Goal: Task Accomplishment & Management: Manage account settings

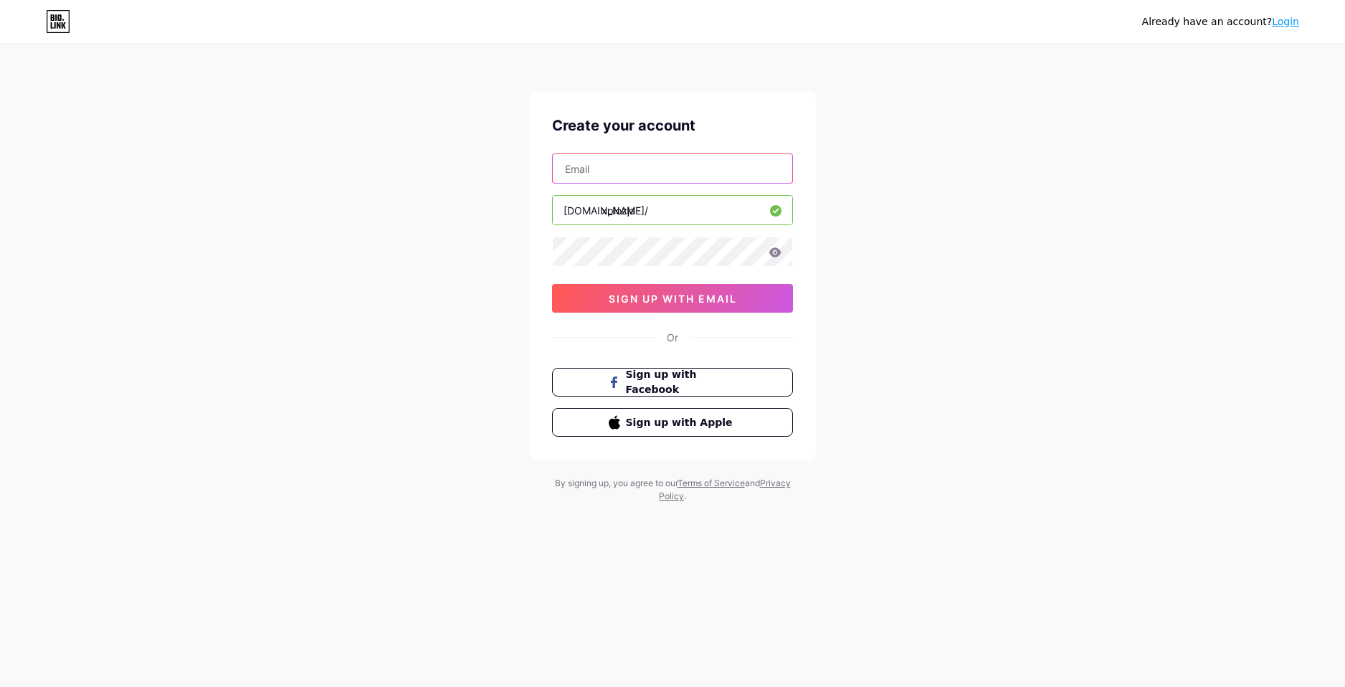
click at [617, 169] on input "text" at bounding box center [673, 168] width 240 height 29
type input "zdawid007@gmail.com"
click at [777, 250] on icon at bounding box center [775, 251] width 12 height 9
click at [776, 250] on icon at bounding box center [775, 253] width 12 height 10
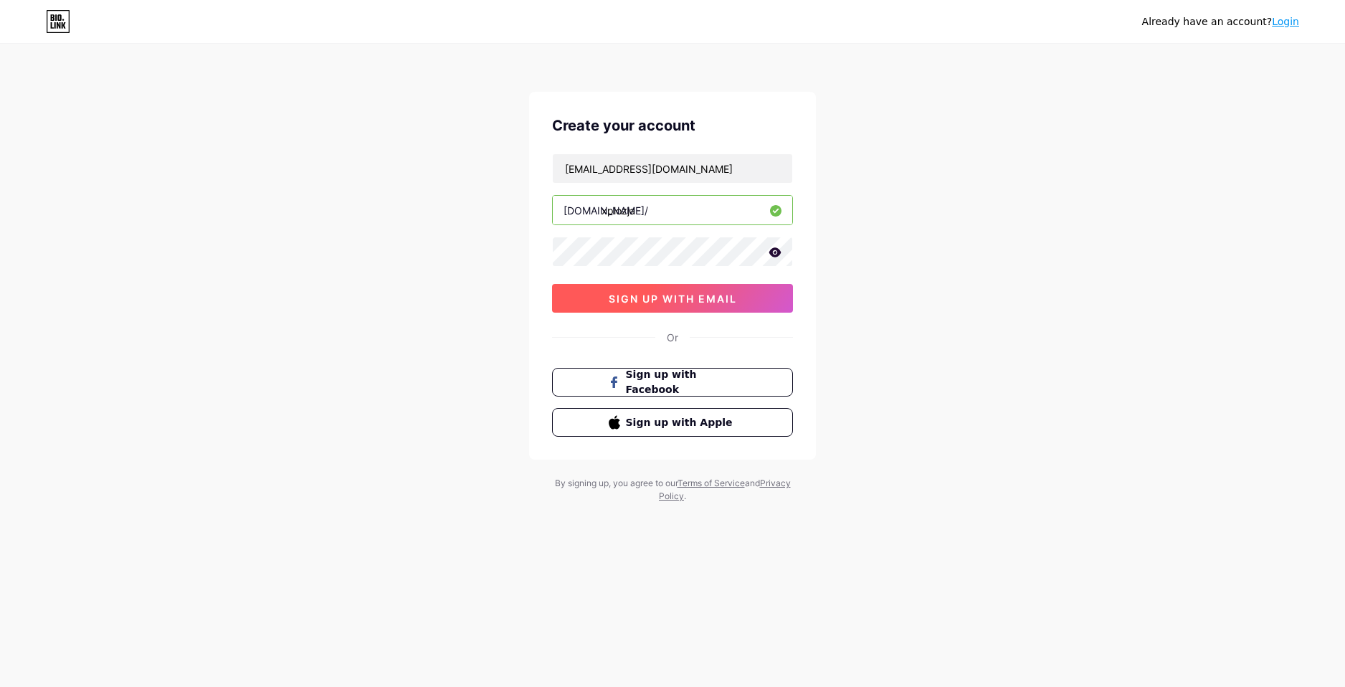
click at [763, 290] on button "sign up with email" at bounding box center [672, 298] width 241 height 29
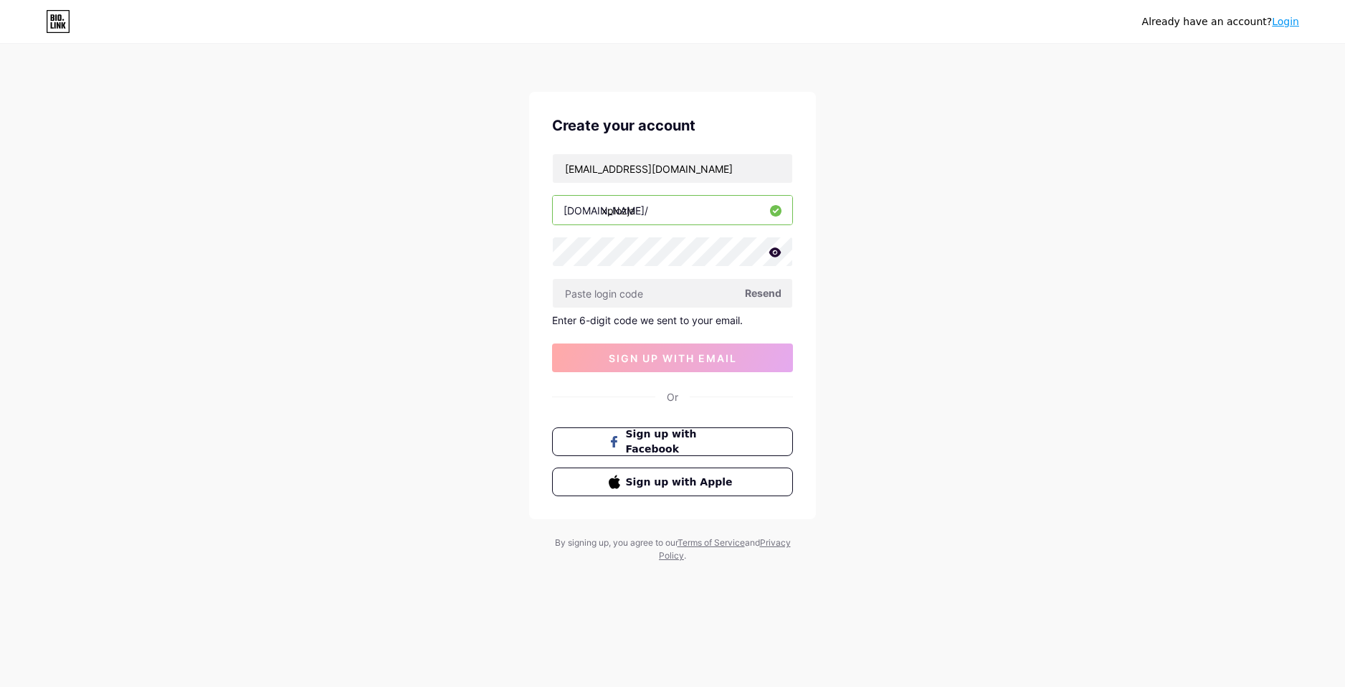
click at [764, 288] on span "Resend" at bounding box center [763, 292] width 37 height 15
click at [1000, 290] on div "Already have an account? Login Create your account zdawid007@gmail.com bio.link…" at bounding box center [672, 304] width 1345 height 608
click at [747, 445] on button "Sign up with Facebook" at bounding box center [672, 441] width 245 height 29
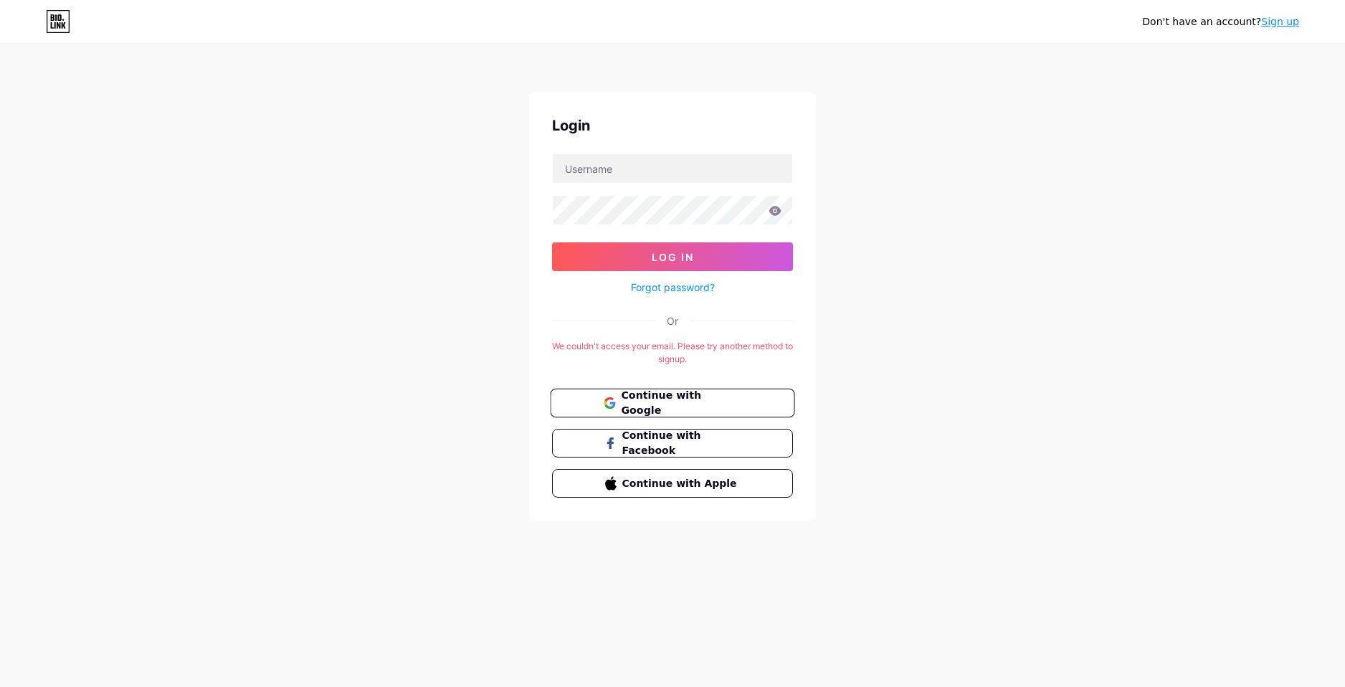
click at [691, 399] on span "Continue with Google" at bounding box center [681, 403] width 120 height 31
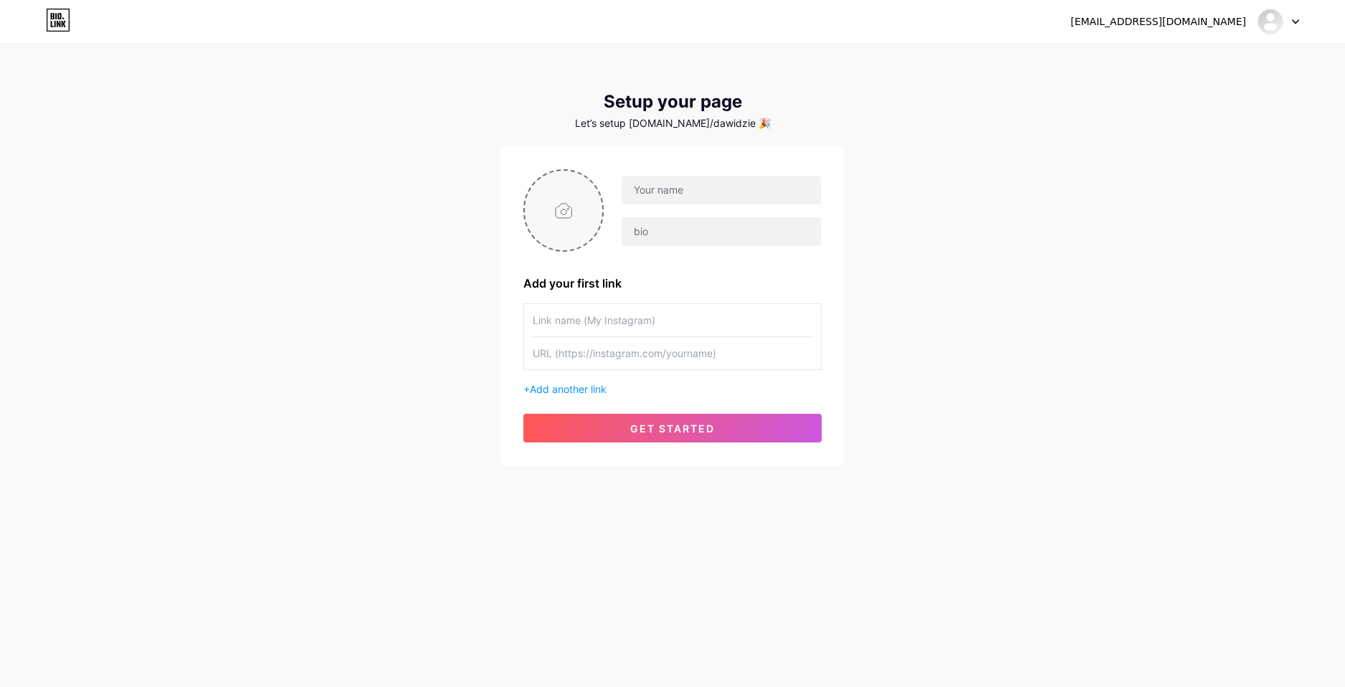
click at [565, 200] on input "file" at bounding box center [563, 211] width 77 height 80
click at [512, 211] on div "Add your first link + Add another link get started" at bounding box center [673, 305] width 344 height 319
click at [528, 206] on input "file" at bounding box center [563, 211] width 77 height 80
type input "C:\fakepath\obraz_2025-08-15_141223104.png"
click at [689, 191] on input "text" at bounding box center [721, 190] width 199 height 29
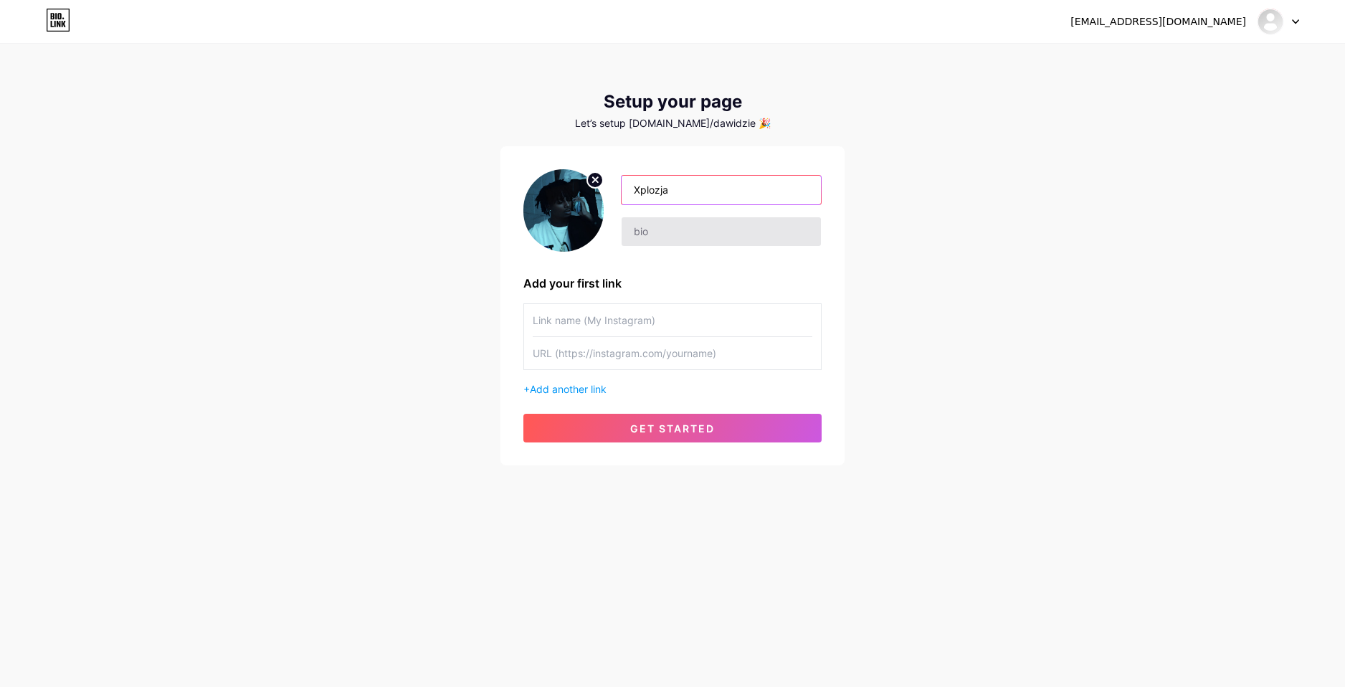
type input "Xplozja"
click at [754, 230] on input "text" at bounding box center [721, 231] width 199 height 29
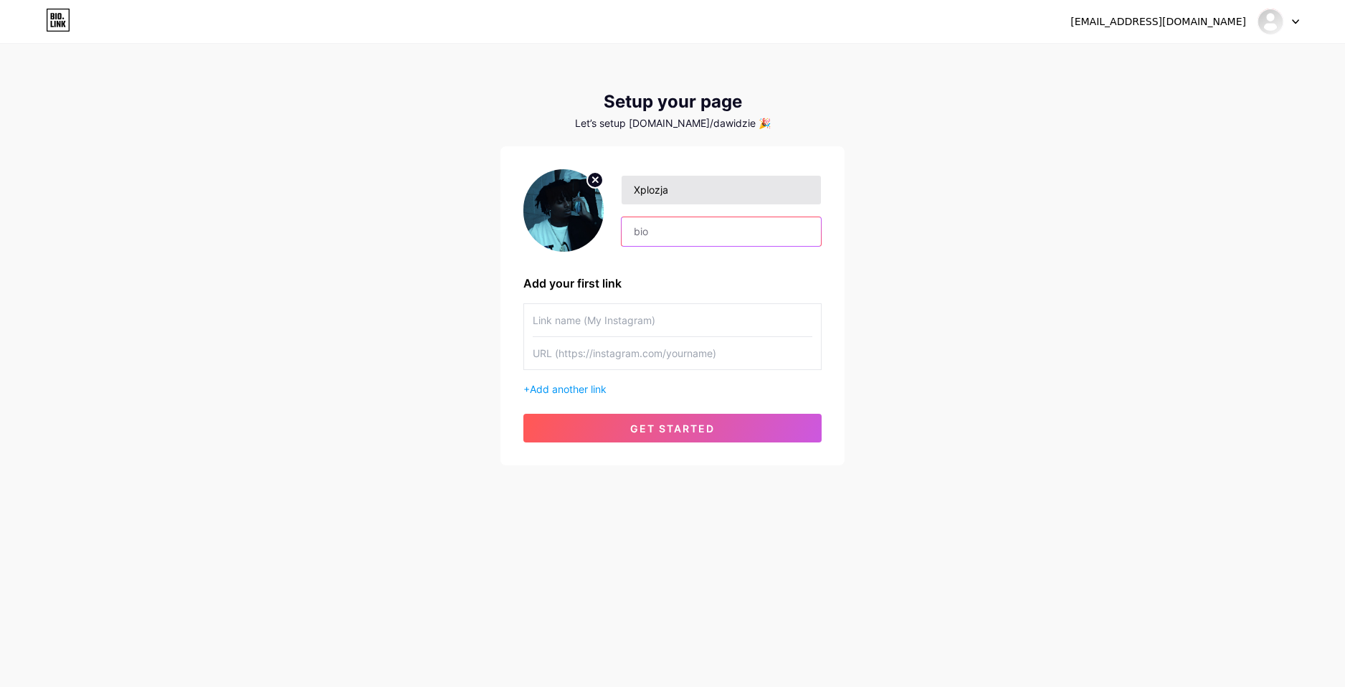
type input "x"
click at [756, 236] on input "15 Years old👦 Poland🟥⬜" at bounding box center [721, 231] width 199 height 29
click at [736, 231] on input "15 Years old👦 Poland🟥⬜" at bounding box center [721, 231] width 199 height 29
click at [742, 230] on input "15 Years old👦 Poland🟥⬜" at bounding box center [721, 231] width 199 height 29
paste input "⬜"
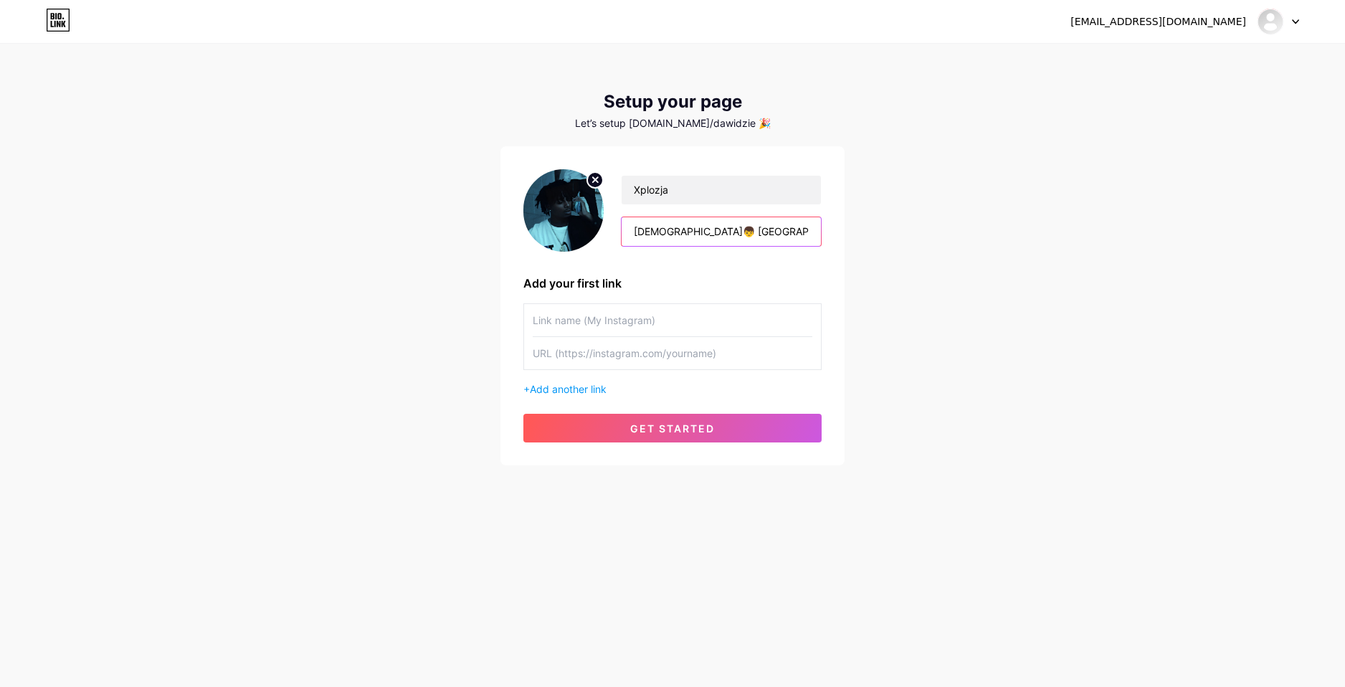
click at [792, 233] on input "15 Years old👦 Poland⬜🟥⬜" at bounding box center [721, 231] width 199 height 29
type input "[DEMOGRAPHIC_DATA]👦 [GEOGRAPHIC_DATA]🤍❤️"
click at [678, 313] on input "text" at bounding box center [673, 320] width 280 height 32
click at [648, 362] on input "text" at bounding box center [673, 353] width 280 height 32
click at [579, 390] on span "Add another link" at bounding box center [568, 389] width 77 height 12
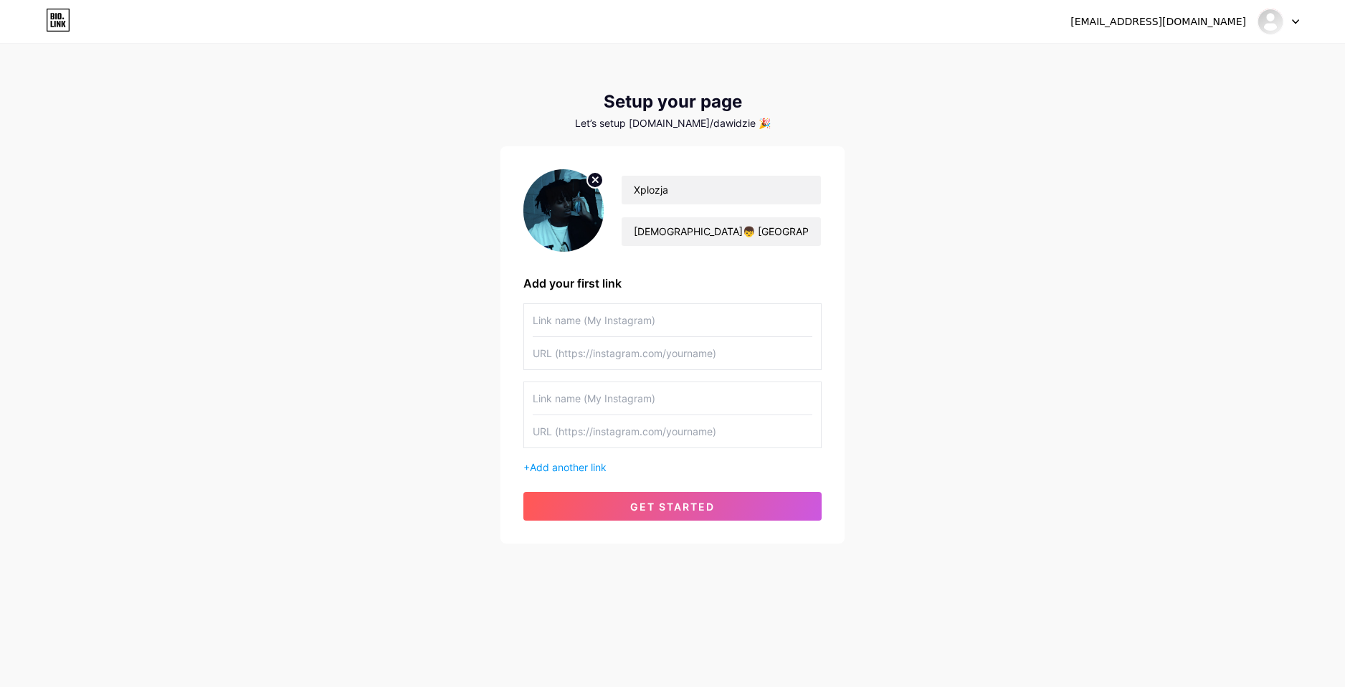
click at [616, 321] on input "text" at bounding box center [673, 320] width 280 height 32
type input "M"
type input "YouTube"
click at [584, 363] on input "text" at bounding box center [673, 353] width 280 height 32
paste input "[URL][DOMAIN_NAME]"
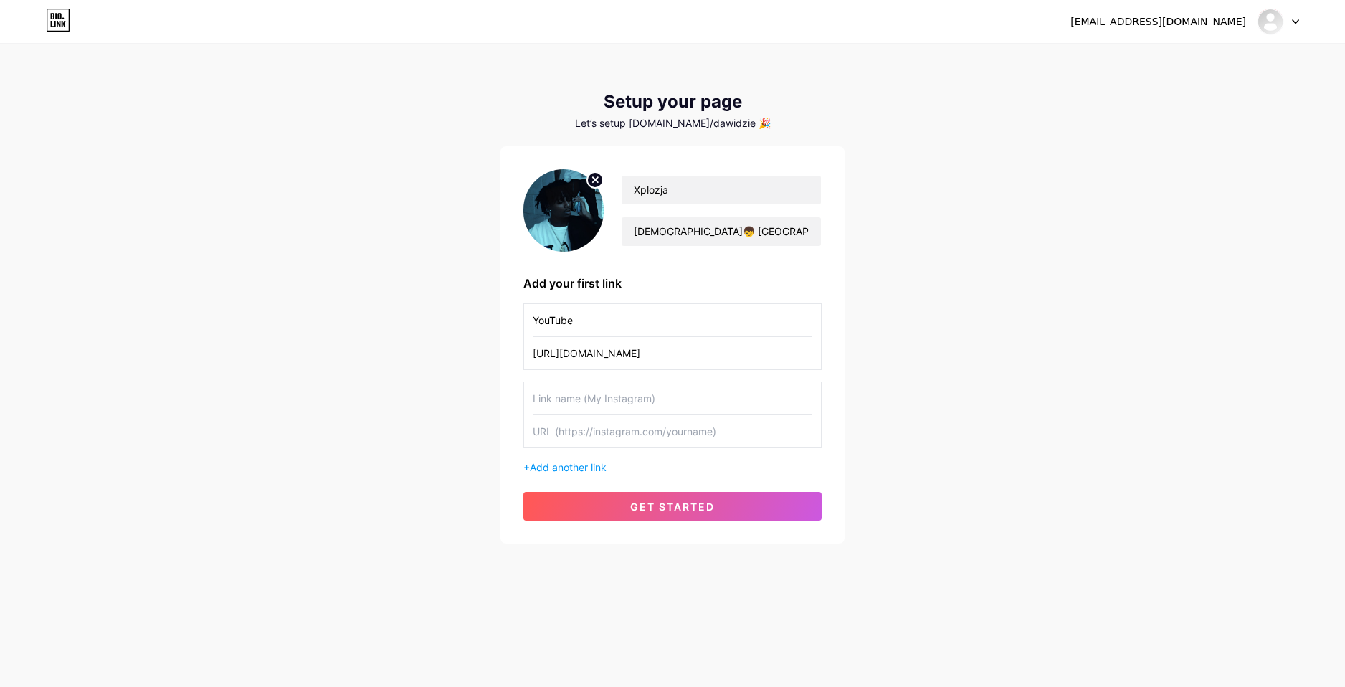
type input "[URL][DOMAIN_NAME]"
click at [611, 404] on input "text" at bounding box center [673, 398] width 280 height 32
type input "Twitch"
click at [672, 425] on input "text" at bounding box center [673, 431] width 280 height 32
paste input "[URL][DOMAIN_NAME]"
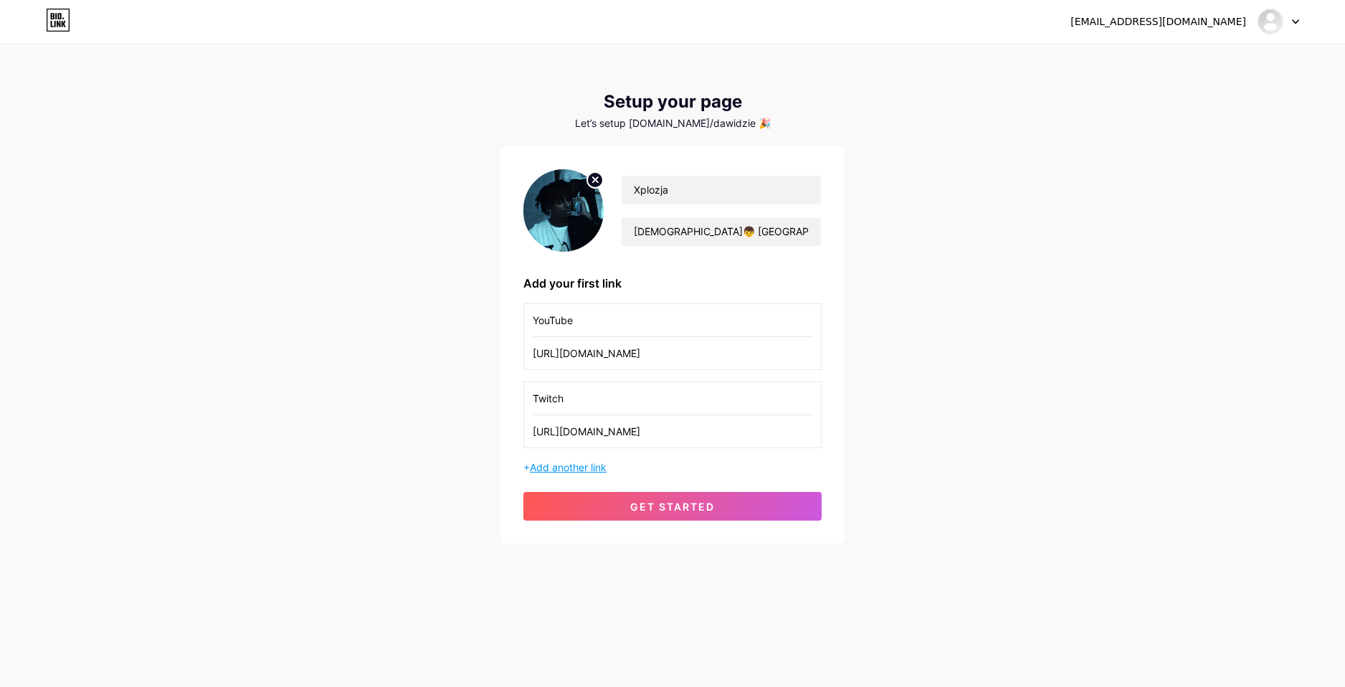
type input "[URL][DOMAIN_NAME]"
click at [579, 473] on span "Add another link" at bounding box center [568, 467] width 77 height 12
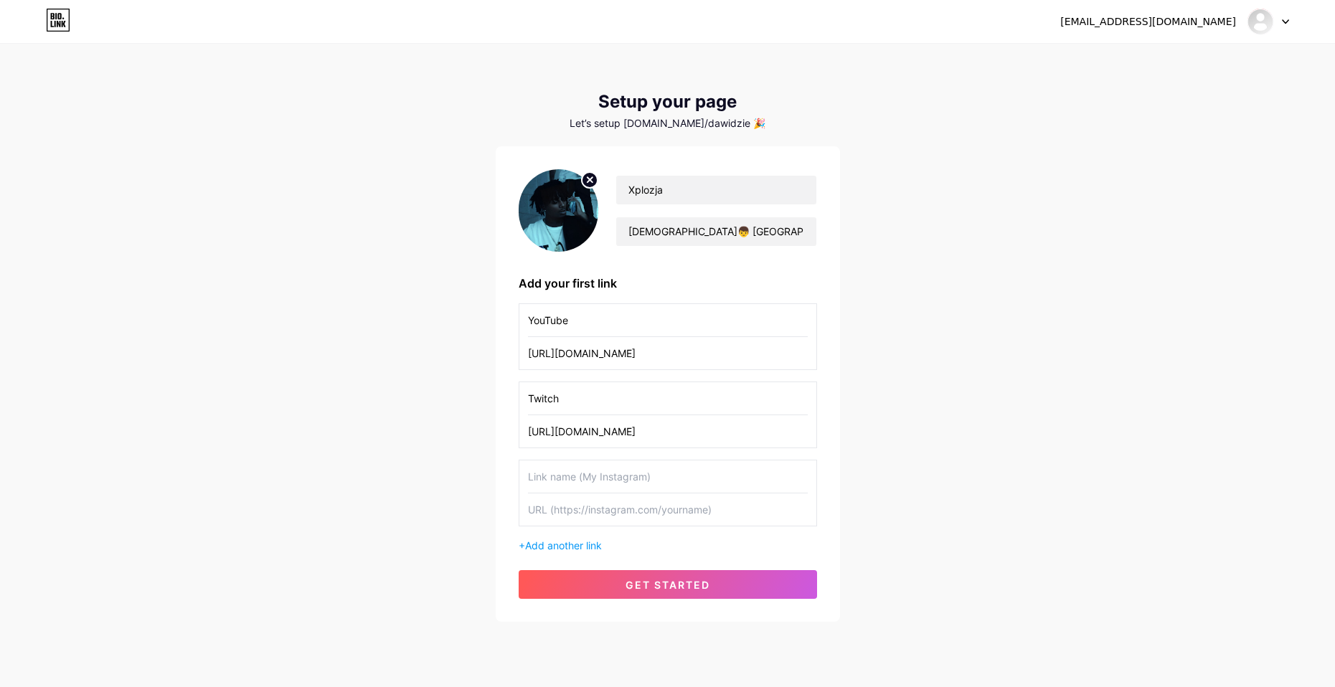
click at [597, 478] on input "text" at bounding box center [668, 476] width 280 height 32
drag, startPoint x: 539, startPoint y: 480, endPoint x: 535, endPoint y: 463, distance: 17.7
click at [539, 480] on input "DIscord" at bounding box center [668, 476] width 280 height 32
type input "Discord"
drag, startPoint x: 850, startPoint y: 242, endPoint x: 679, endPoint y: 298, distance: 179.4
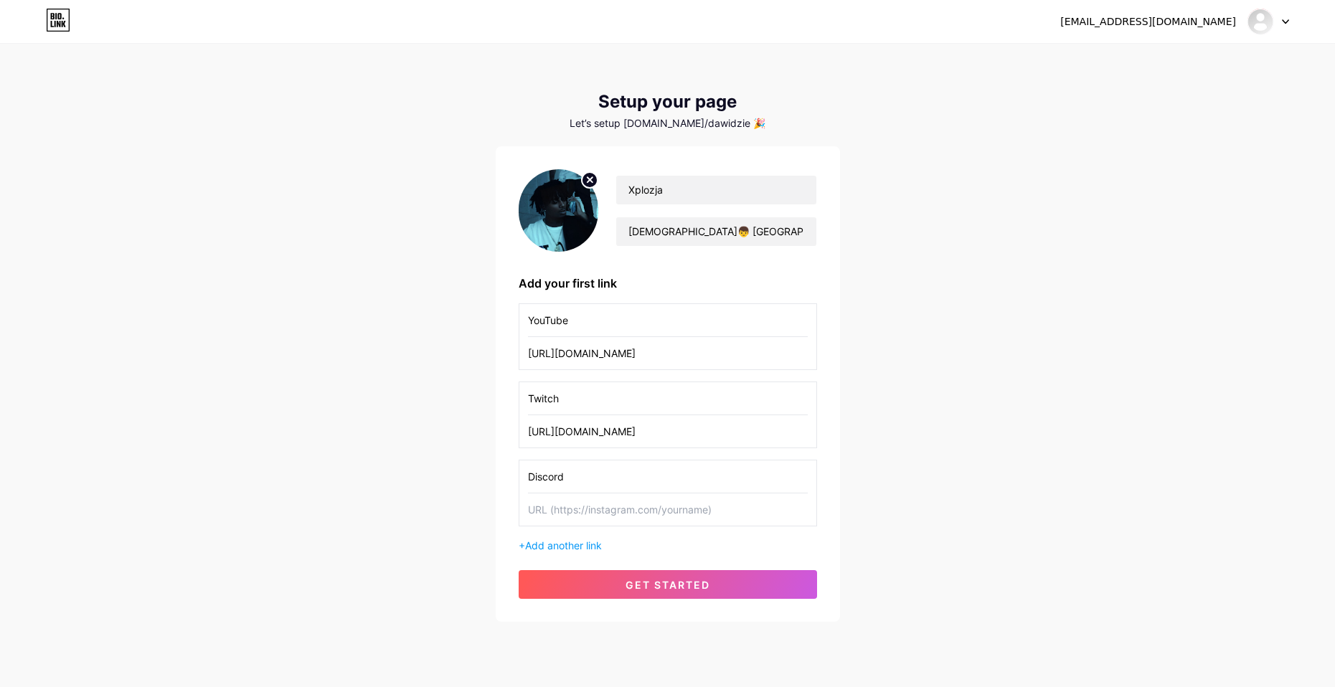
click at [849, 243] on div "zdawid007@gmail.com Dashboard Logout Setup your page Let’s setup bio.link/dawid…" at bounding box center [667, 334] width 1335 height 668
click at [589, 494] on input "text" at bounding box center [668, 509] width 280 height 32
paste input "[URL][DOMAIN_NAME]"
type input "[URL][DOMAIN_NAME]"
click at [574, 541] on span "Add another link" at bounding box center [563, 545] width 77 height 12
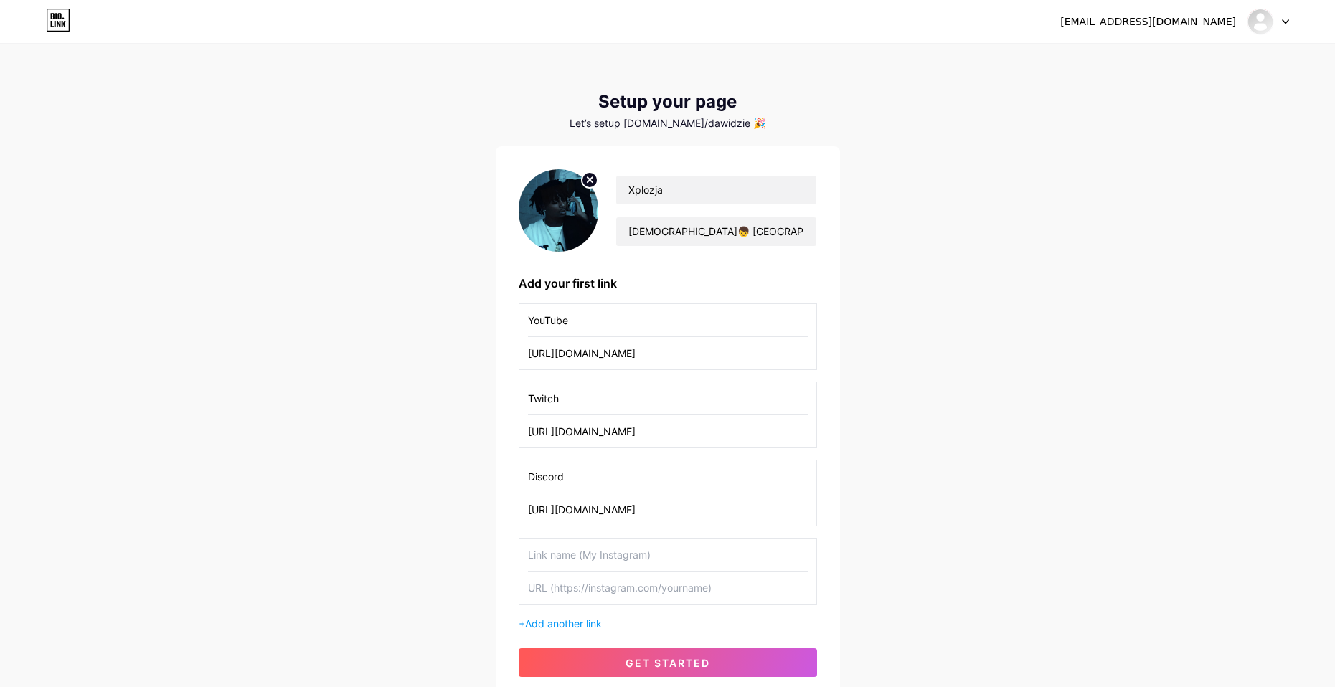
click at [577, 564] on input "text" at bounding box center [668, 555] width 280 height 32
type input "TikTok"
click at [645, 590] on input "text" at bounding box center [668, 588] width 280 height 32
paste input "[URL][DOMAIN_NAME]"
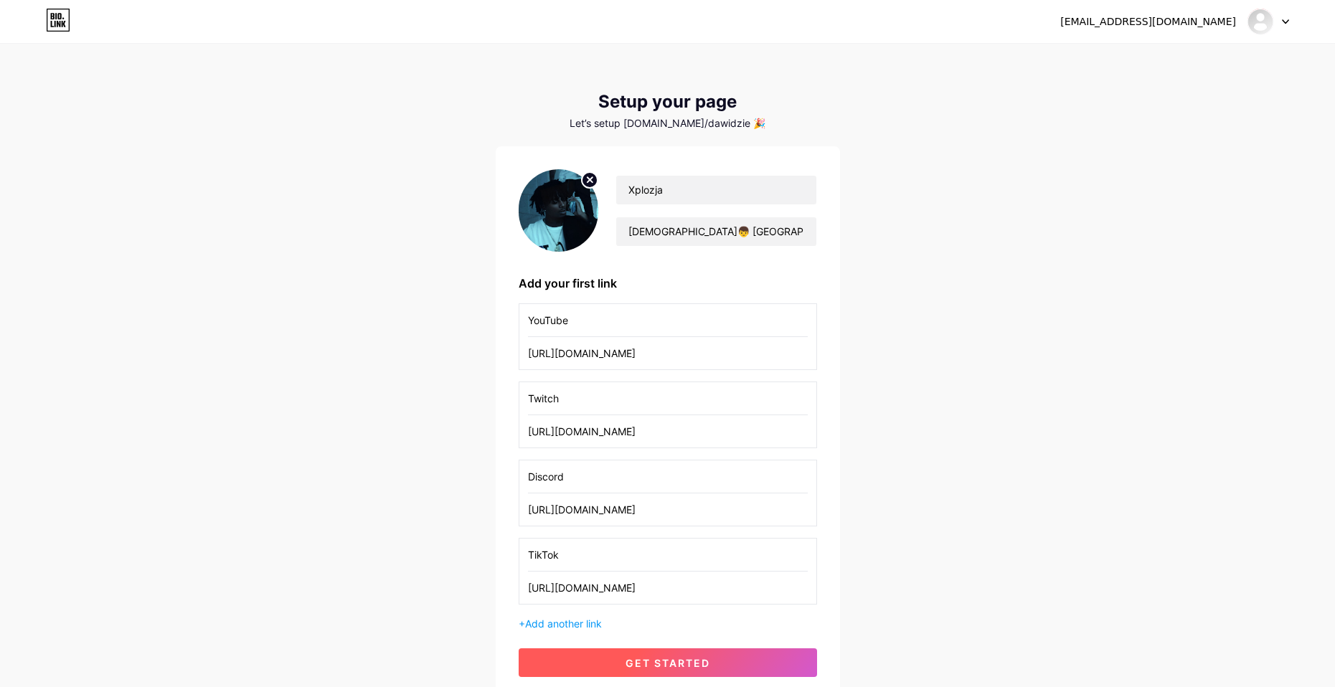
type input "[URL][DOMAIN_NAME]"
click at [700, 660] on span "get started" at bounding box center [667, 663] width 85 height 12
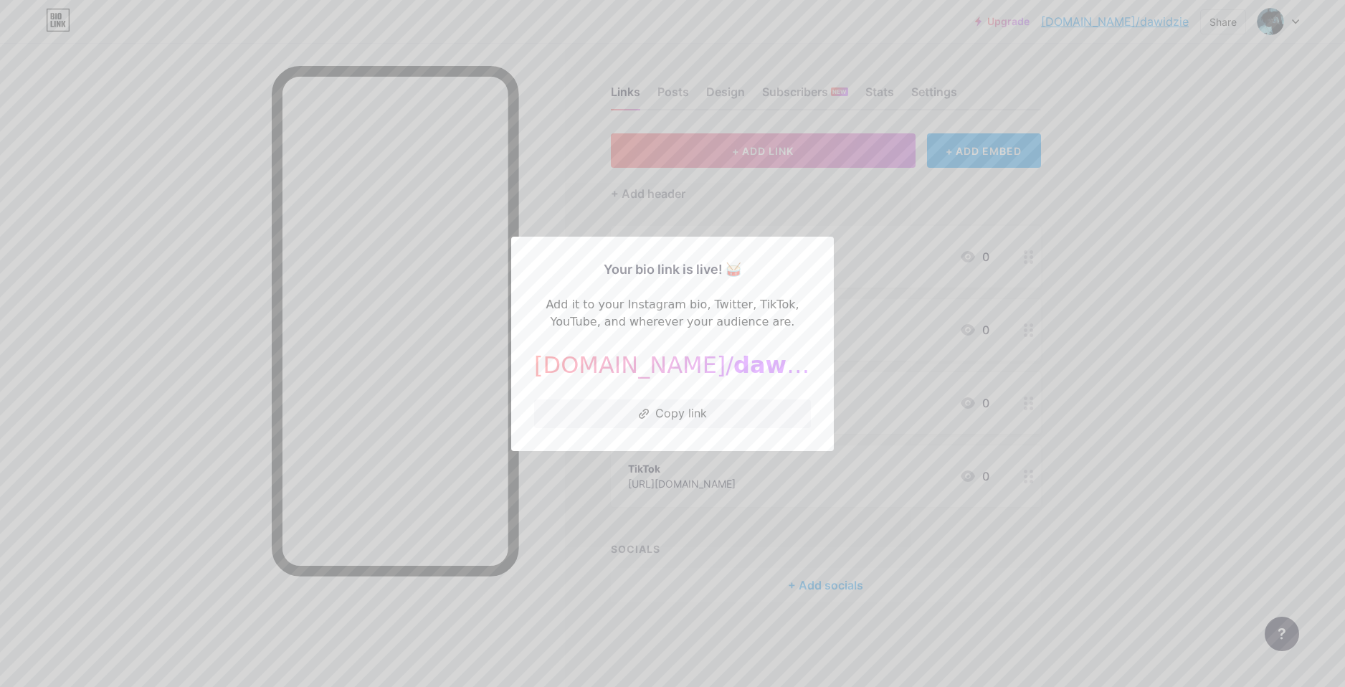
click at [734, 364] on span "dawidzie" at bounding box center [791, 364] width 114 height 27
drag, startPoint x: 735, startPoint y: 359, endPoint x: 733, endPoint y: 373, distance: 14.5
click at [735, 359] on span "dawidzie" at bounding box center [791, 364] width 114 height 27
click at [1104, 369] on div at bounding box center [672, 343] width 1345 height 687
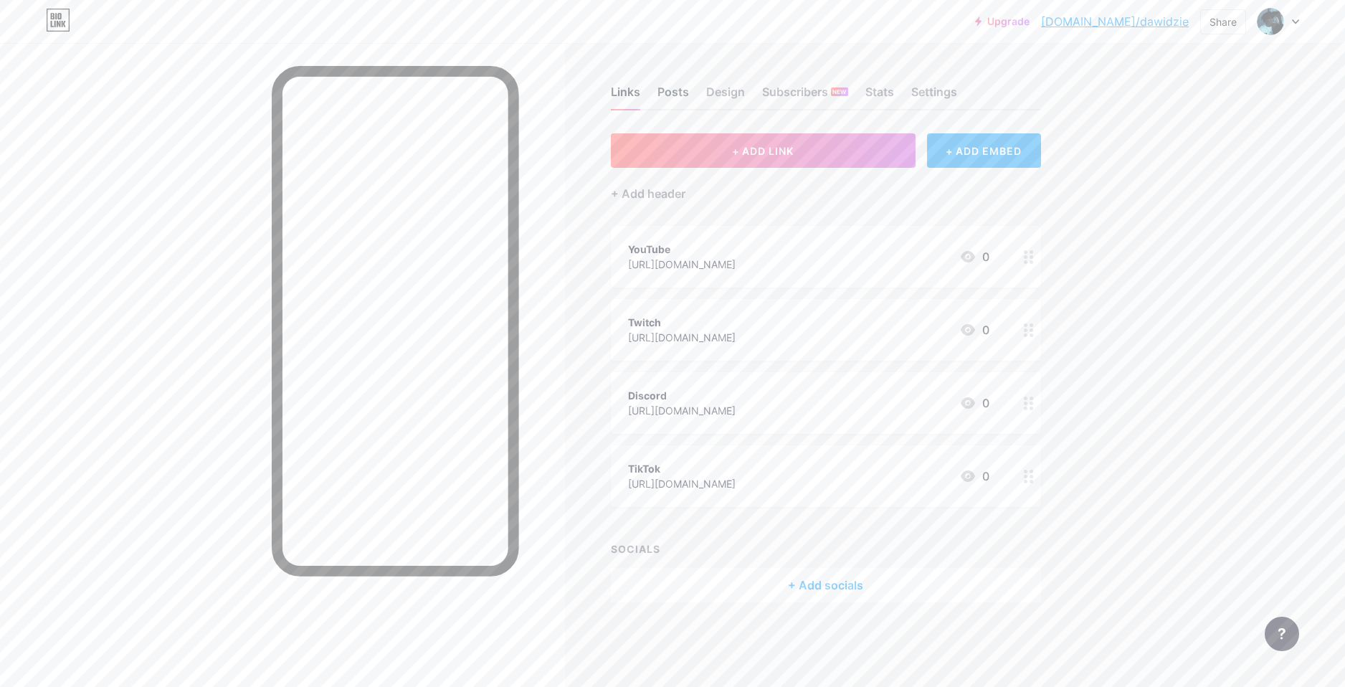
click at [678, 87] on div "Posts" at bounding box center [674, 96] width 32 height 26
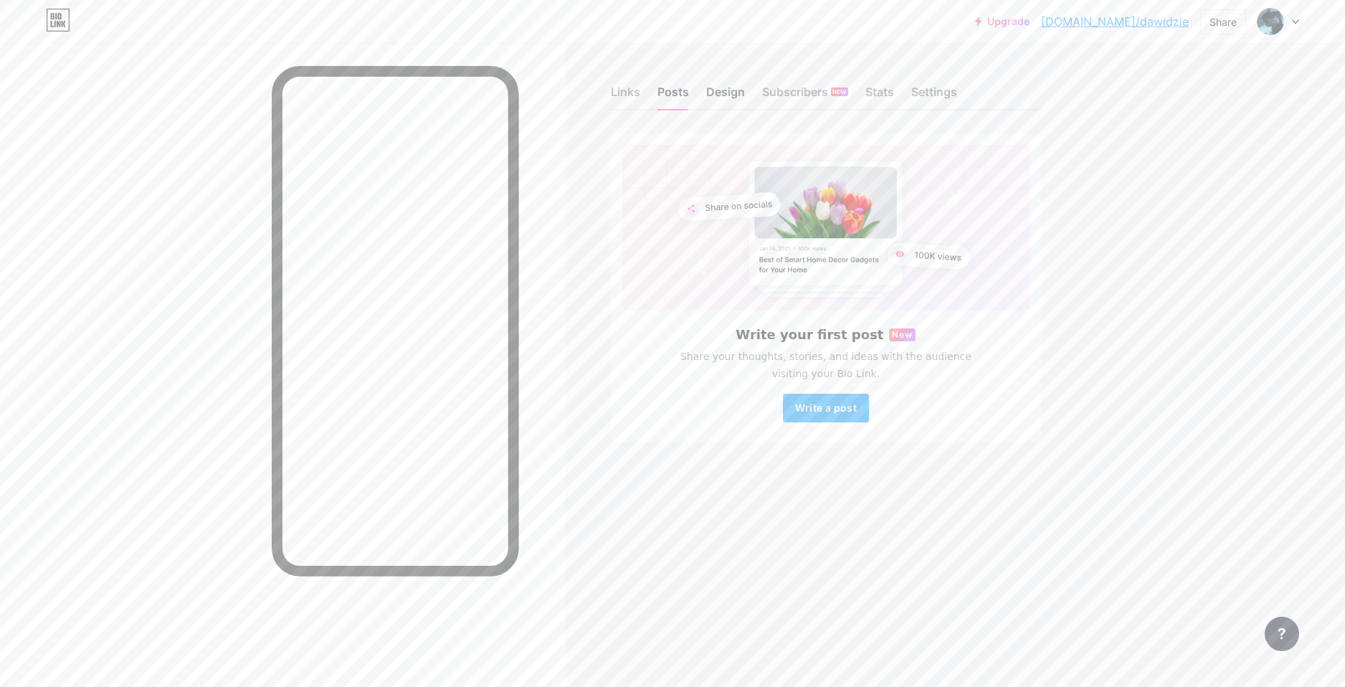
click at [716, 90] on div "Design" at bounding box center [725, 96] width 39 height 26
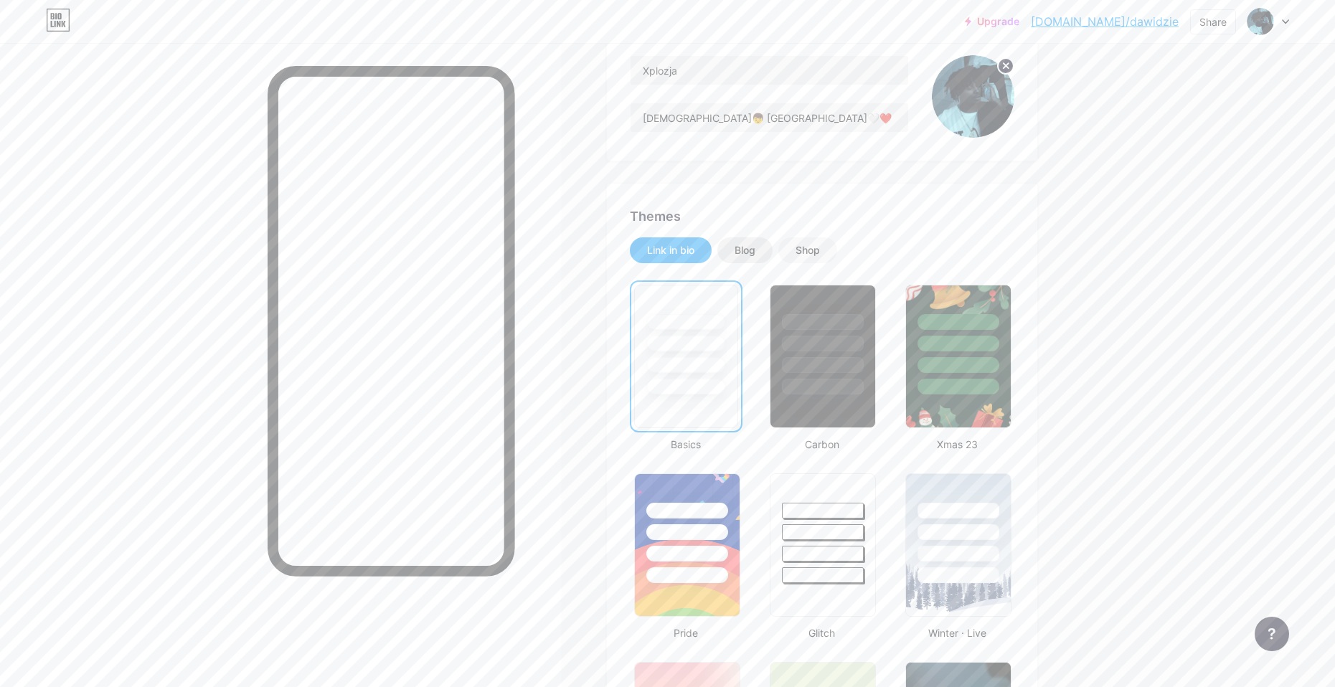
scroll to position [359, 0]
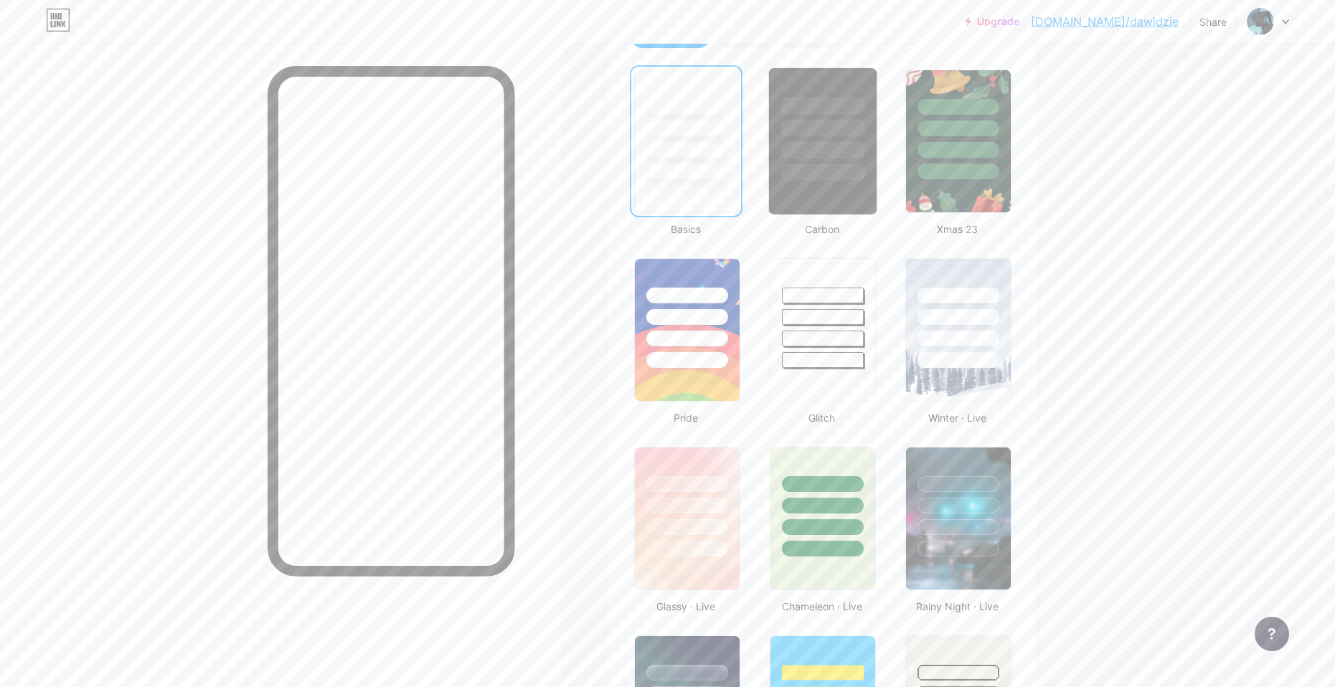
click at [848, 176] on div at bounding box center [822, 172] width 84 height 16
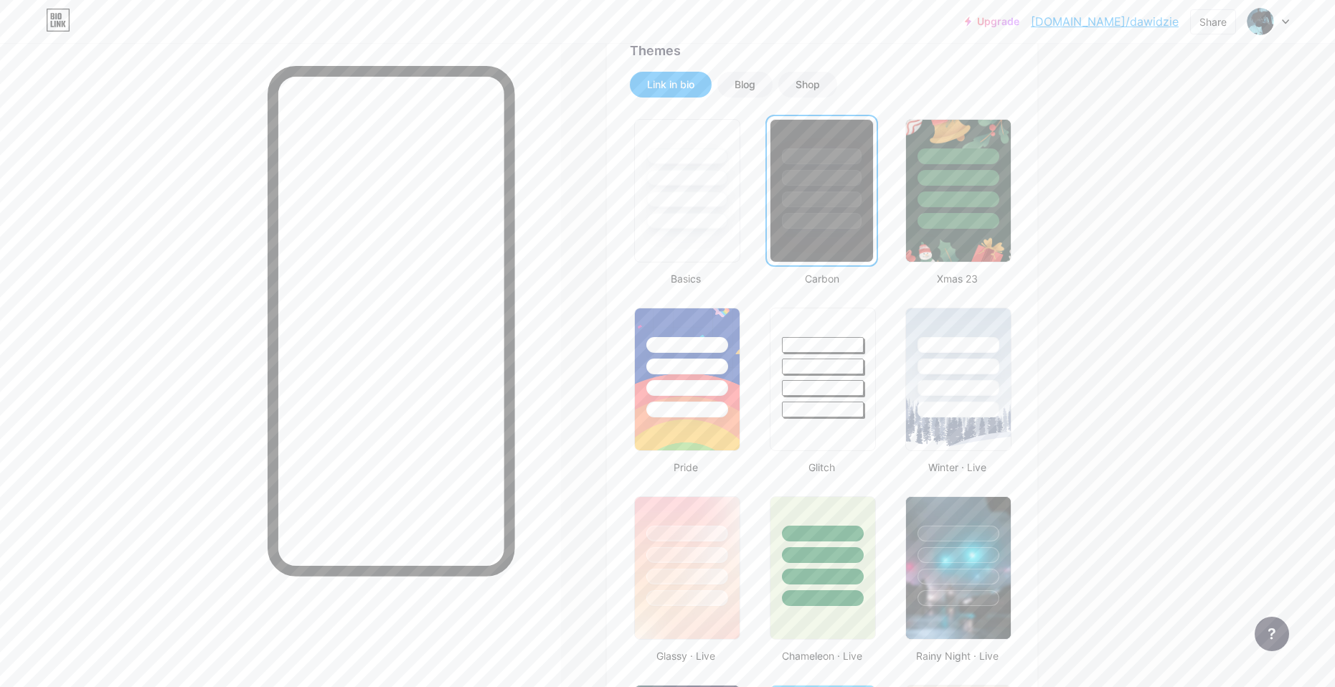
scroll to position [287, 0]
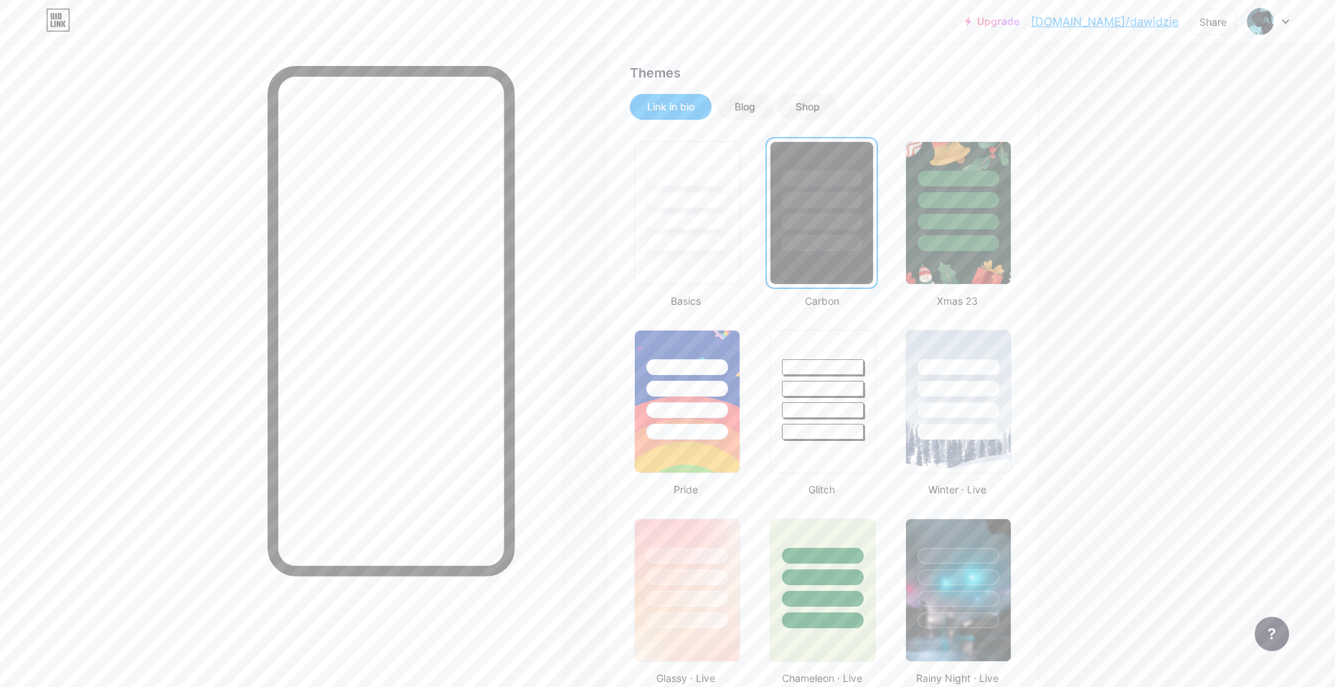
click at [1269, 19] on img at bounding box center [1260, 21] width 23 height 23
click at [1178, 90] on div "Xplozja" at bounding box center [1207, 85] width 110 height 11
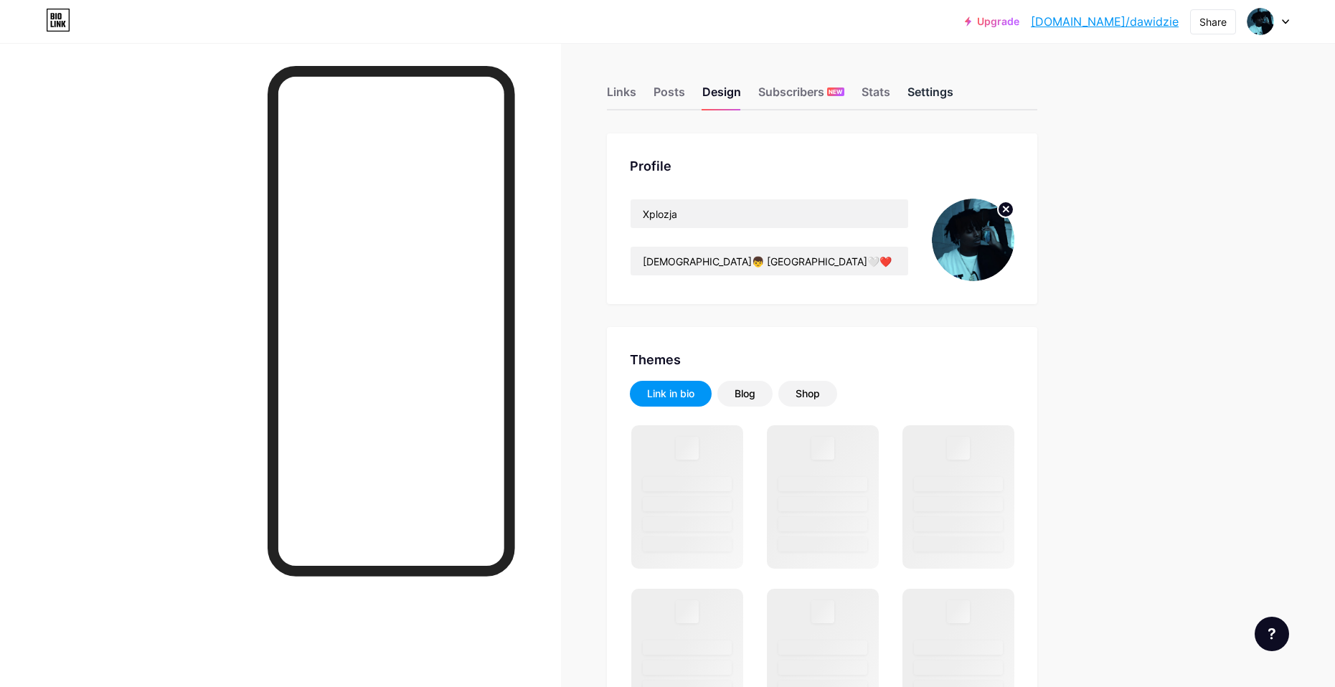
click at [919, 95] on div "Settings" at bounding box center [930, 96] width 46 height 26
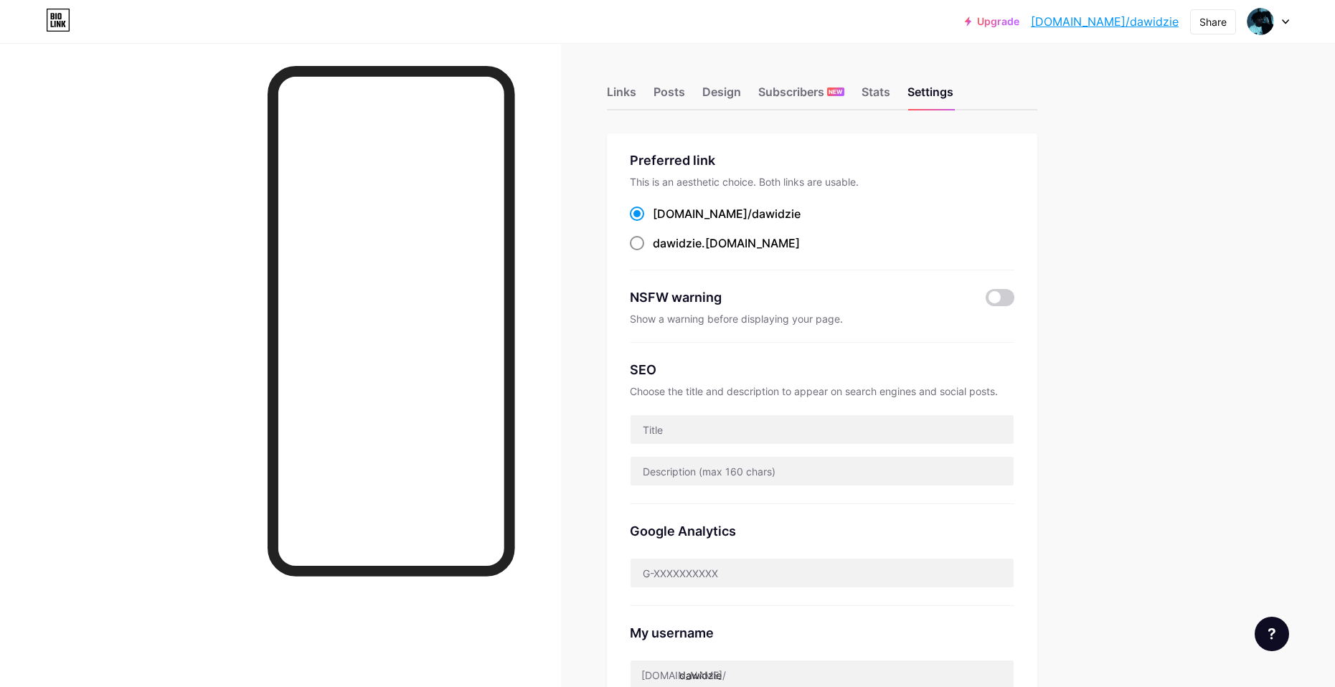
click at [719, 247] on div "dawidzie .[DOMAIN_NAME]" at bounding box center [726, 242] width 147 height 17
click at [662, 252] on input "dawidzie .[DOMAIN_NAME]" at bounding box center [657, 256] width 9 height 9
radio input "true"
click at [752, 219] on span "dawidzie" at bounding box center [776, 214] width 49 height 14
click at [662, 222] on input "[DOMAIN_NAME]/ dawidzie" at bounding box center [657, 226] width 9 height 9
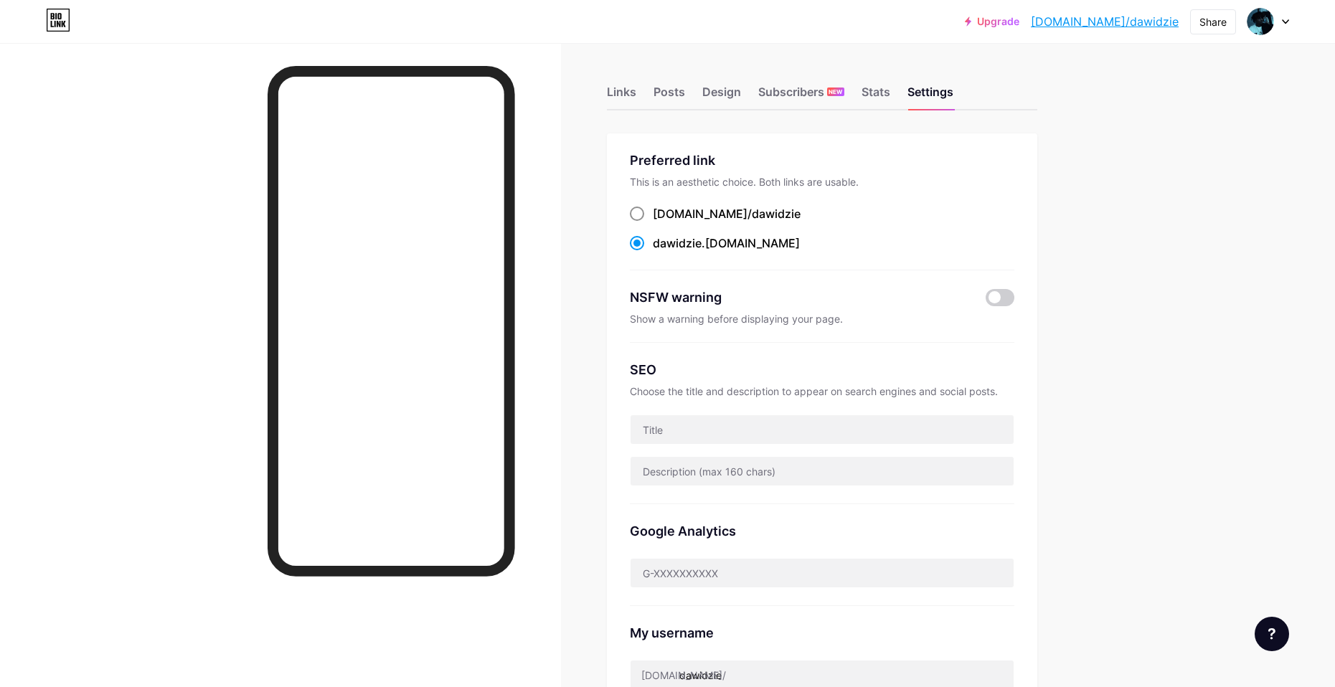
radio input "true"
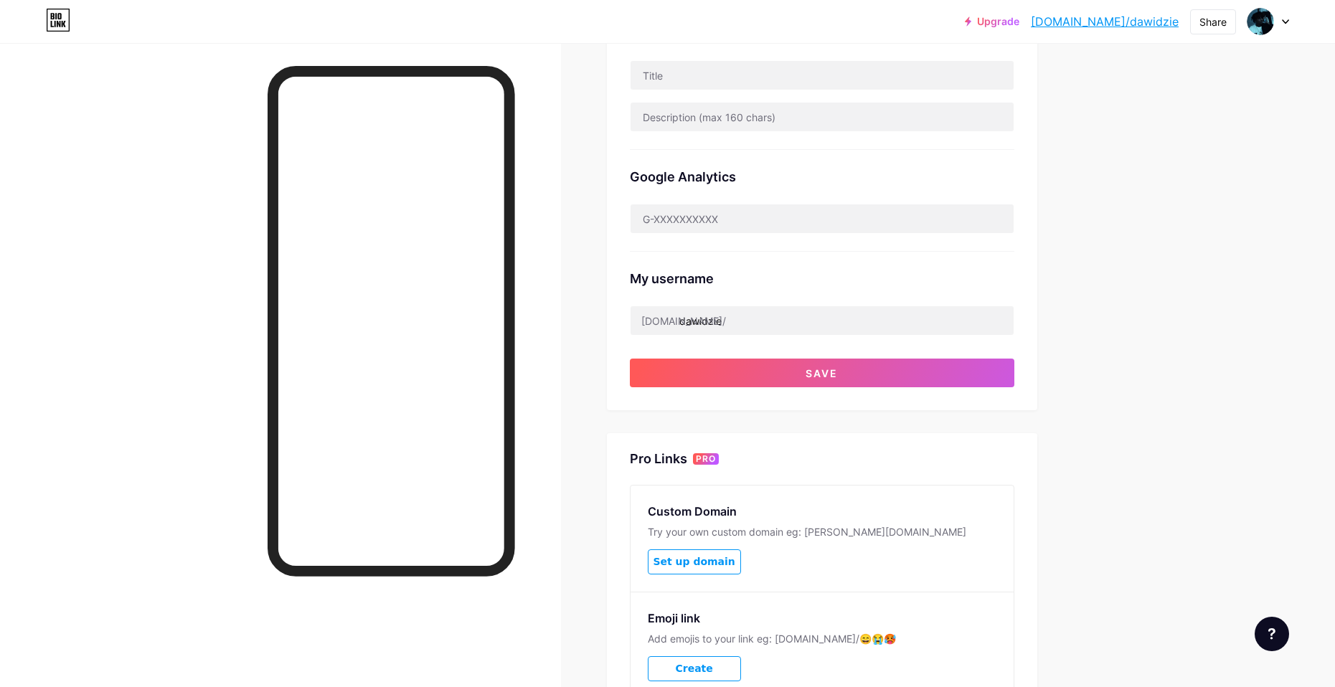
scroll to position [359, 0]
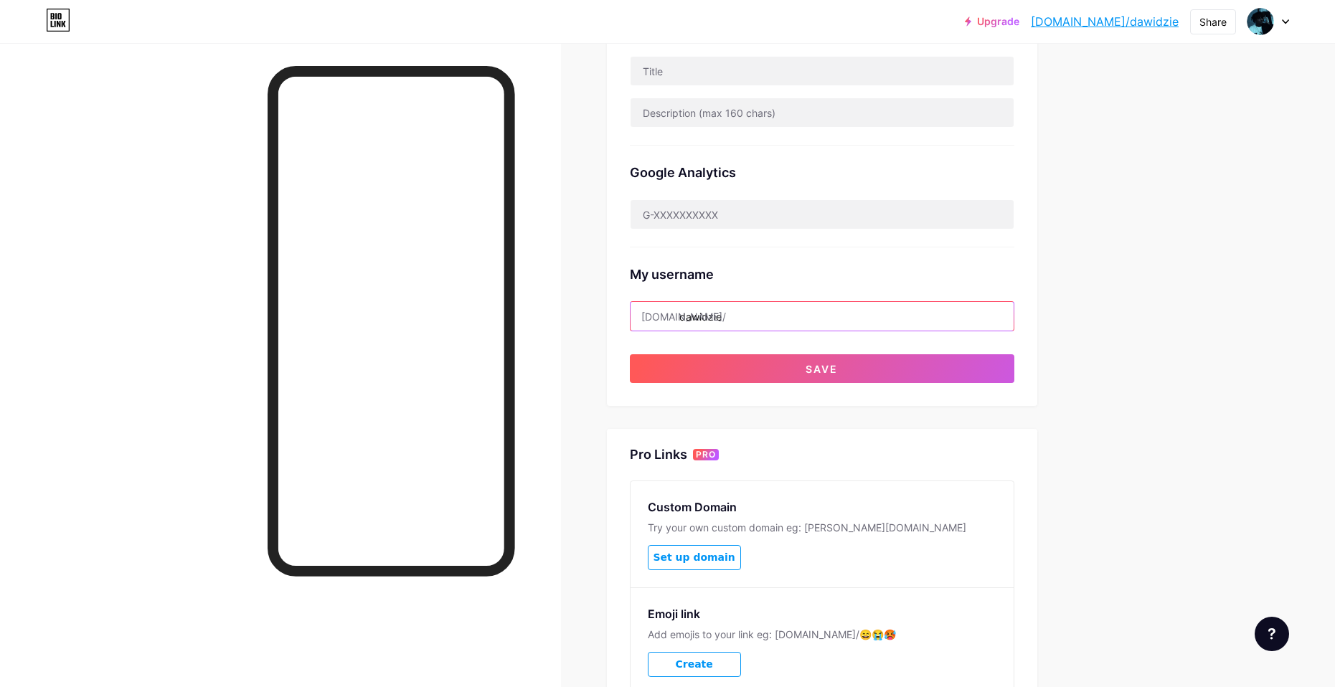
click at [747, 311] on input "dawidzie" at bounding box center [821, 316] width 383 height 29
drag, startPoint x: 768, startPoint y: 316, endPoint x: 684, endPoint y: 320, distance: 84.0
click at [684, 320] on input "dawidzie" at bounding box center [821, 316] width 383 height 29
type input "xplozja"
click at [1231, 359] on div "Upgrade [DOMAIN_NAME]/dawidz... [DOMAIN_NAME]/dawidzie Share Switch accounts Xp…" at bounding box center [667, 228] width 1335 height 1175
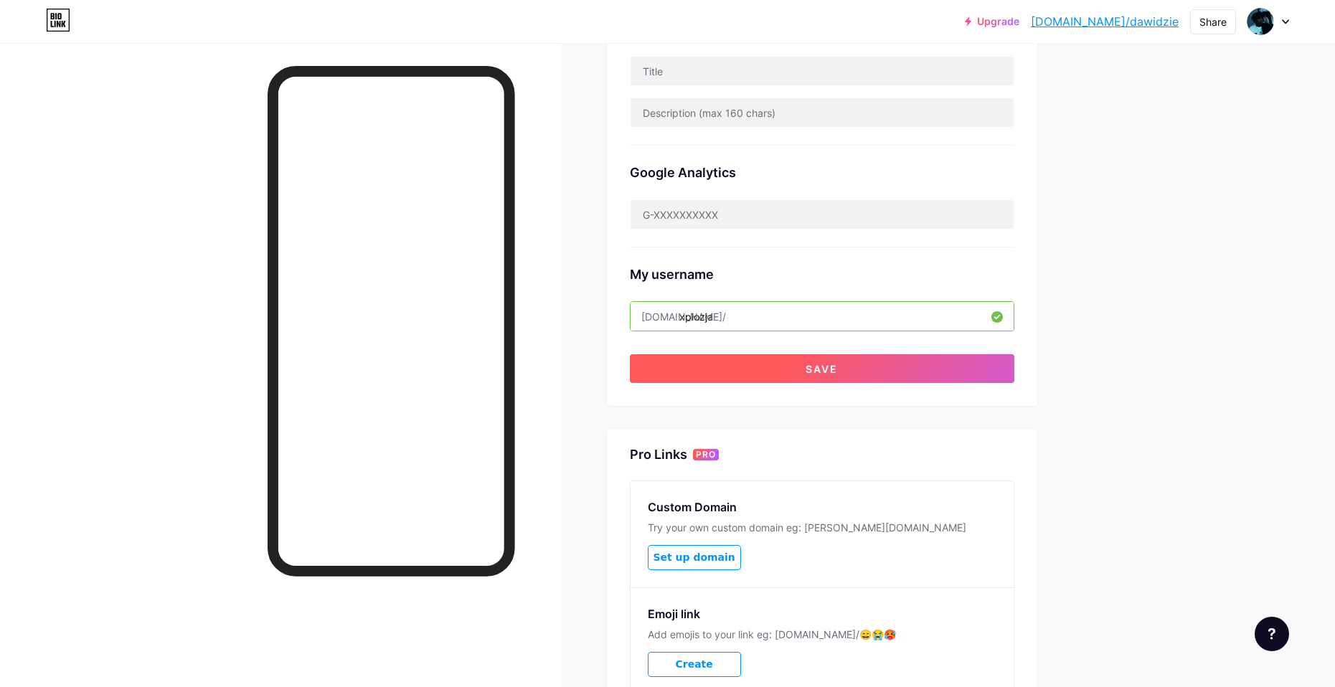
click at [792, 369] on button "Save" at bounding box center [822, 368] width 384 height 29
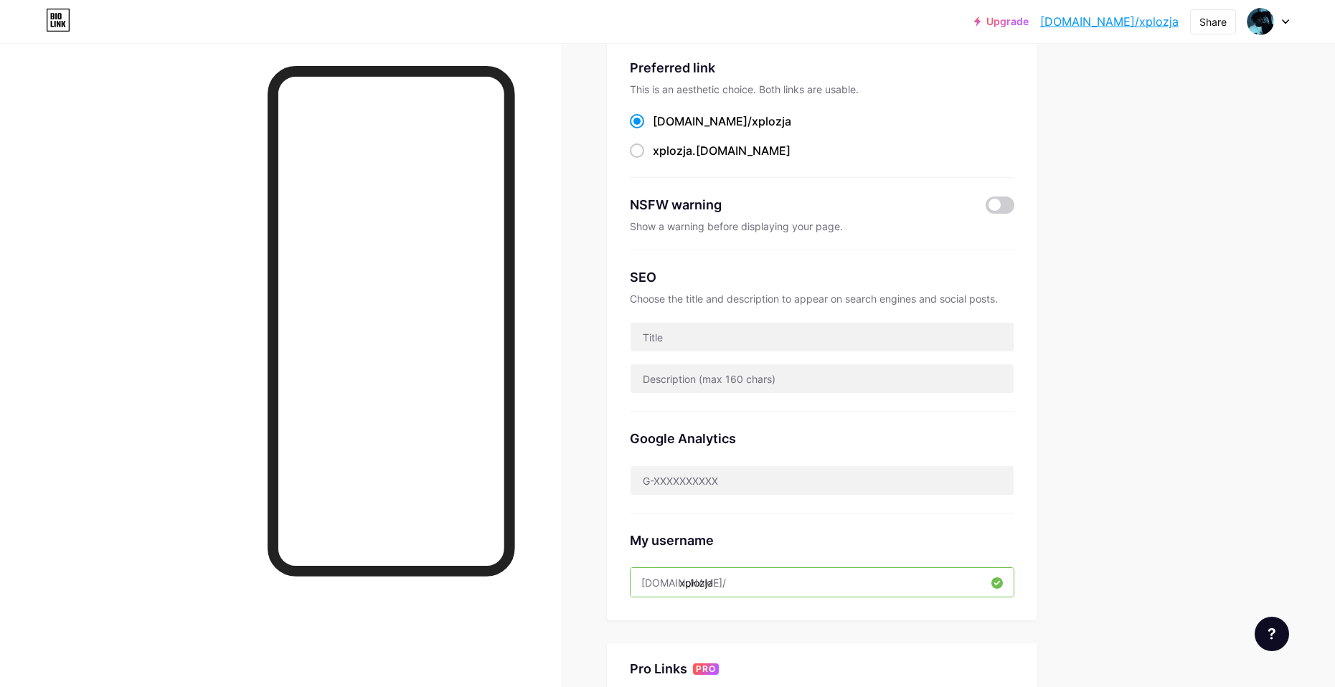
scroll to position [72, 0]
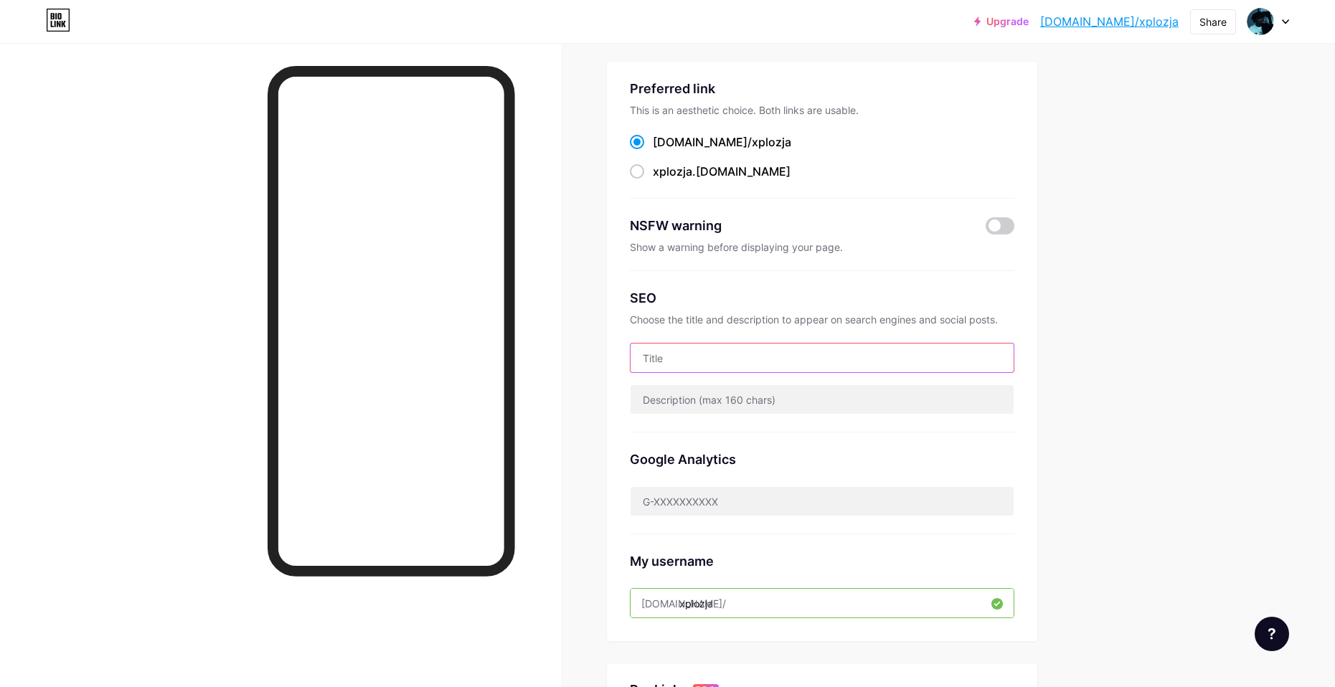
click at [745, 354] on input "text" at bounding box center [821, 358] width 383 height 29
click at [1147, 329] on div "Upgrade [DOMAIN_NAME]/xplozj... [DOMAIN_NAME]/xplozja Share Switch accounts Xpl…" at bounding box center [667, 489] width 1335 height 1123
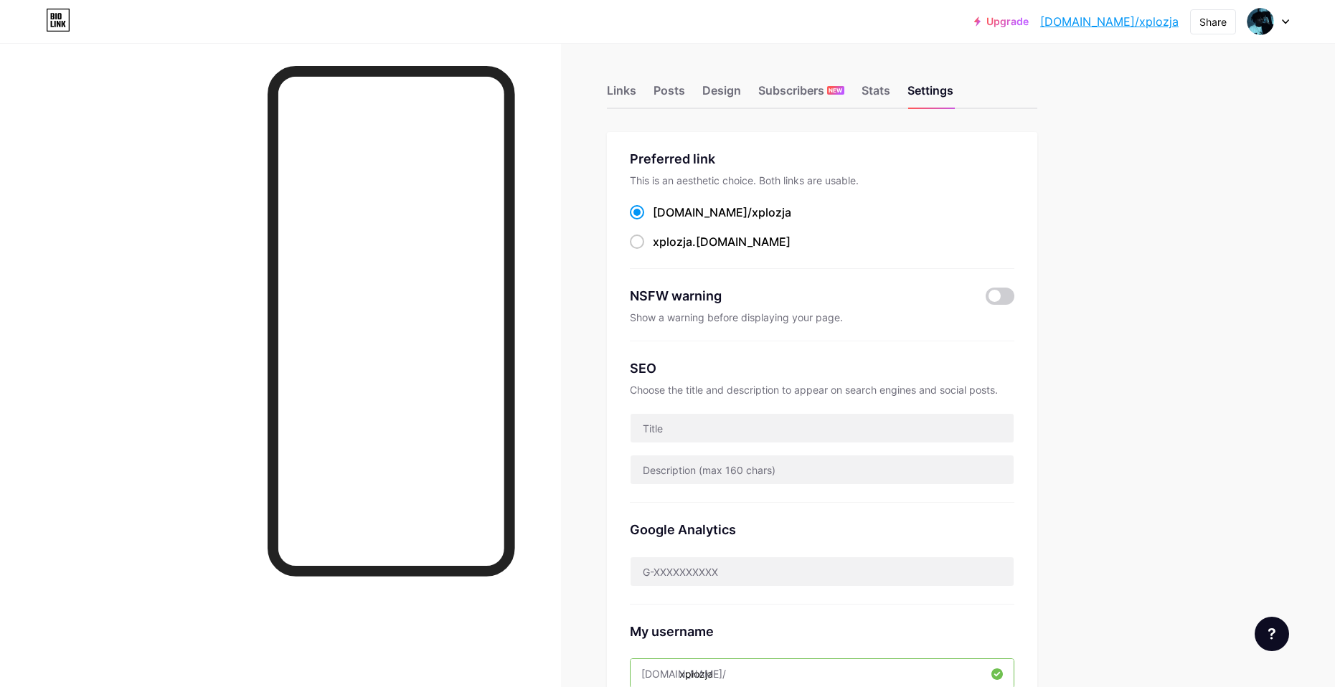
scroll to position [0, 0]
click at [890, 95] on div "Stats" at bounding box center [875, 96] width 29 height 26
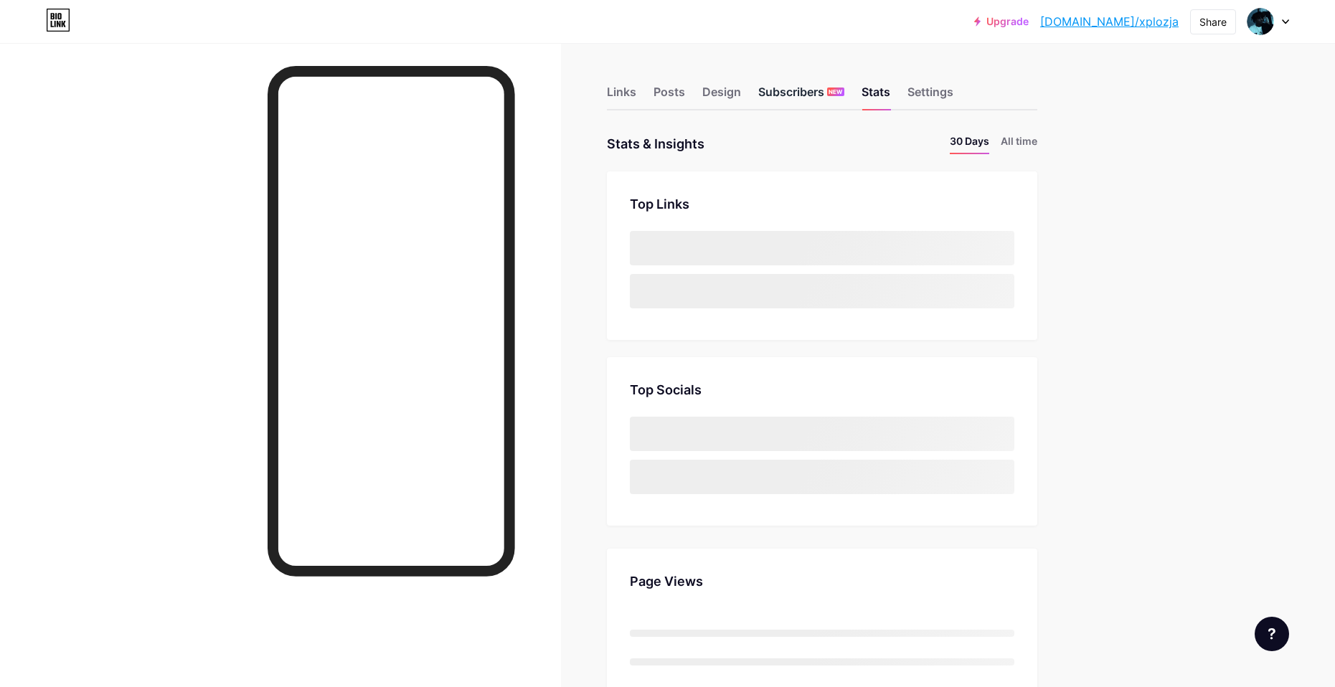
click at [788, 92] on div "Subscribers NEW" at bounding box center [801, 96] width 86 height 26
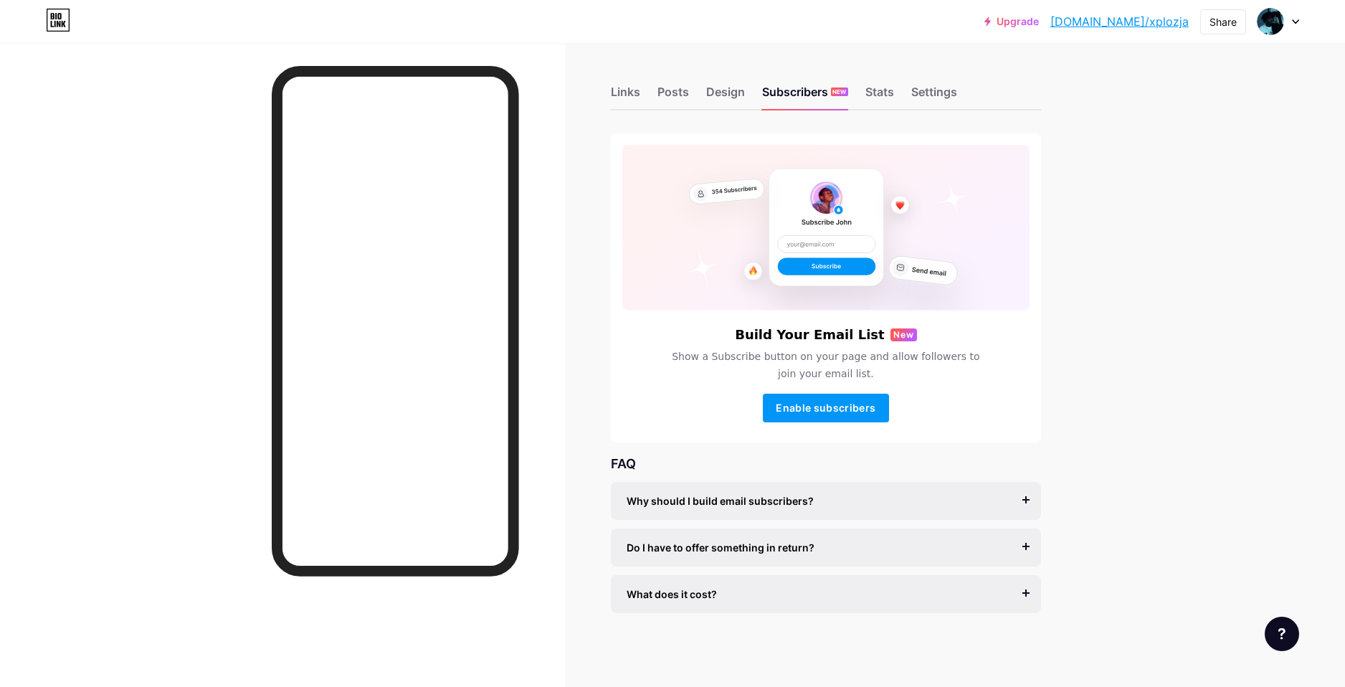
click at [724, 80] on div "Links Posts Design Subscribers NEW Stats Settings" at bounding box center [826, 85] width 430 height 50
click at [724, 92] on div "Design" at bounding box center [725, 96] width 39 height 26
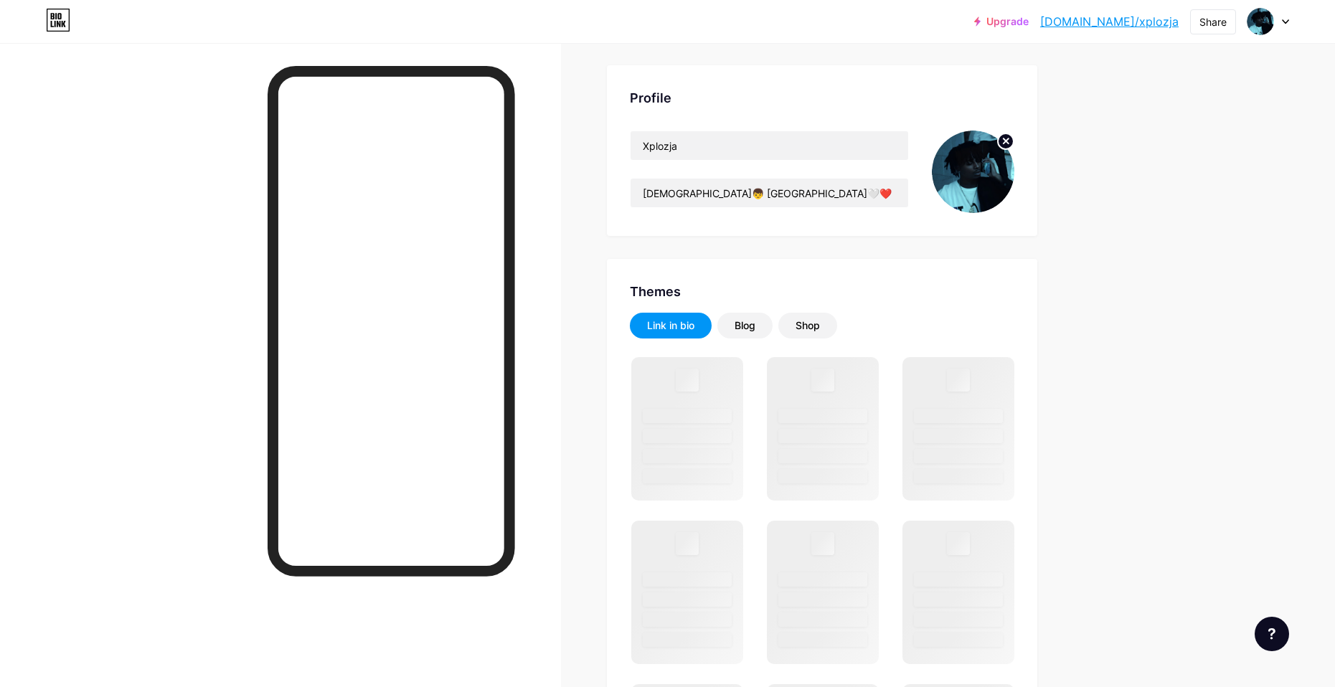
scroll to position [287, 0]
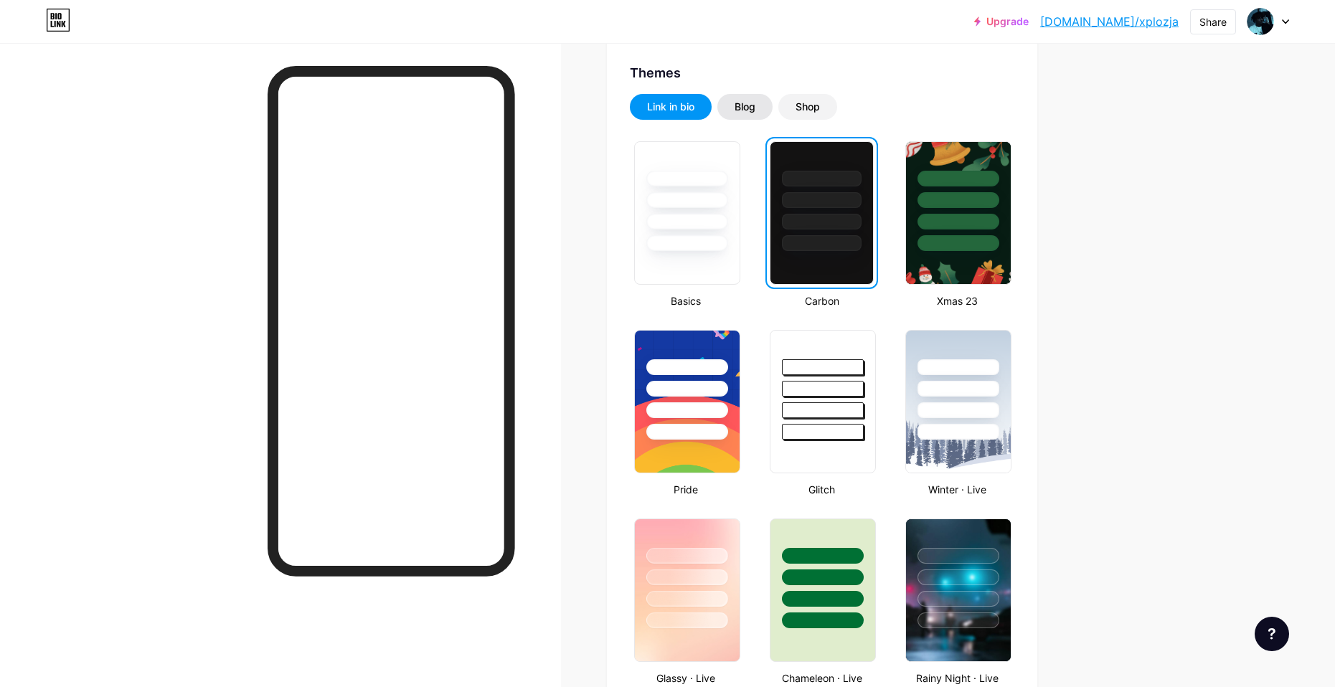
click at [751, 117] on div "Blog" at bounding box center [744, 107] width 55 height 26
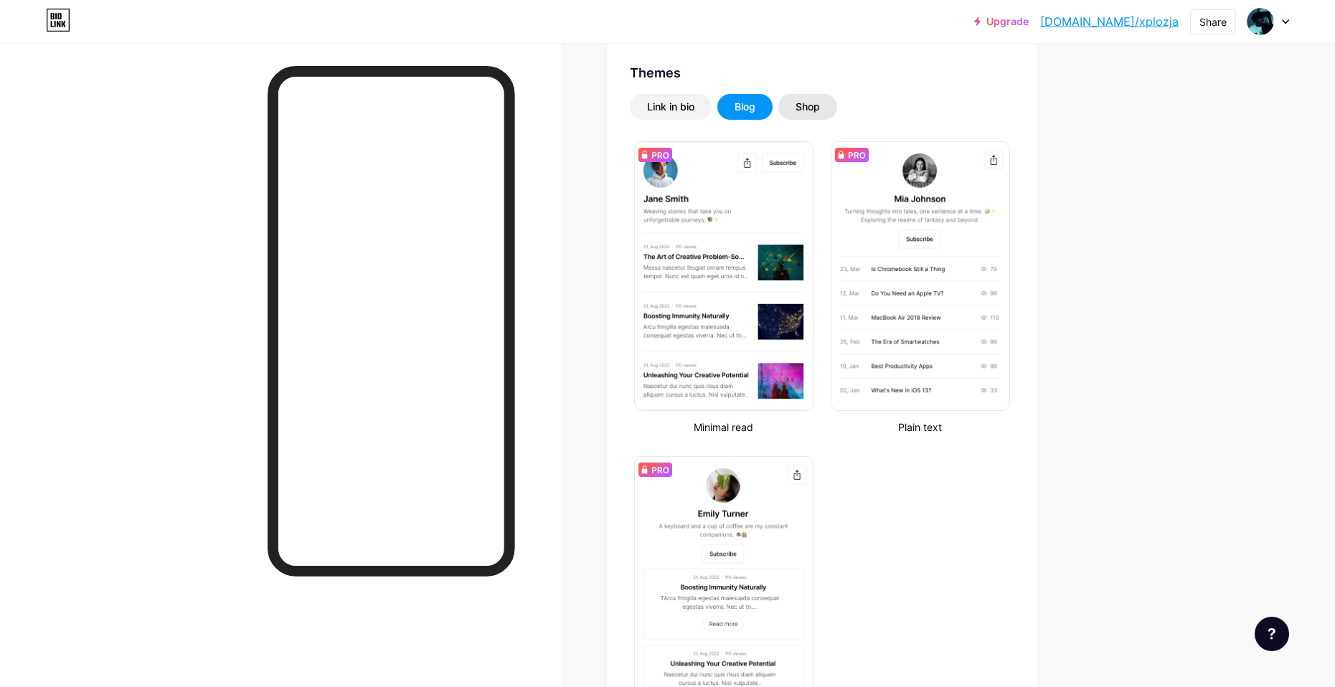
click at [796, 104] on div "Shop" at bounding box center [807, 107] width 59 height 26
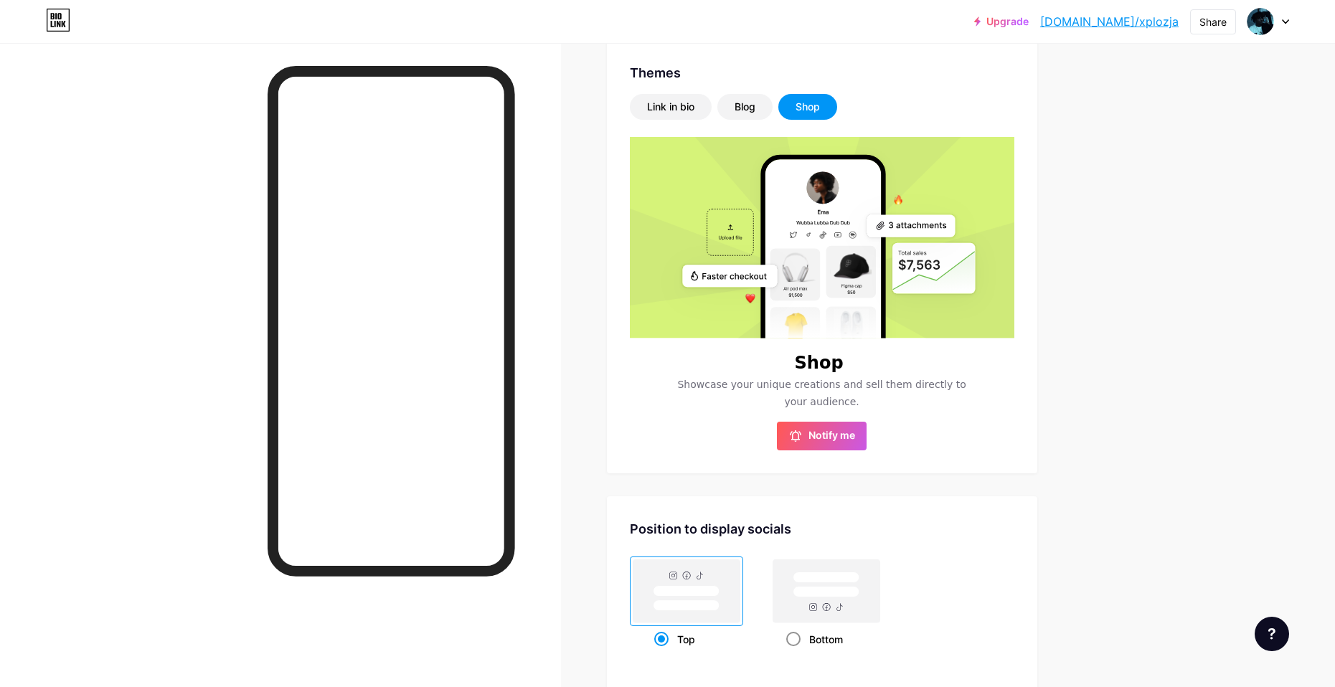
click at [831, 635] on div "Bottom" at bounding box center [826, 639] width 80 height 27
click at [795, 653] on input "Bottom" at bounding box center [790, 657] width 9 height 9
radio input "true"
click at [682, 590] on rect at bounding box center [686, 590] width 66 height 11
click at [663, 653] on input "Top" at bounding box center [658, 657] width 9 height 9
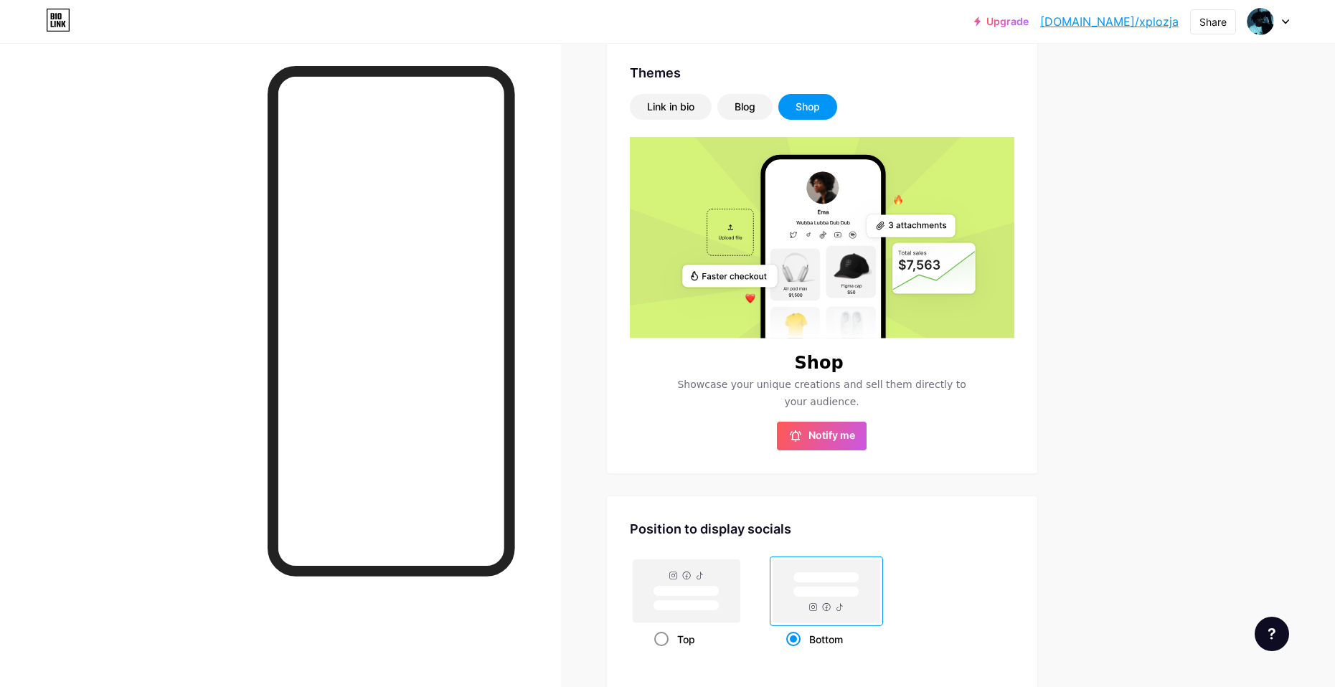
radio input "true"
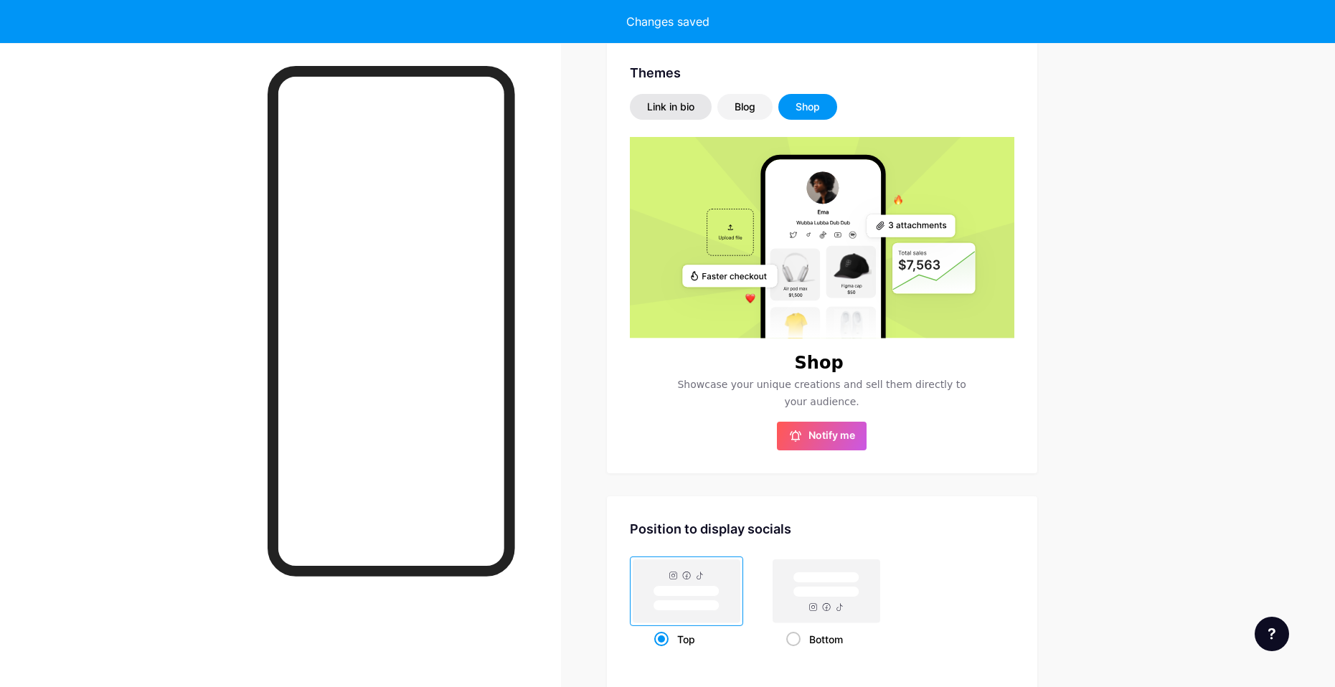
click at [659, 101] on div "Link in bio" at bounding box center [670, 107] width 47 height 14
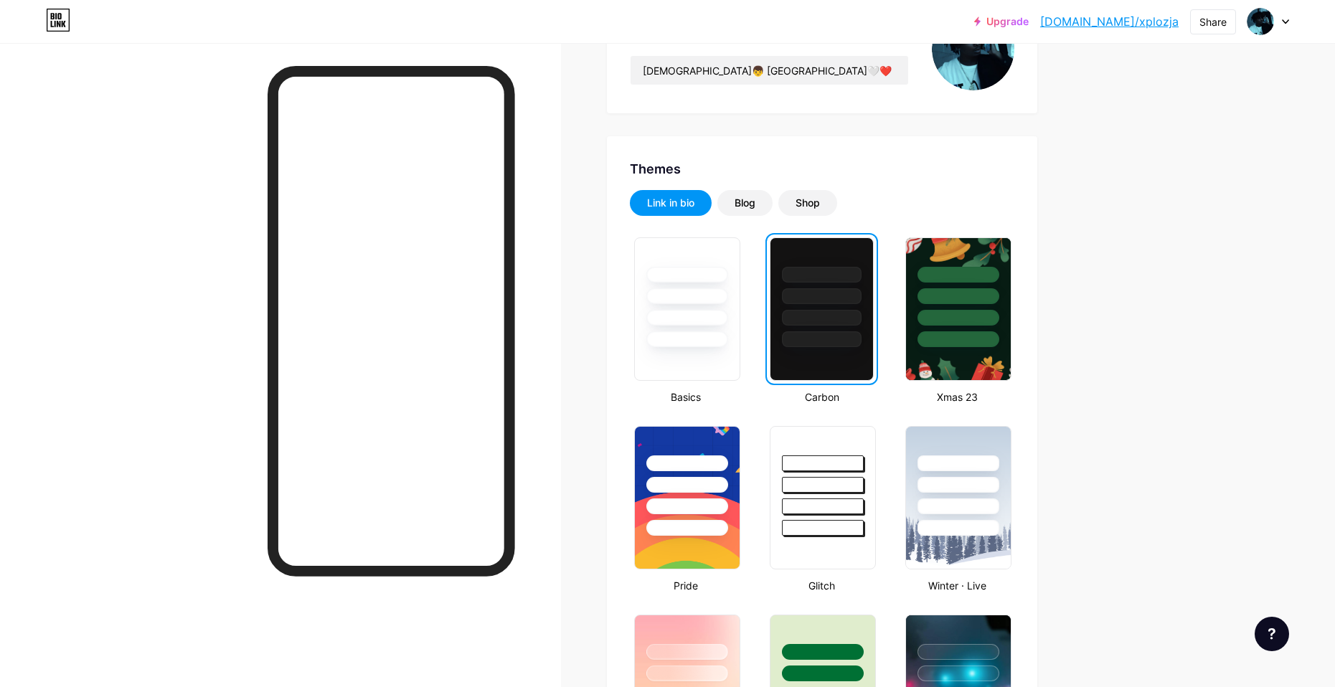
scroll to position [0, 0]
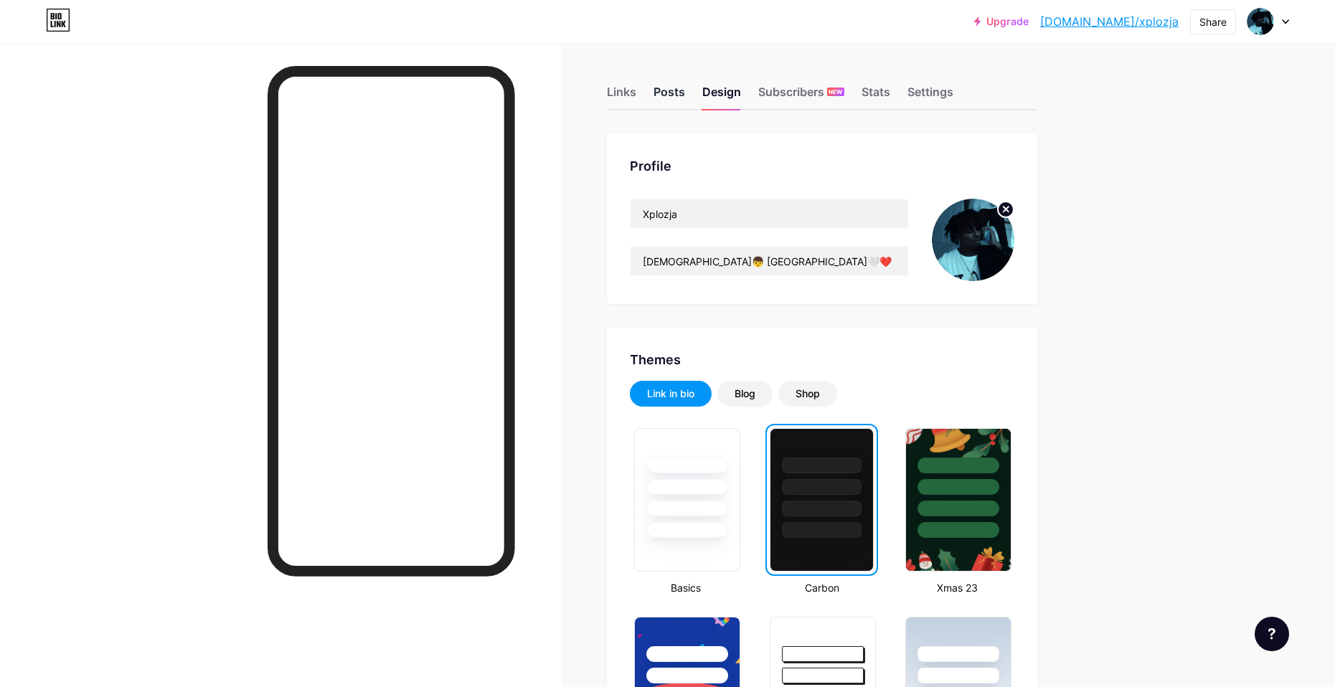
click at [667, 88] on div "Posts" at bounding box center [669, 96] width 32 height 26
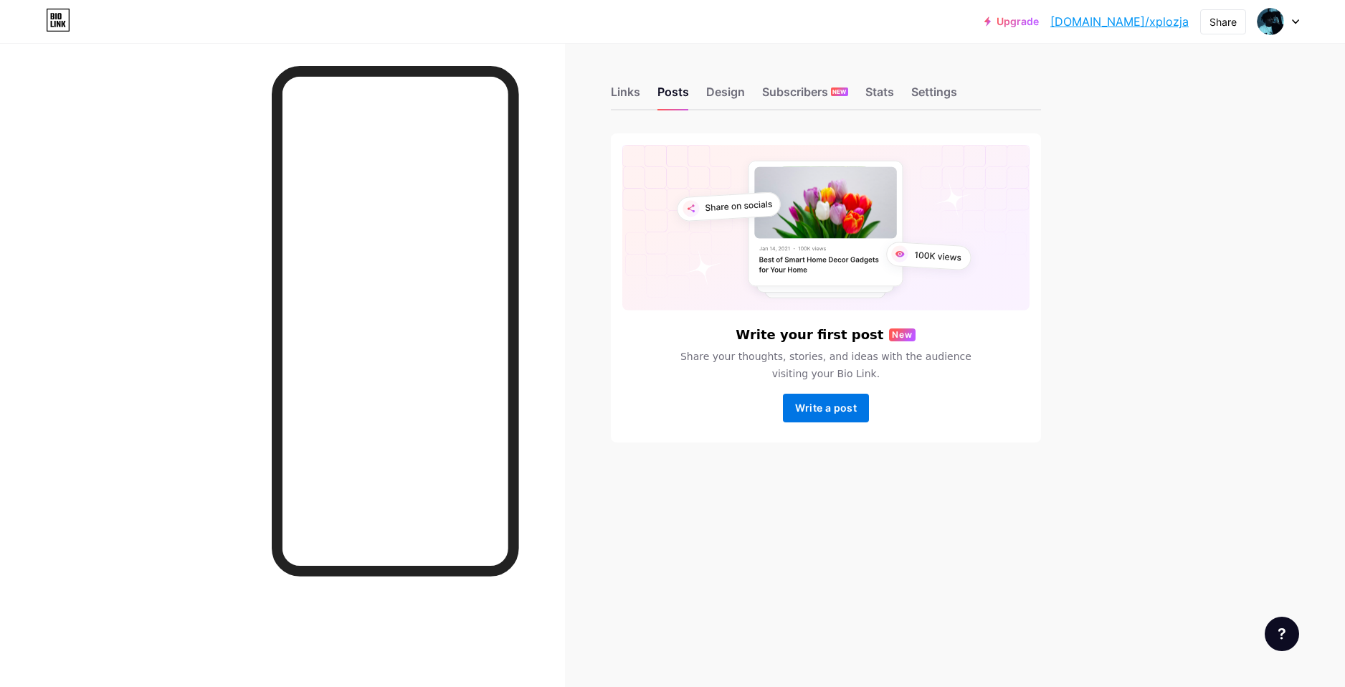
click at [824, 414] on button "Write a post" at bounding box center [826, 408] width 86 height 29
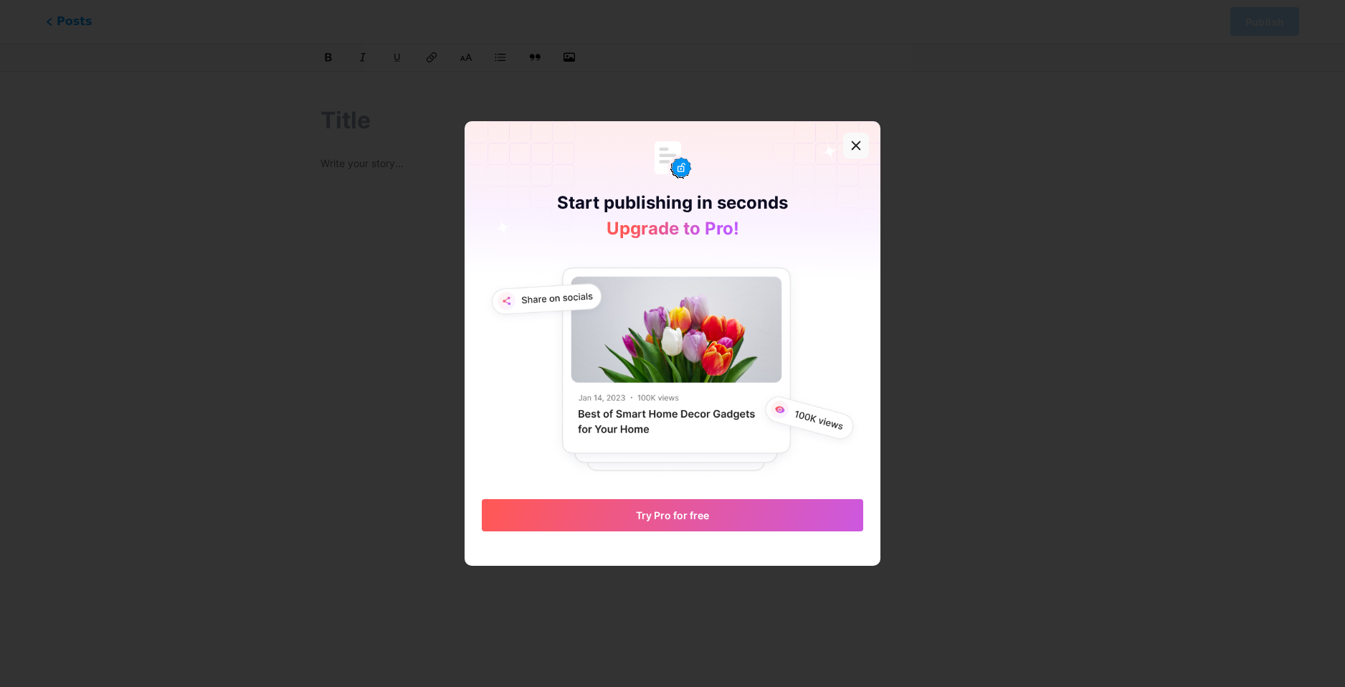
click at [853, 146] on icon at bounding box center [857, 146] width 8 height 8
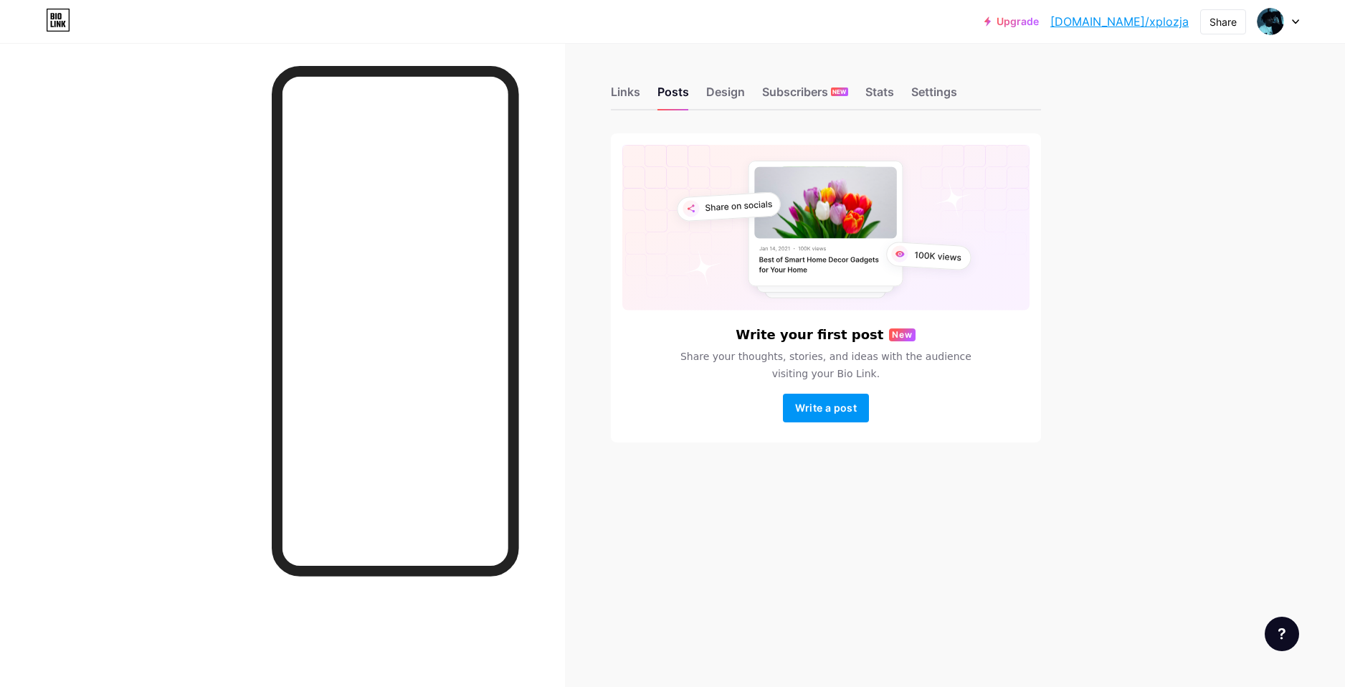
click at [643, 93] on div "Links Posts Design Subscribers NEW Stats Settings" at bounding box center [826, 85] width 430 height 50
click at [639, 93] on div "Links" at bounding box center [625, 96] width 29 height 26
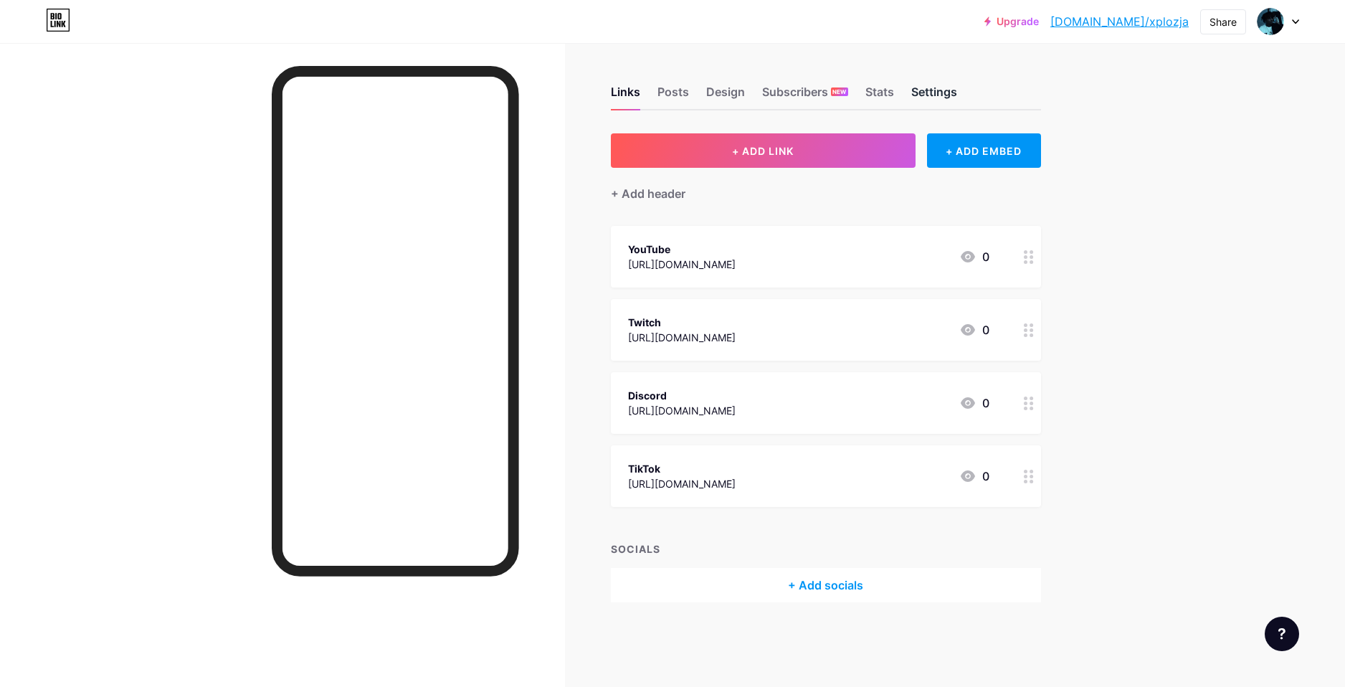
click at [922, 90] on div "Settings" at bounding box center [934, 96] width 46 height 26
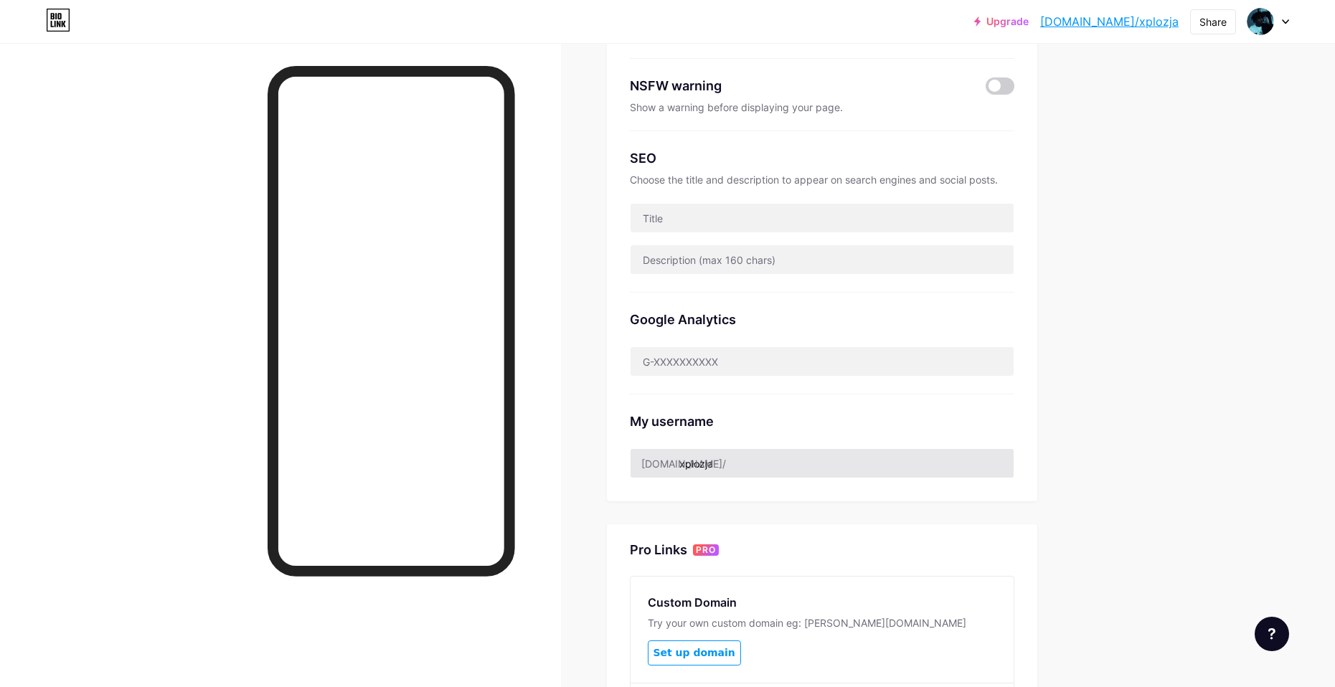
scroll to position [215, 0]
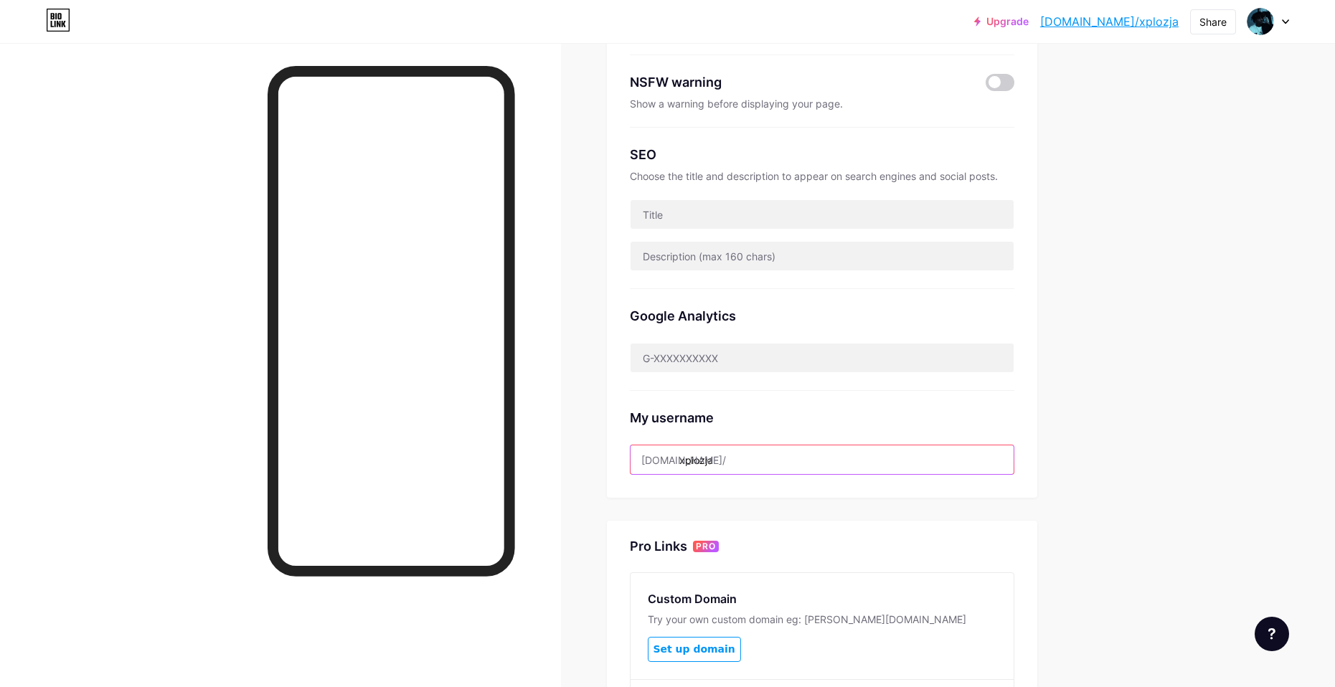
drag, startPoint x: 754, startPoint y: 463, endPoint x: 601, endPoint y: 445, distance: 153.7
click at [624, 448] on div "Preferred link This is an aesthetic choice. Both links are usable. [DOMAIN_NAME…" at bounding box center [822, 207] width 430 height 579
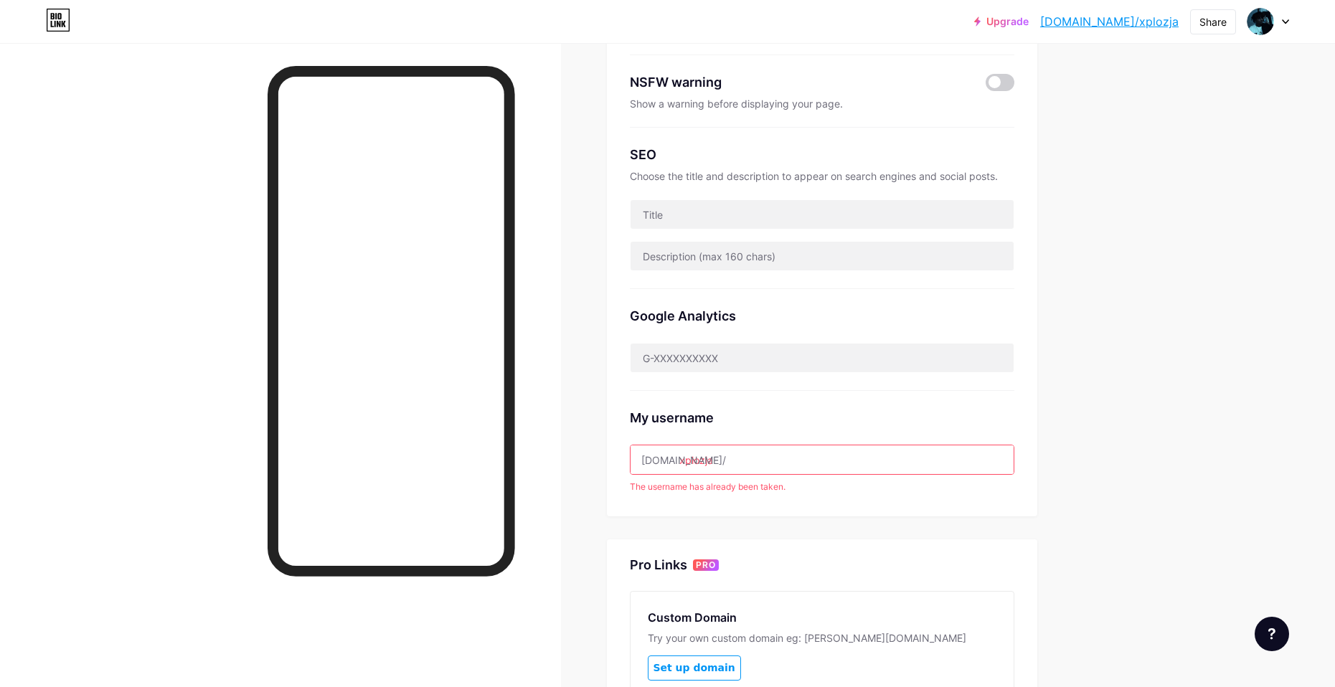
click at [775, 468] on input "xplozja" at bounding box center [821, 459] width 383 height 29
drag, startPoint x: 787, startPoint y: 457, endPoint x: 619, endPoint y: 450, distance: 168.0
click at [619, 450] on div "Preferred link This is an aesthetic choice. Both links are usable. [DOMAIN_NAME…" at bounding box center [822, 217] width 430 height 598
click at [764, 463] on input "xplozja" at bounding box center [821, 459] width 383 height 29
click at [859, 516] on div "Preferred link This is an aesthetic choice. Both links are usable. [DOMAIN_NAME…" at bounding box center [822, 386] width 430 height 937
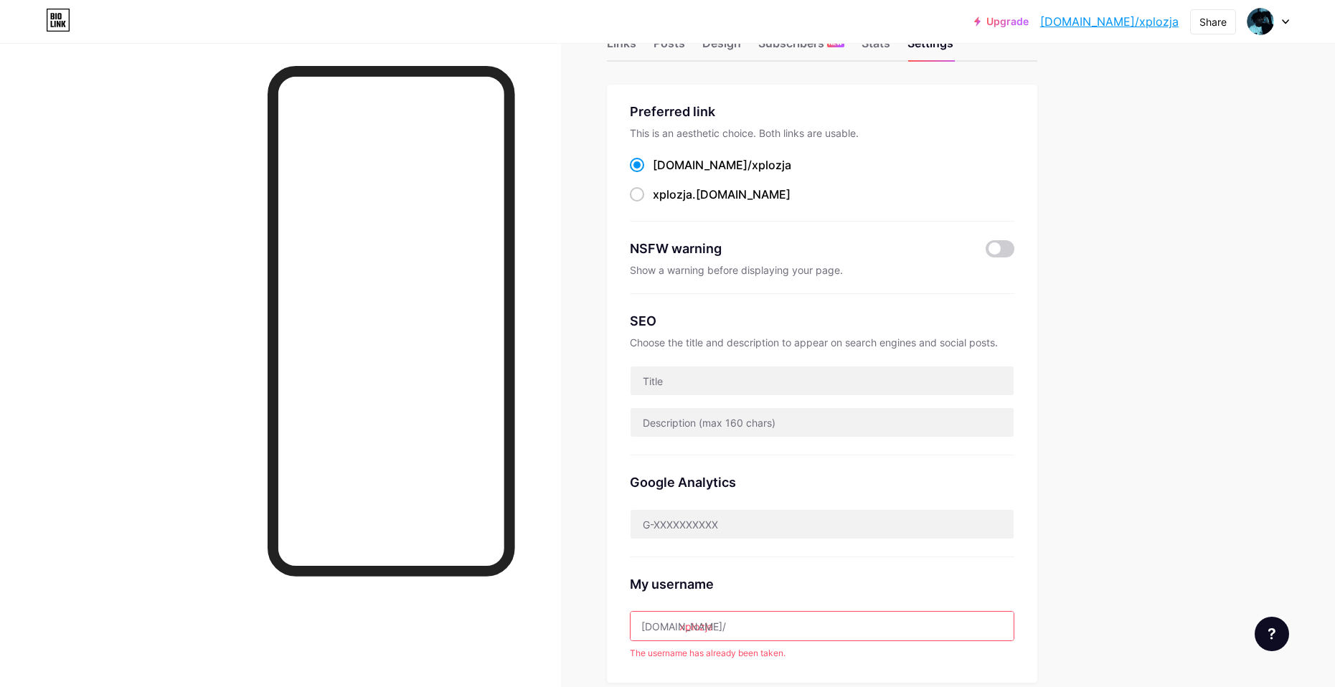
scroll to position [0, 0]
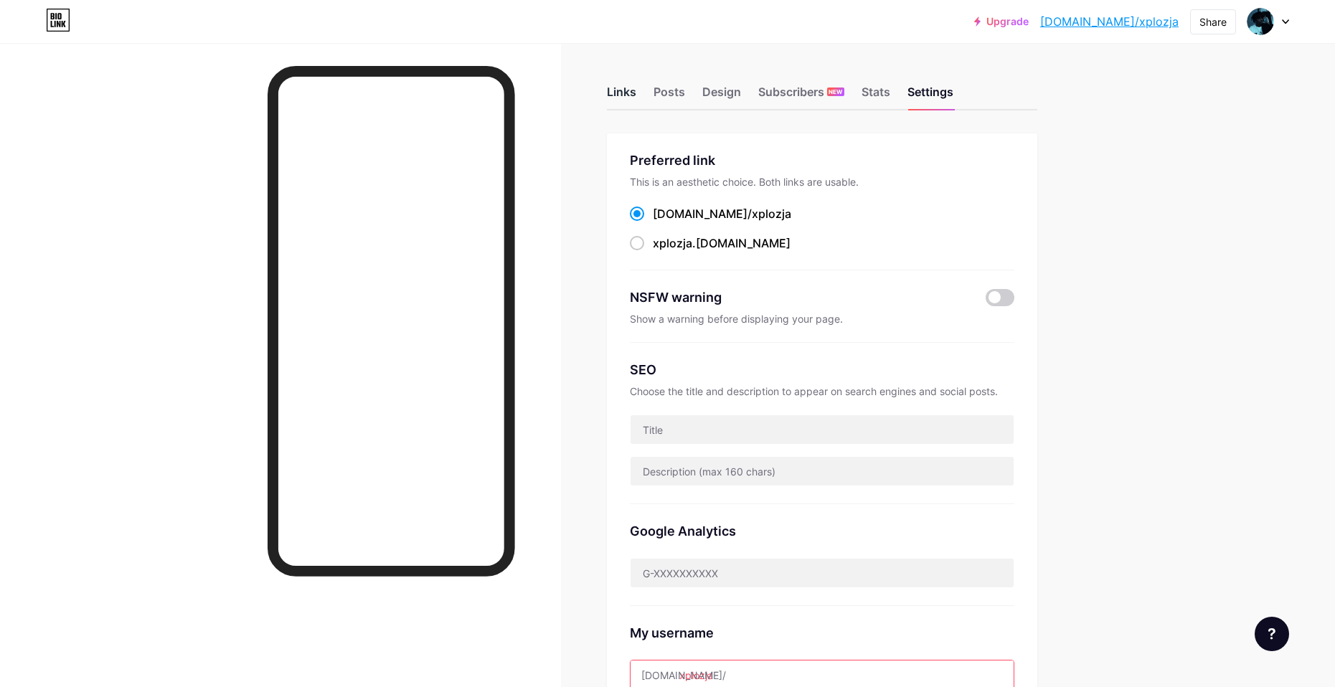
click at [636, 95] on div "Links" at bounding box center [621, 96] width 29 height 26
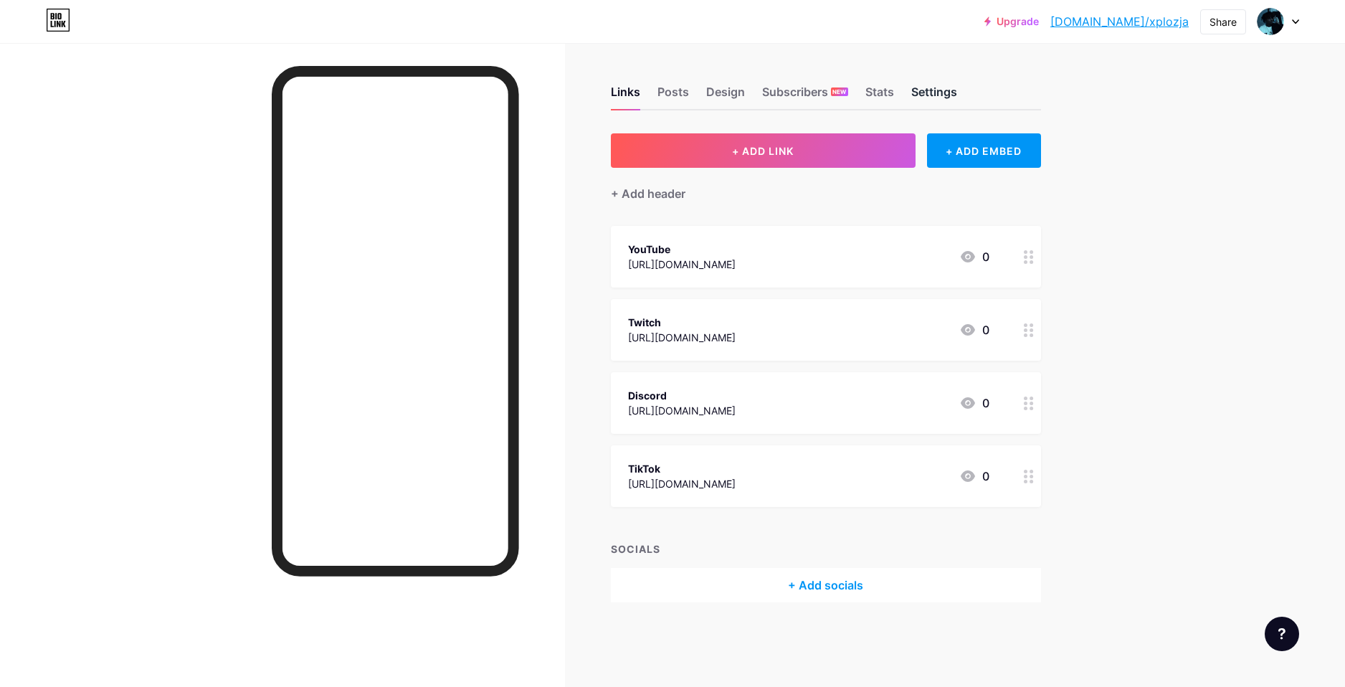
click at [932, 99] on div "Settings" at bounding box center [934, 96] width 46 height 26
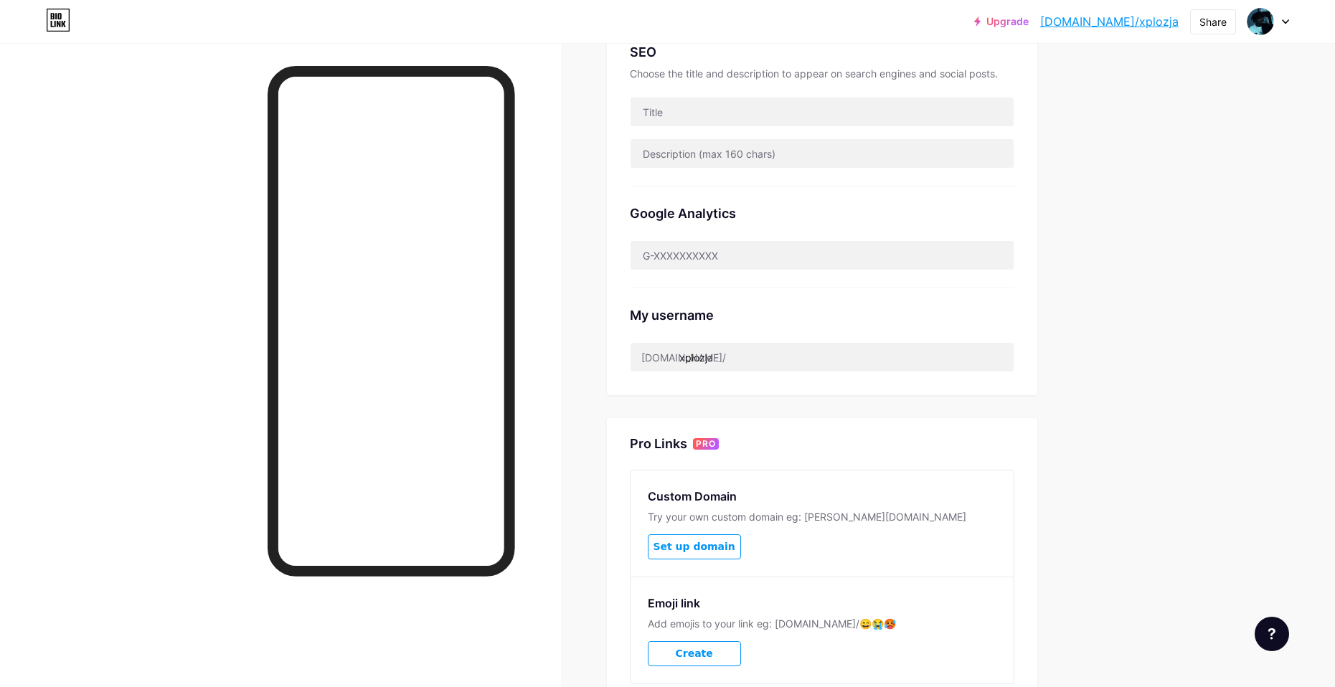
scroll to position [435, 0]
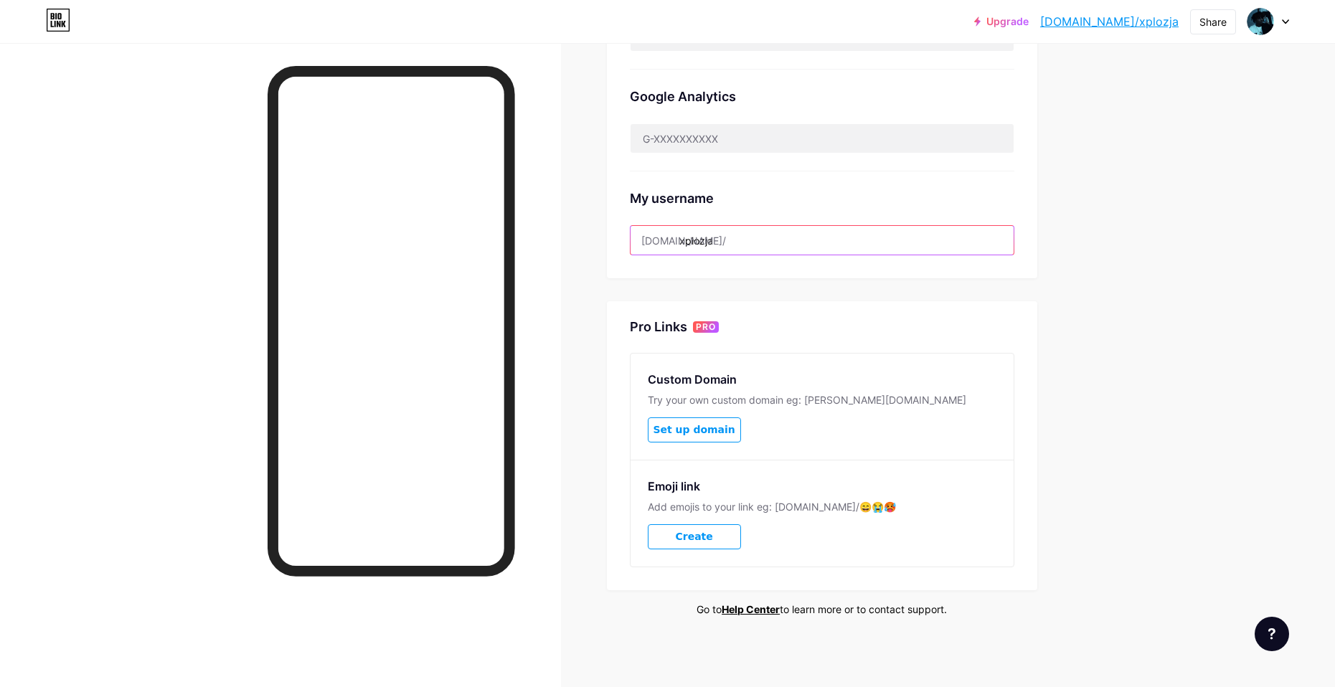
drag, startPoint x: 752, startPoint y: 242, endPoint x: 649, endPoint y: 245, distance: 103.3
click at [649, 245] on div "[DOMAIN_NAME]/ xplozja" at bounding box center [822, 240] width 384 height 30
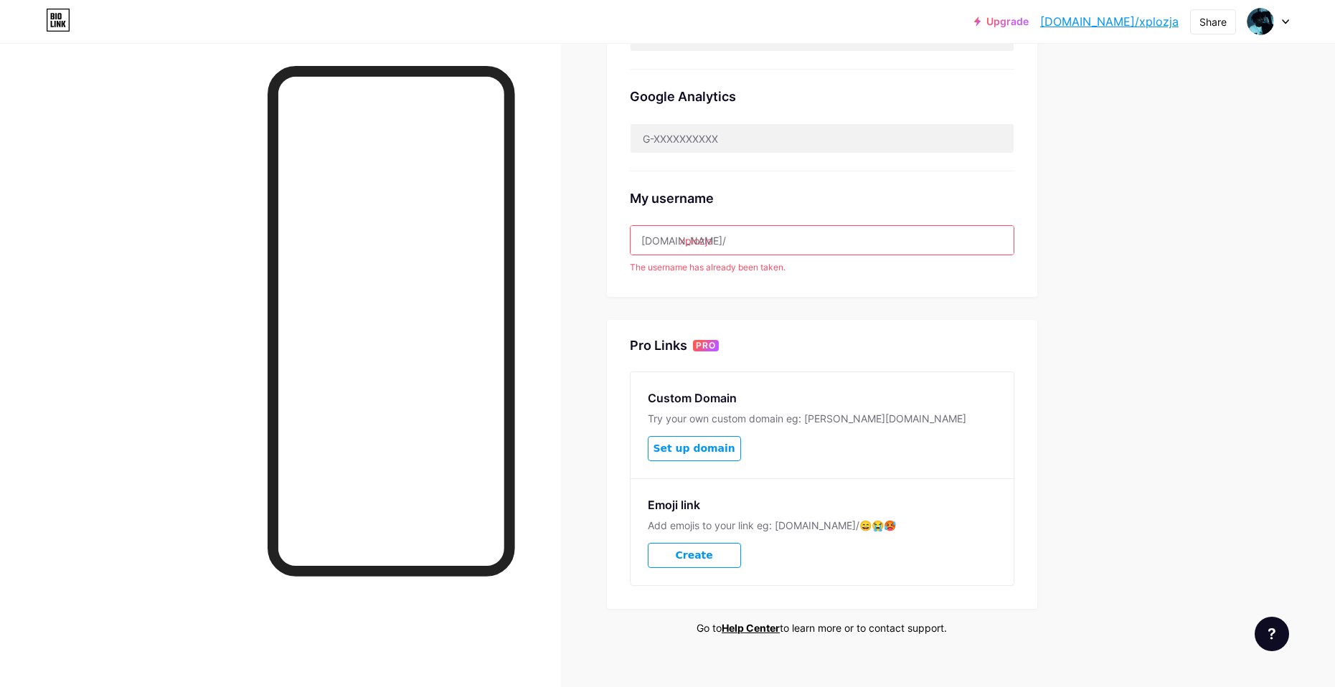
click at [768, 231] on input "xplozja" at bounding box center [821, 240] width 383 height 29
drag, startPoint x: 771, startPoint y: 240, endPoint x: 944, endPoint y: 90, distance: 229.2
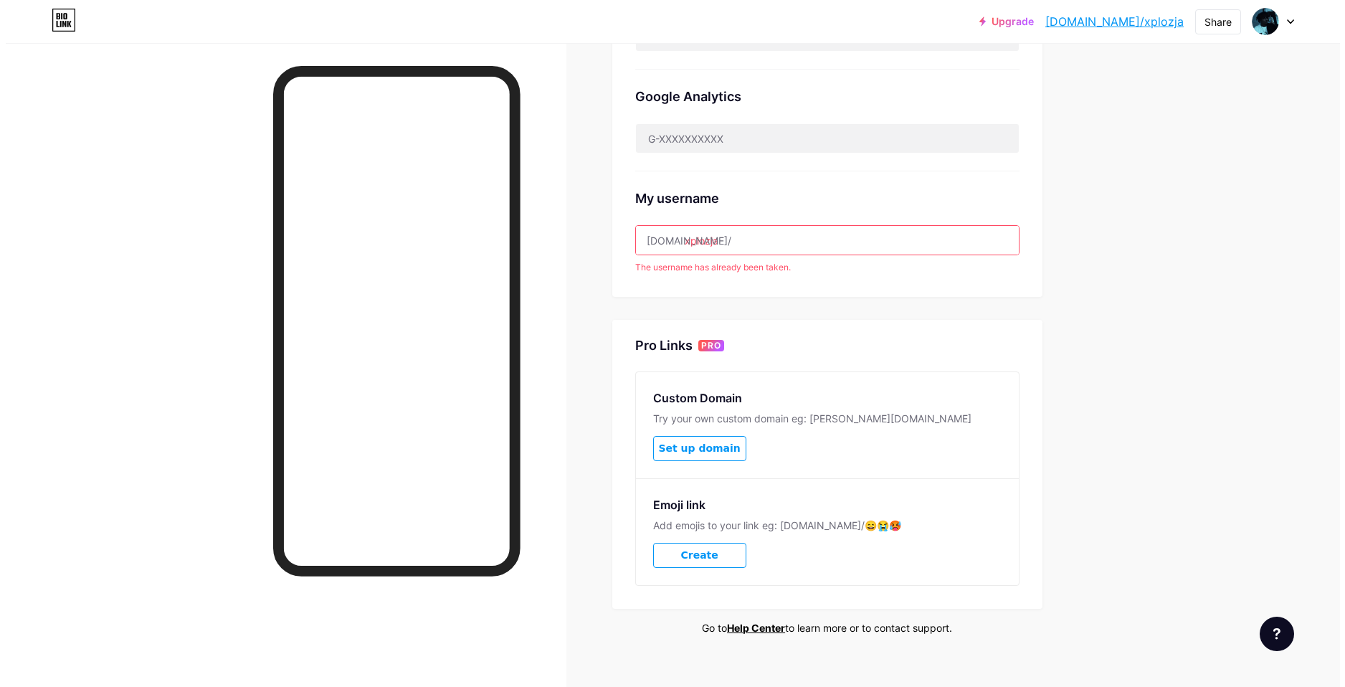
scroll to position [0, 0]
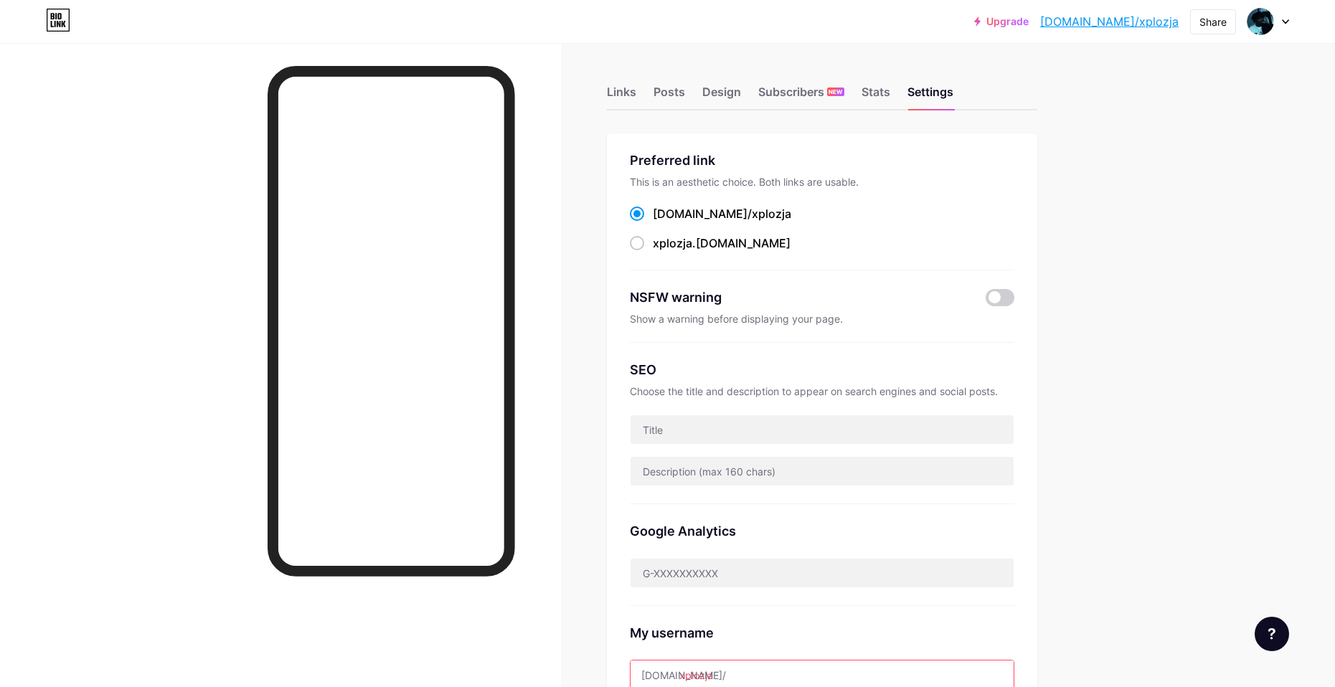
click at [658, 110] on div "Links Posts Design Subscribers NEW Stats Settings Preferred link This is an aes…" at bounding box center [548, 592] width 1097 height 1099
click at [630, 92] on div "Links" at bounding box center [621, 96] width 29 height 26
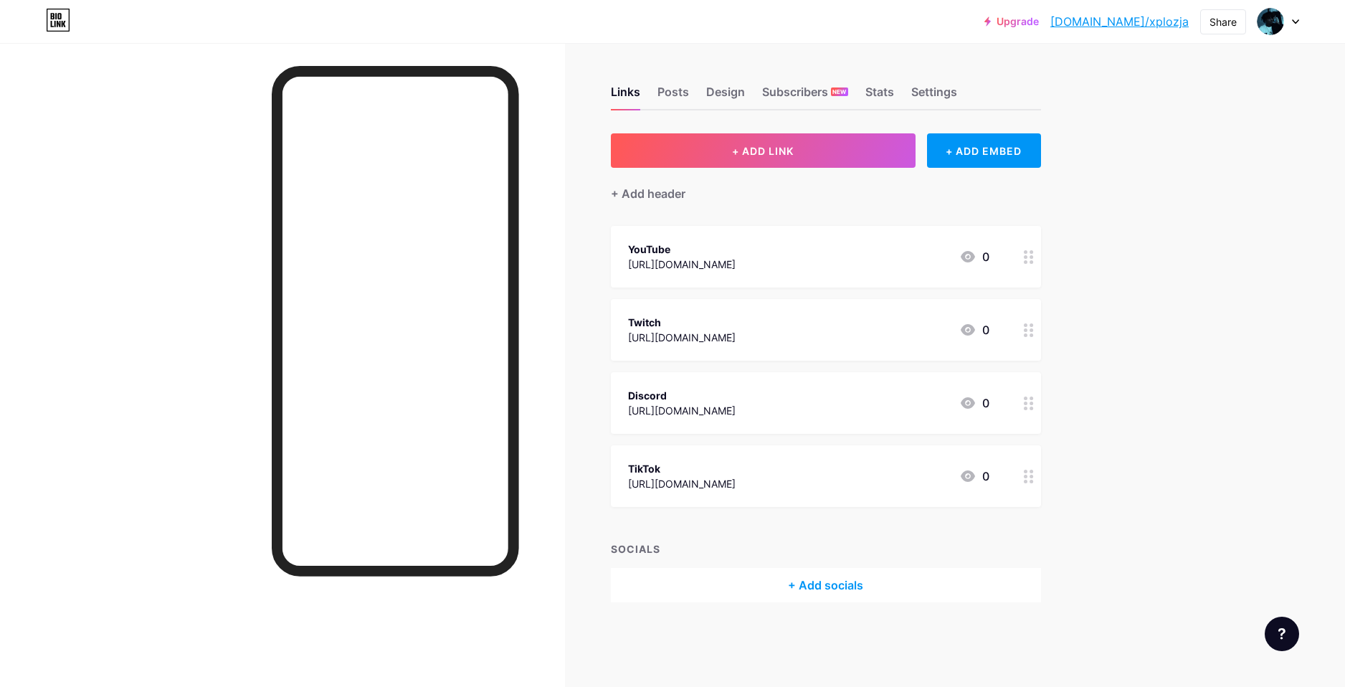
click at [828, 582] on div "+ Add socials" at bounding box center [826, 585] width 430 height 34
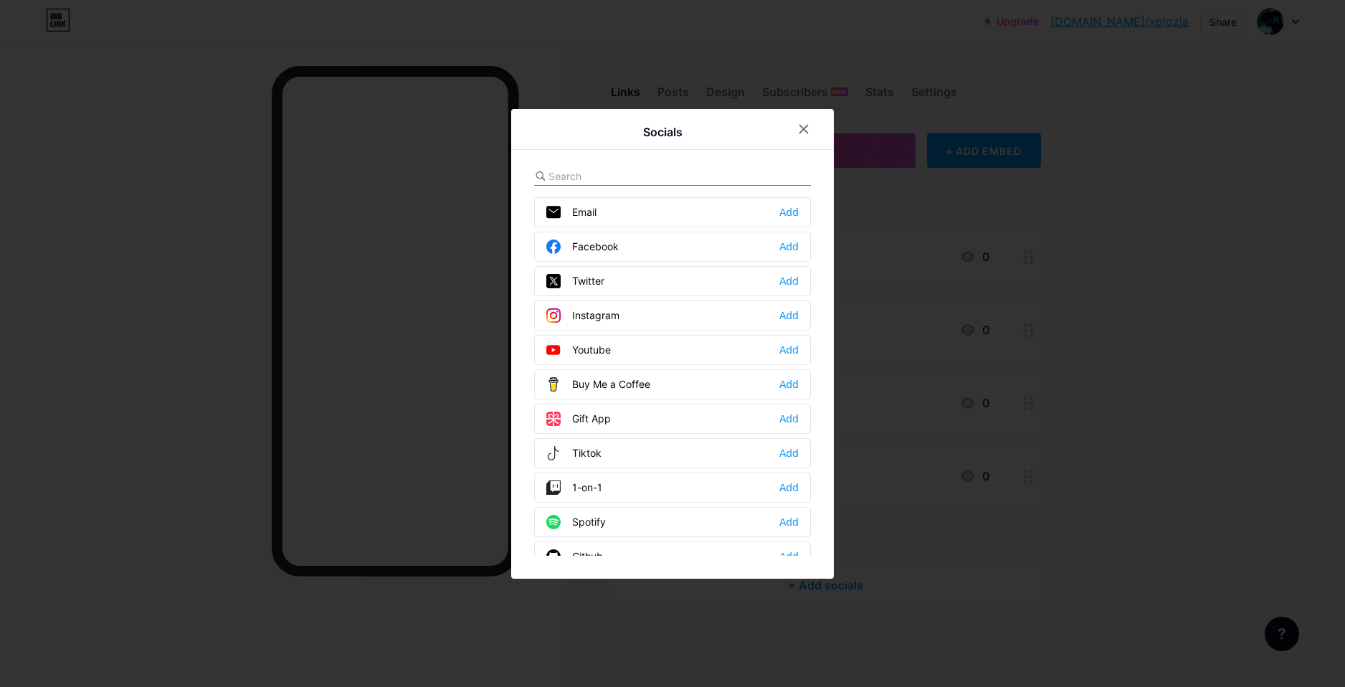
click at [593, 174] on input "text" at bounding box center [628, 176] width 158 height 15
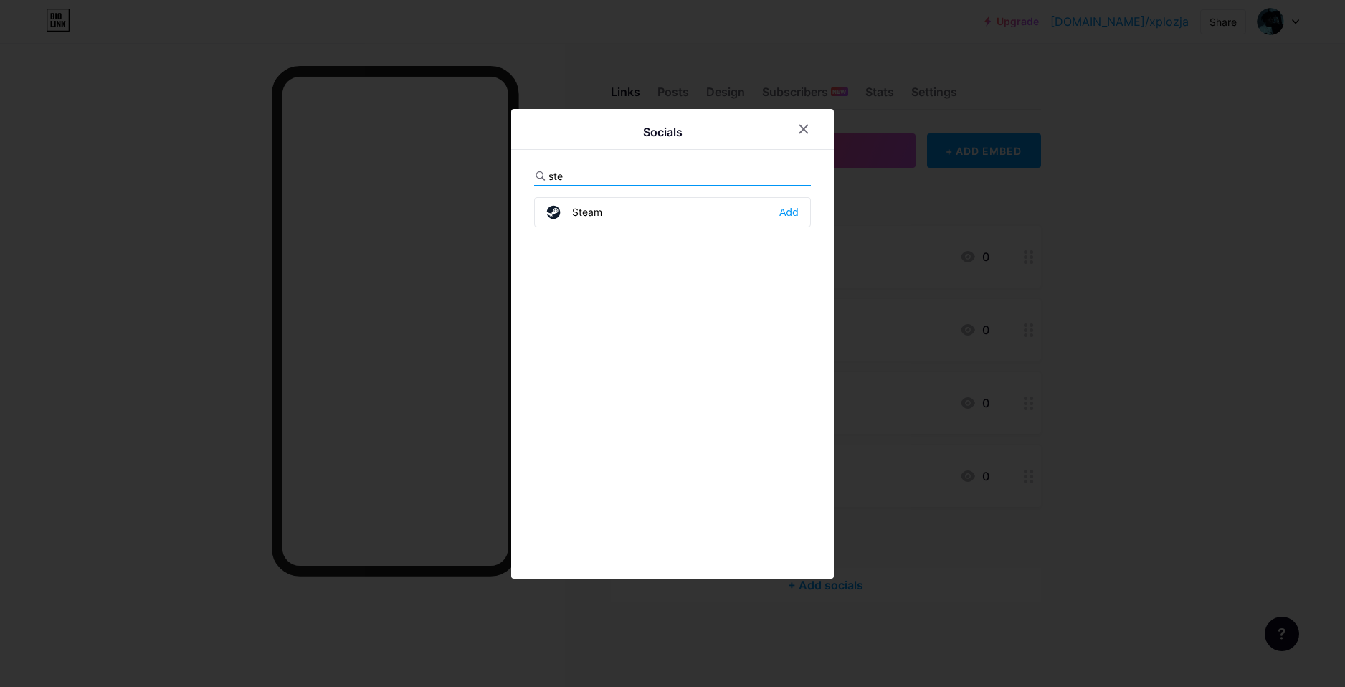
type input "ste"
click at [768, 207] on div "Steam Add" at bounding box center [672, 212] width 277 height 30
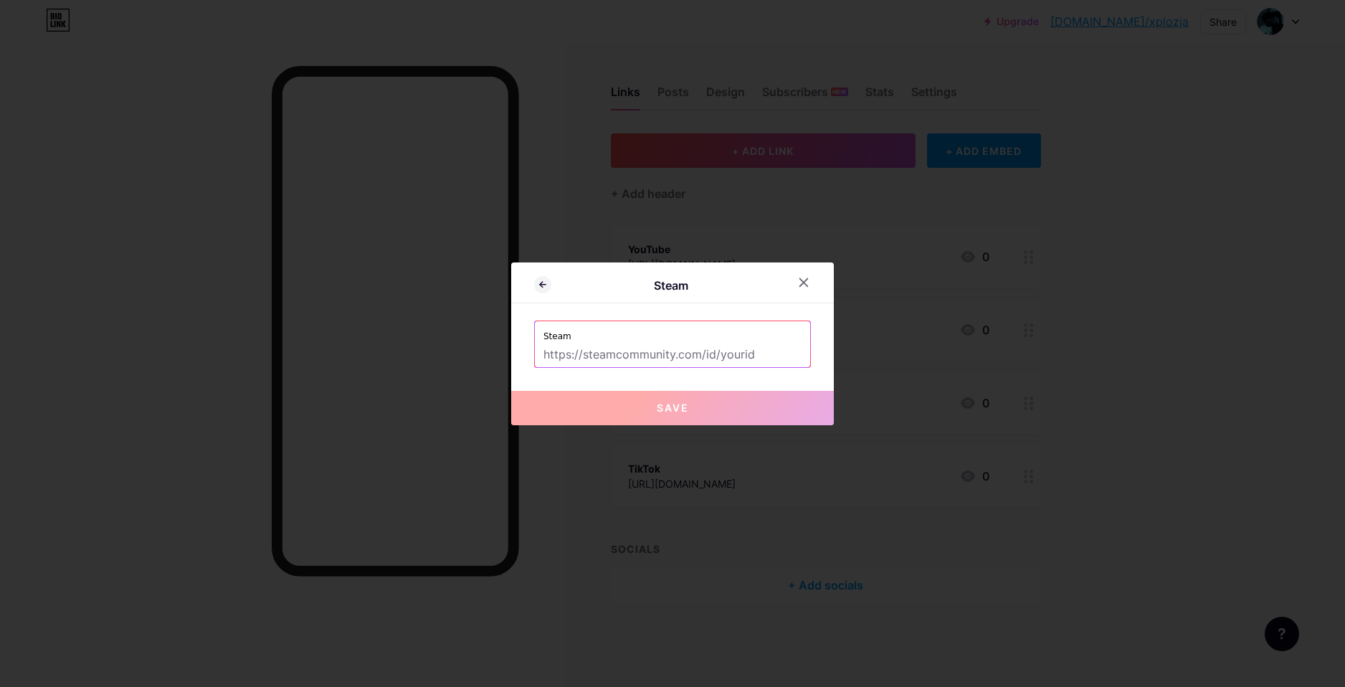
click at [666, 341] on label "Steam" at bounding box center [673, 332] width 258 height 22
click at [696, 361] on input "text" at bounding box center [673, 355] width 258 height 24
paste input "[URL][DOMAIN_NAME]"
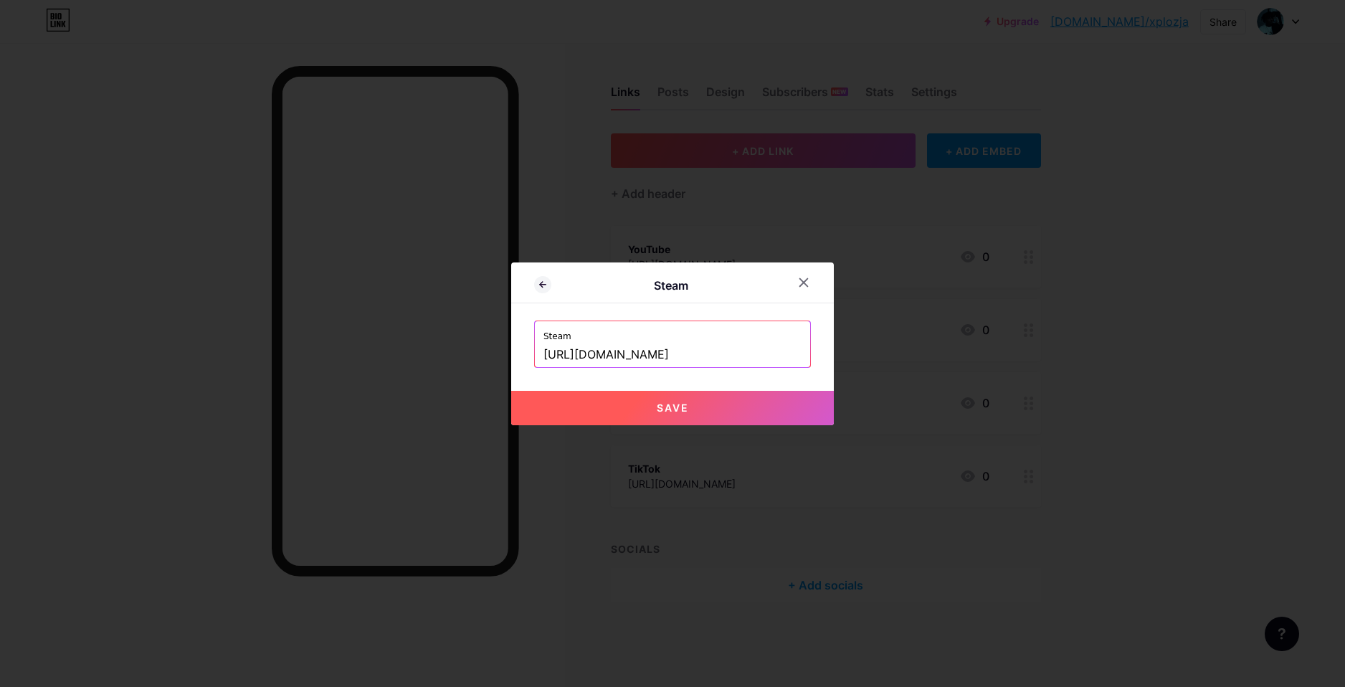
type input "[URL][DOMAIN_NAME]"
click at [719, 405] on button "Save" at bounding box center [672, 408] width 323 height 34
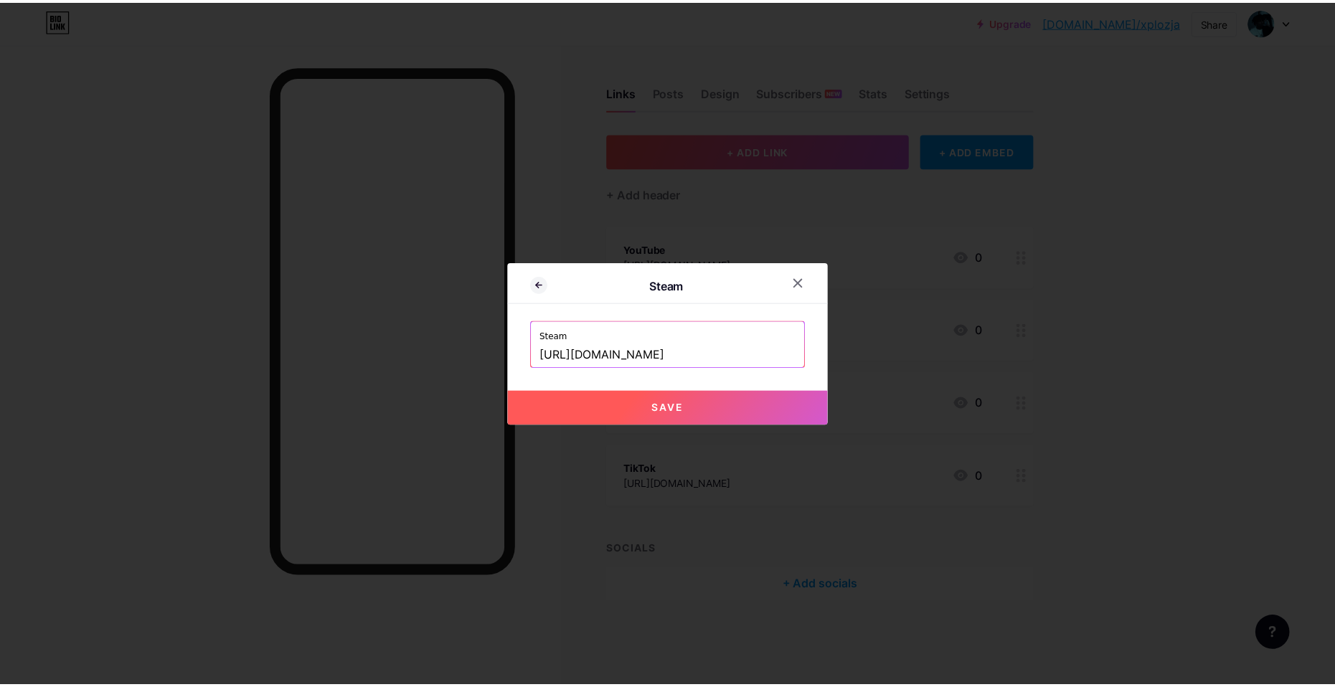
scroll to position [0, 0]
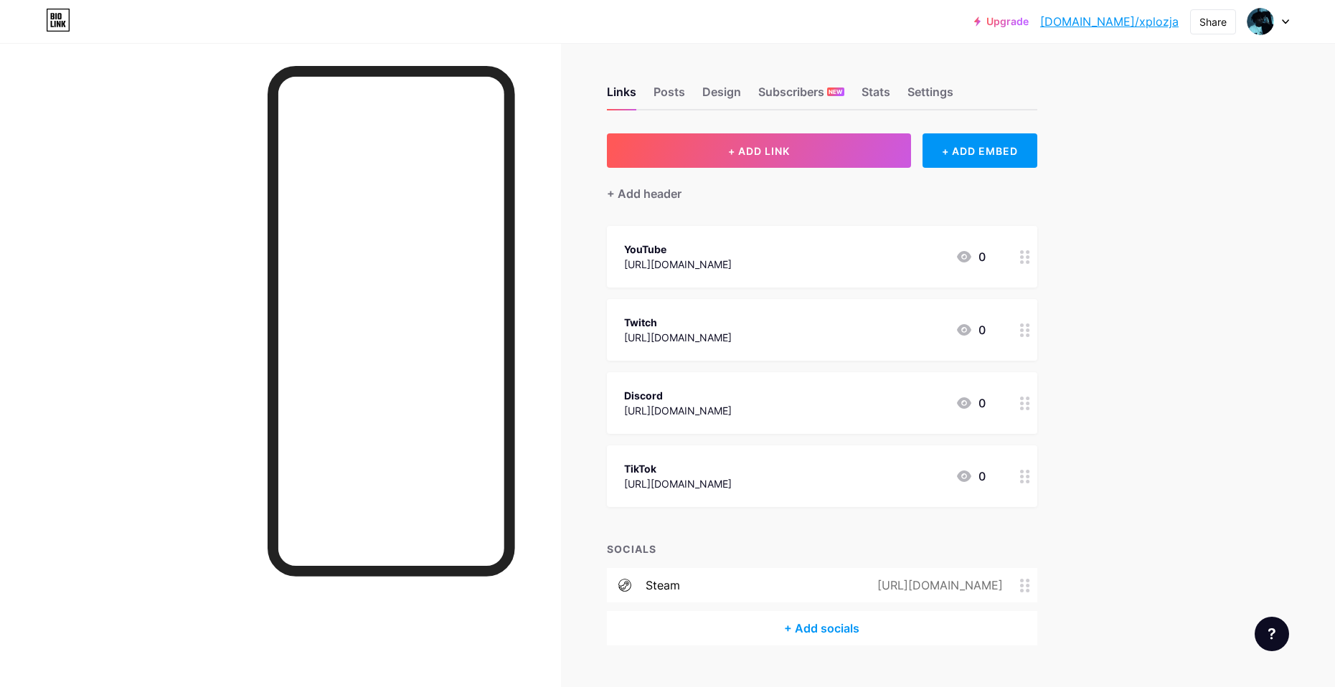
click at [1229, 388] on div "Upgrade [DOMAIN_NAME]/xplozj... [DOMAIN_NAME]/xplozja Share Switch accounts Xpl…" at bounding box center [667, 358] width 1335 height 717
click at [712, 146] on button "+ ADD LINK" at bounding box center [759, 150] width 305 height 34
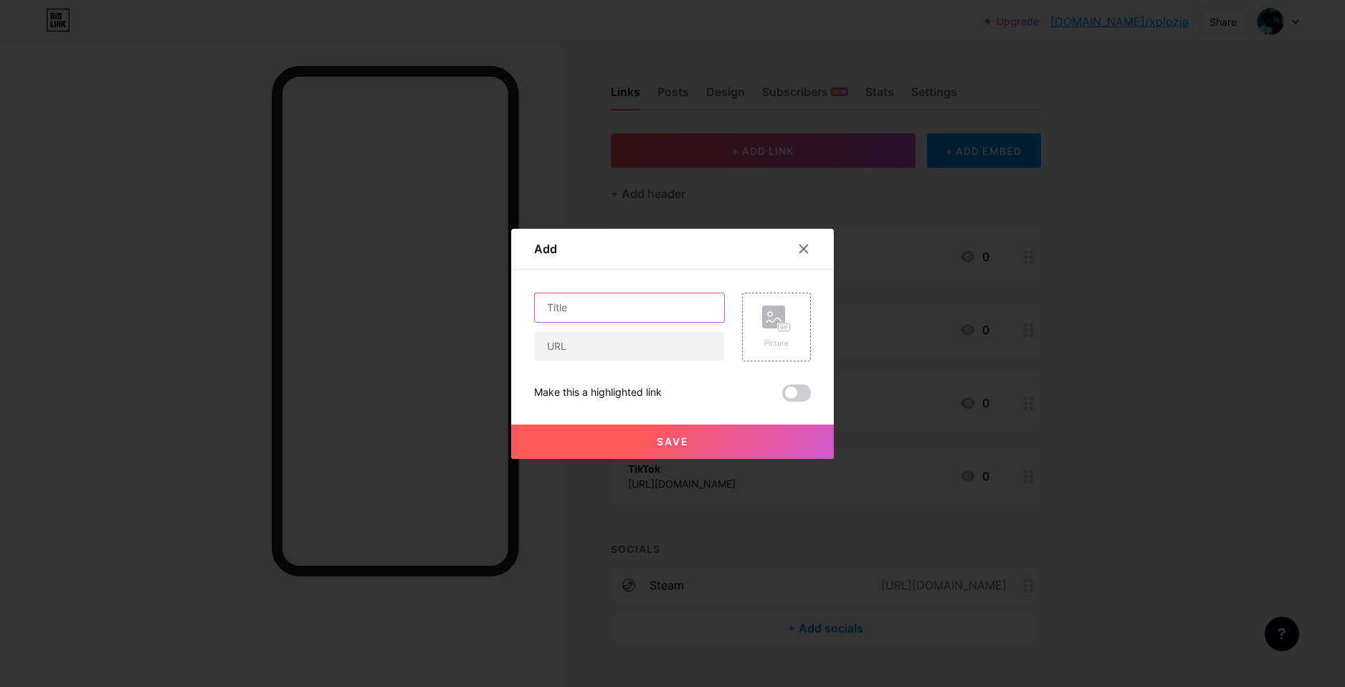
click at [564, 316] on input "text" at bounding box center [629, 307] width 189 height 29
type input "Steam"
click at [606, 348] on input "text" at bounding box center [629, 346] width 189 height 29
paste input "[URL][DOMAIN_NAME]"
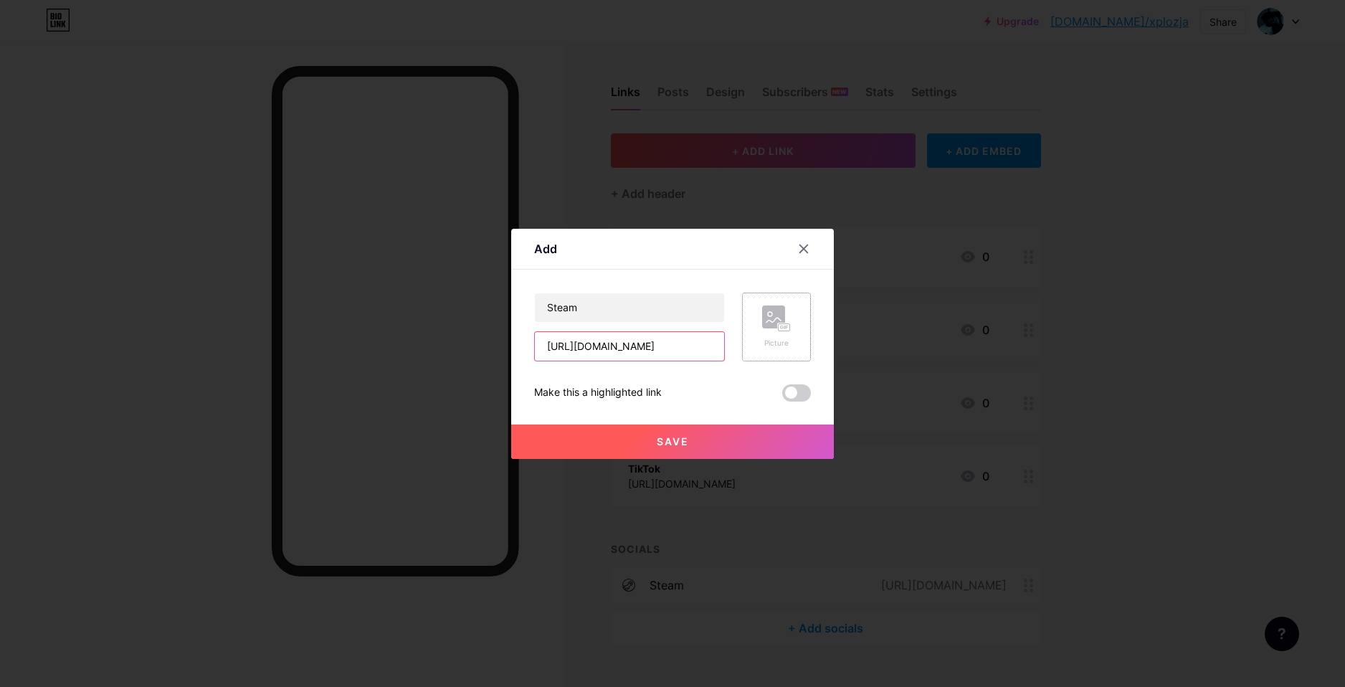
type input "[URL][DOMAIN_NAME]"
click at [769, 326] on rect at bounding box center [773, 316] width 23 height 23
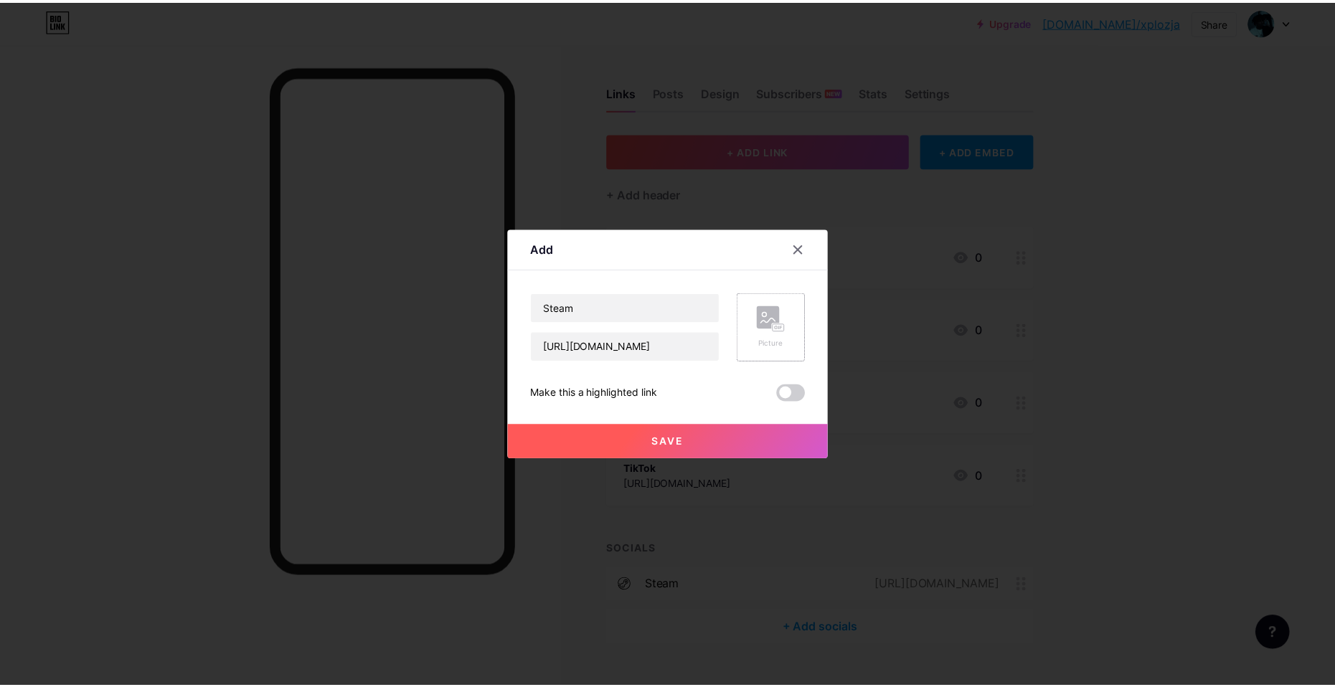
scroll to position [0, 0]
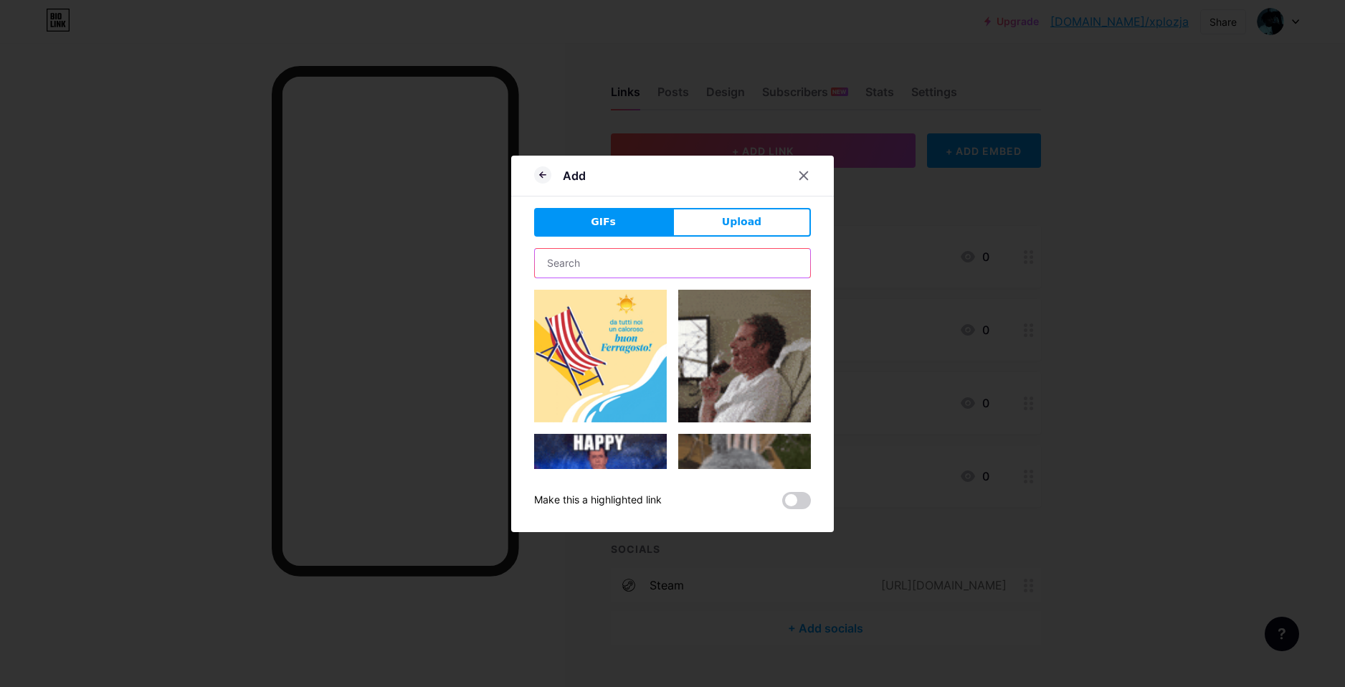
click at [584, 250] on input "text" at bounding box center [672, 263] width 275 height 29
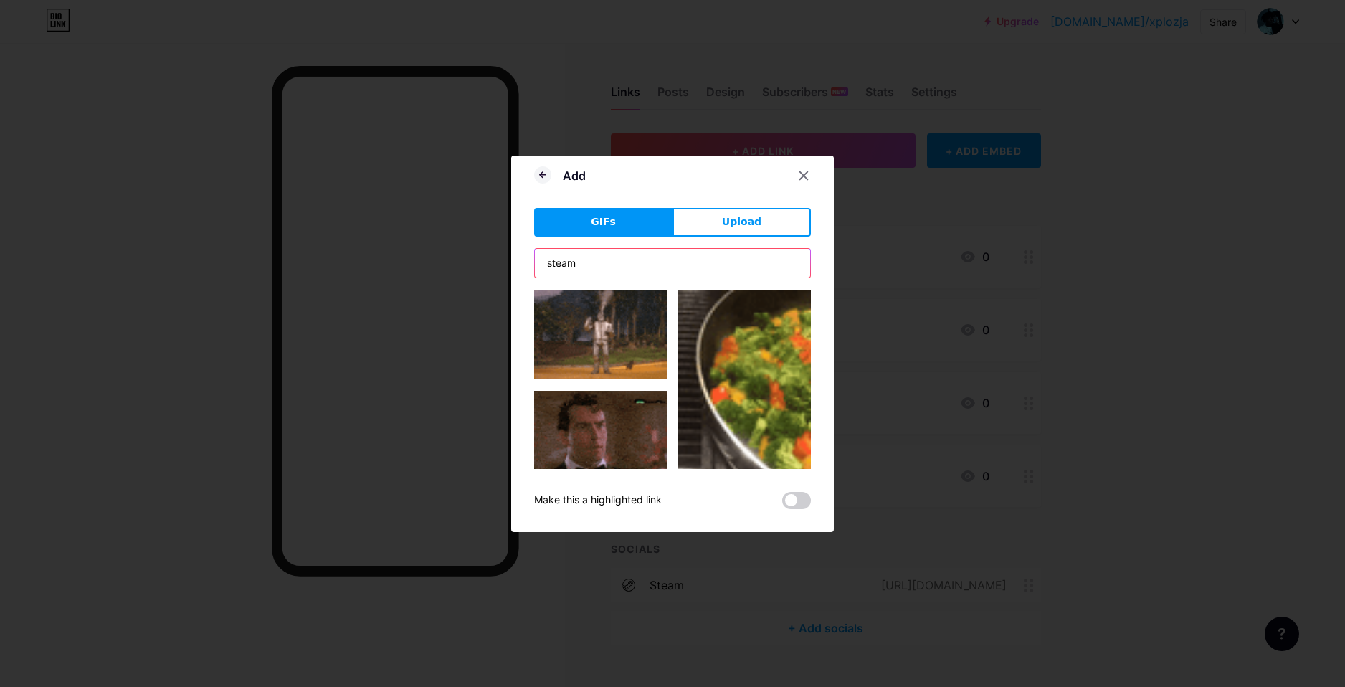
type input "steam"
click at [678, 232] on button "Upload" at bounding box center [742, 222] width 138 height 29
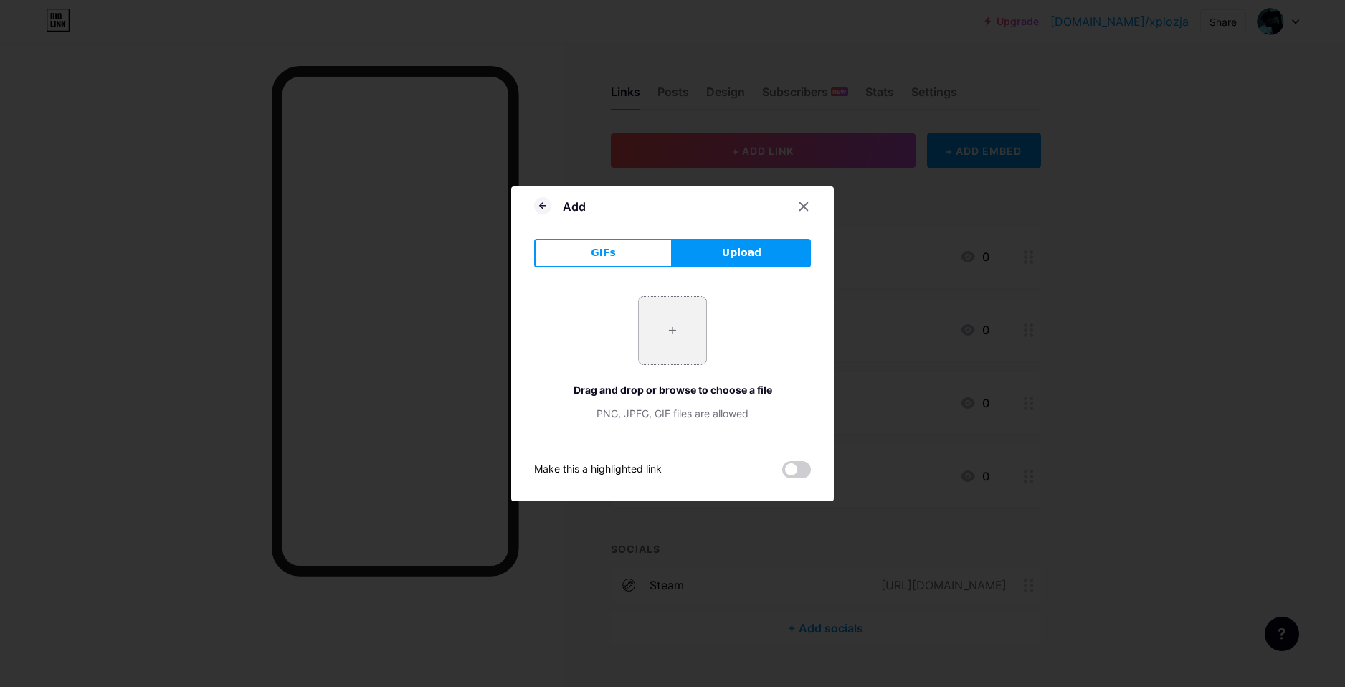
click at [678, 331] on input "file" at bounding box center [672, 330] width 67 height 67
click at [665, 318] on input "file" at bounding box center [672, 330] width 67 height 67
type input "C:\fakepath\obraz_2025-08-15_141829175.png"
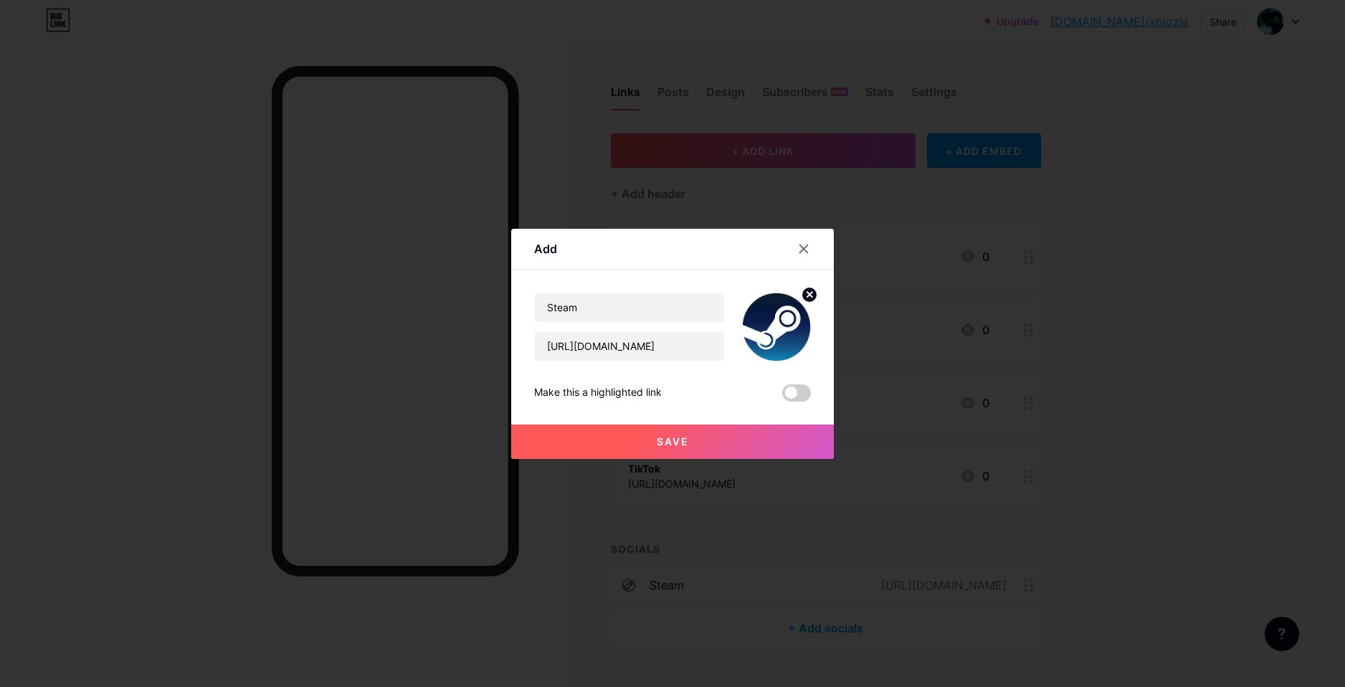
click at [668, 447] on button "Save" at bounding box center [672, 442] width 323 height 34
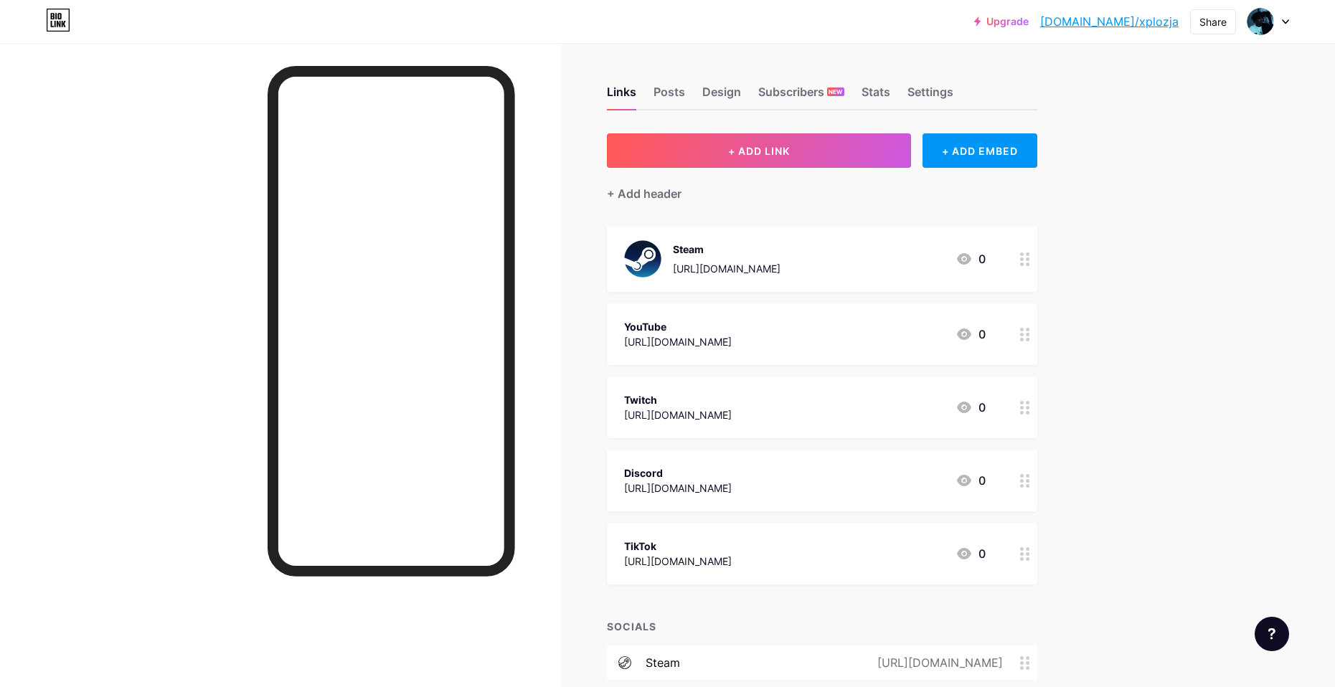
click at [719, 247] on div "Steam" at bounding box center [727, 249] width 108 height 15
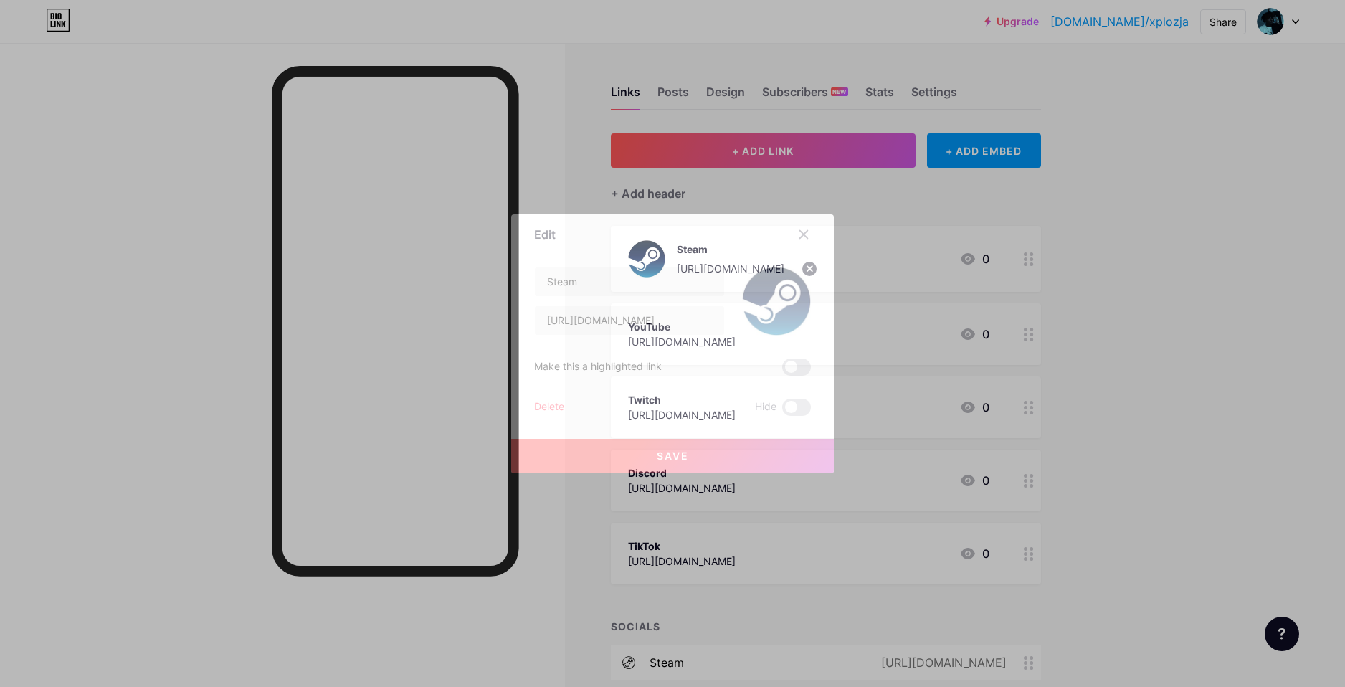
click at [811, 270] on circle at bounding box center [810, 269] width 16 height 16
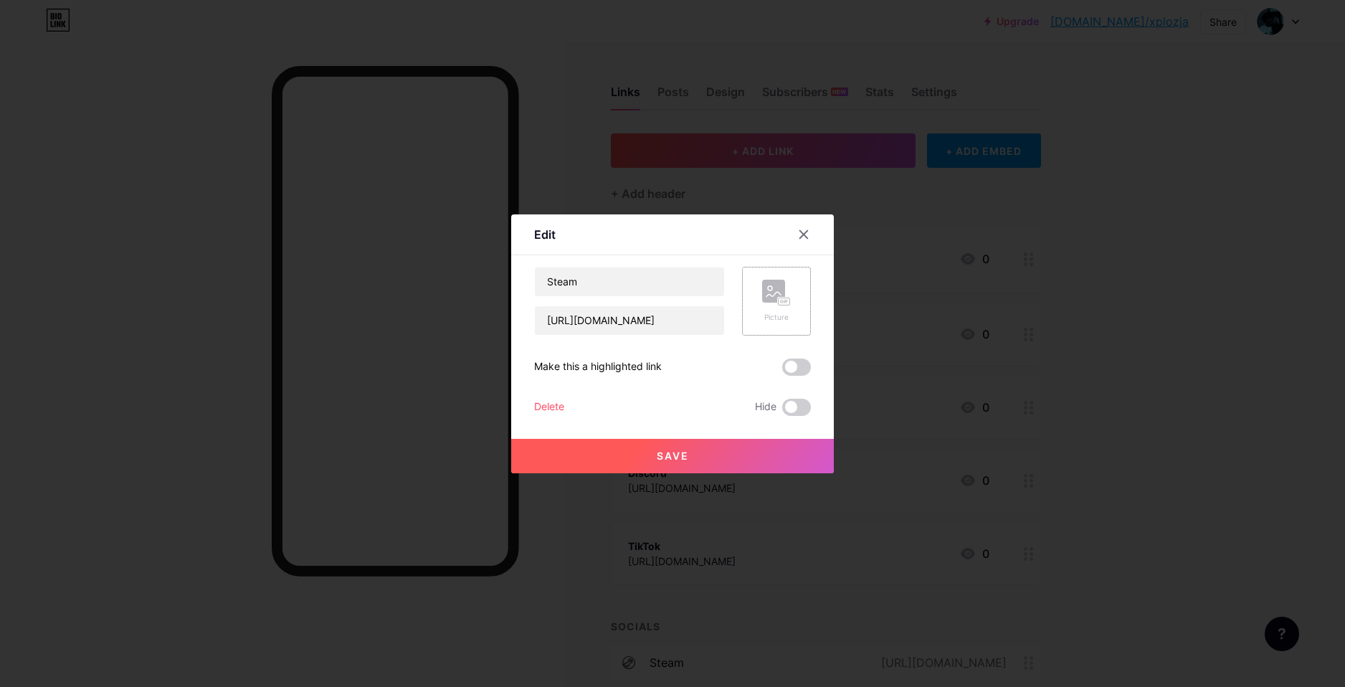
click at [723, 473] on div at bounding box center [672, 343] width 1345 height 687
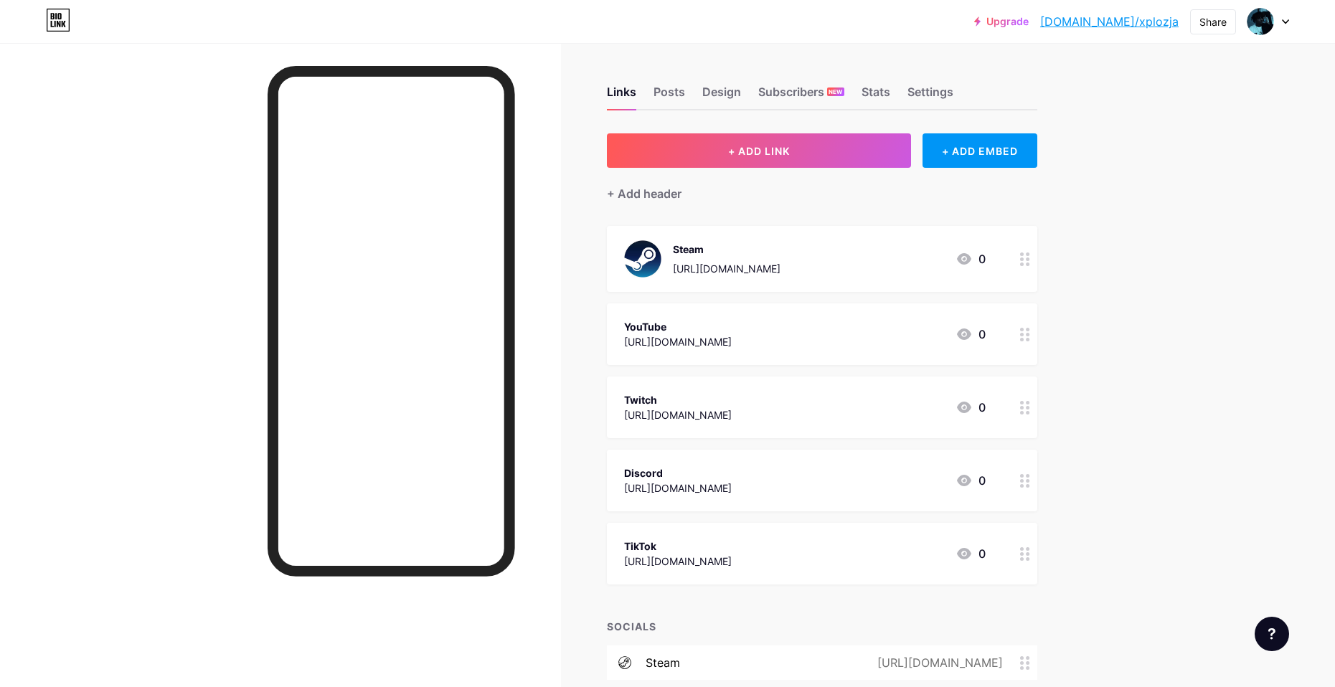
click at [720, 461] on div "Discord [URL][DOMAIN_NAME] 0" at bounding box center [822, 481] width 430 height 62
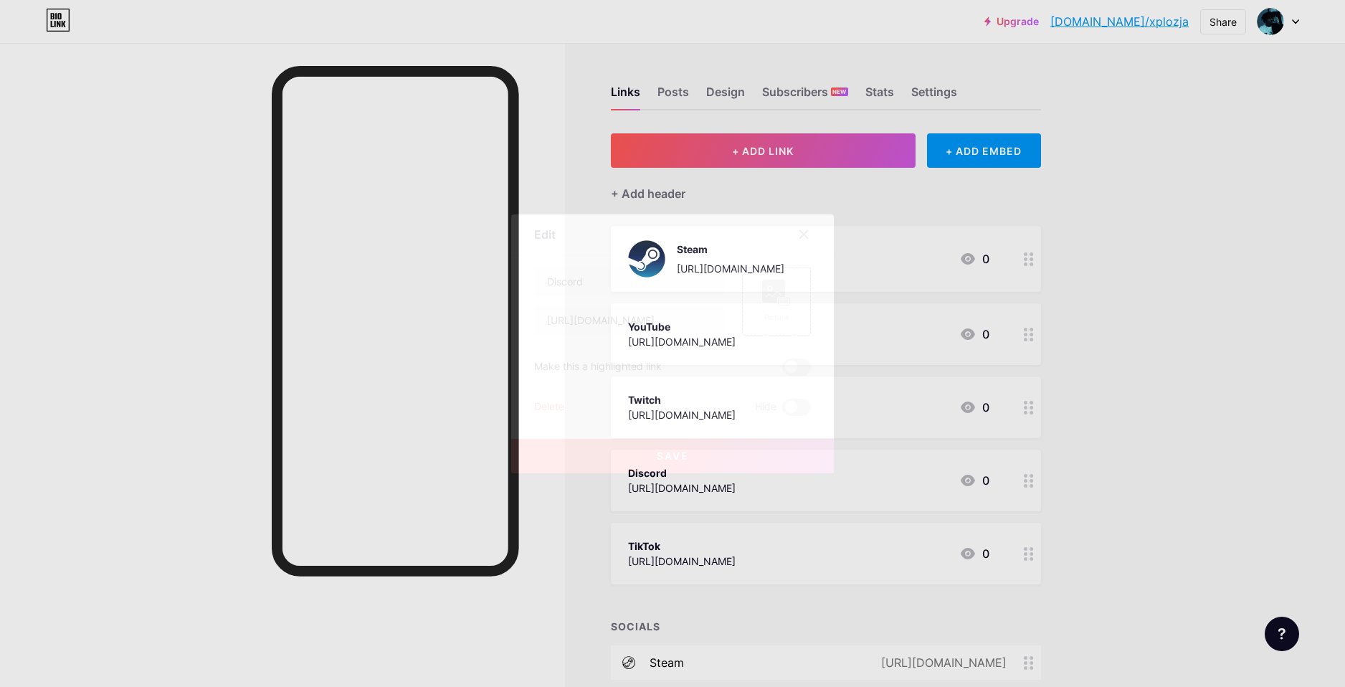
click at [803, 234] on icon at bounding box center [803, 234] width 11 height 11
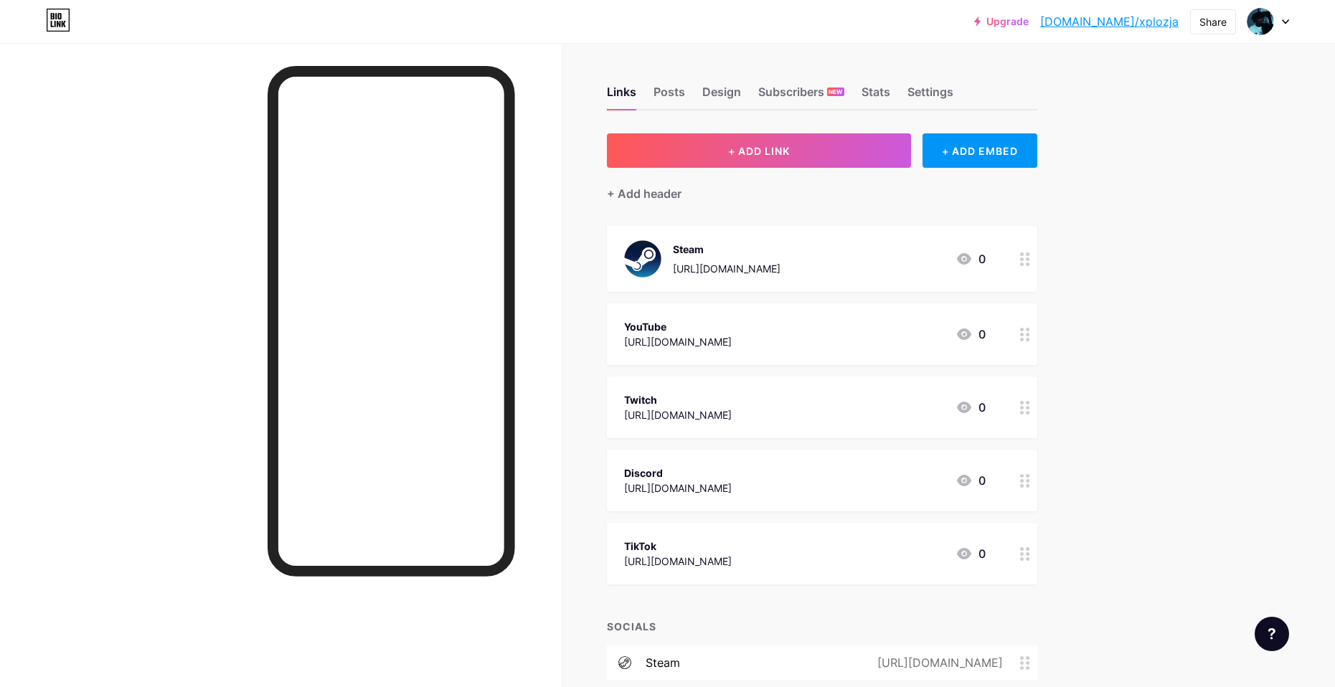
click at [780, 251] on div "Steam" at bounding box center [727, 249] width 108 height 15
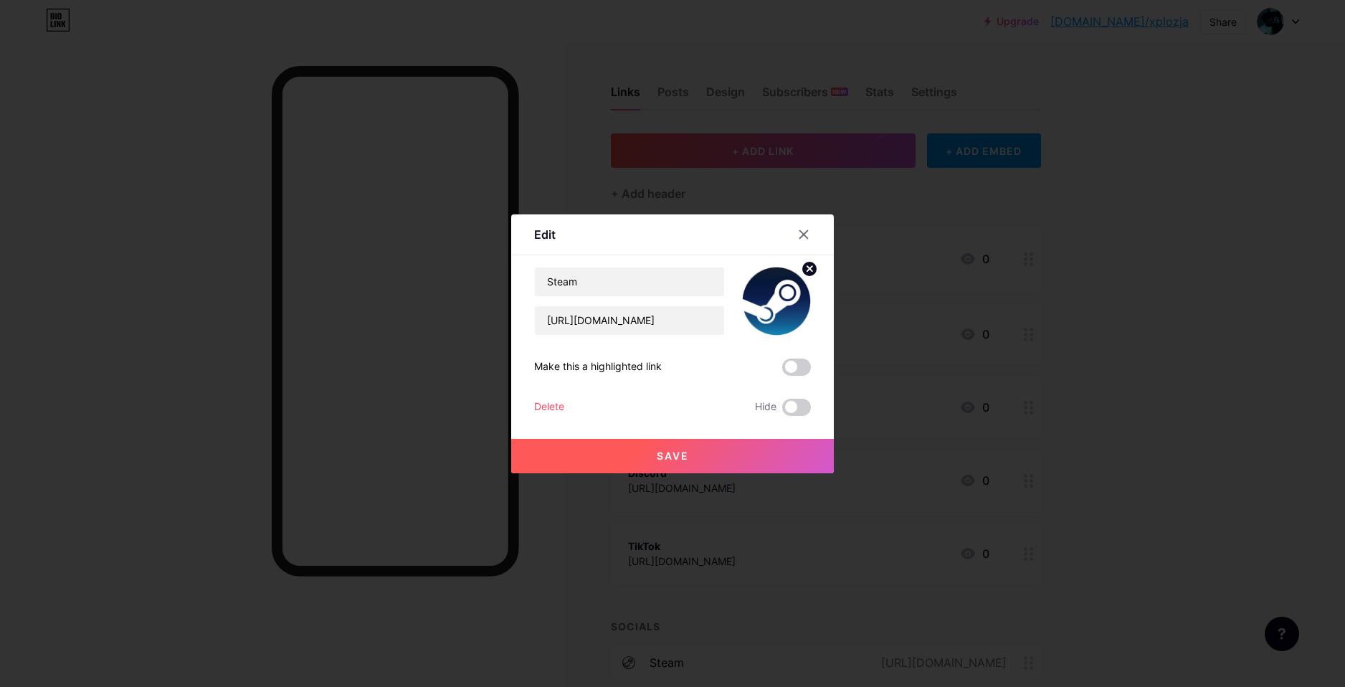
click at [803, 265] on circle at bounding box center [810, 269] width 16 height 16
click at [740, 446] on button "Save" at bounding box center [672, 456] width 323 height 34
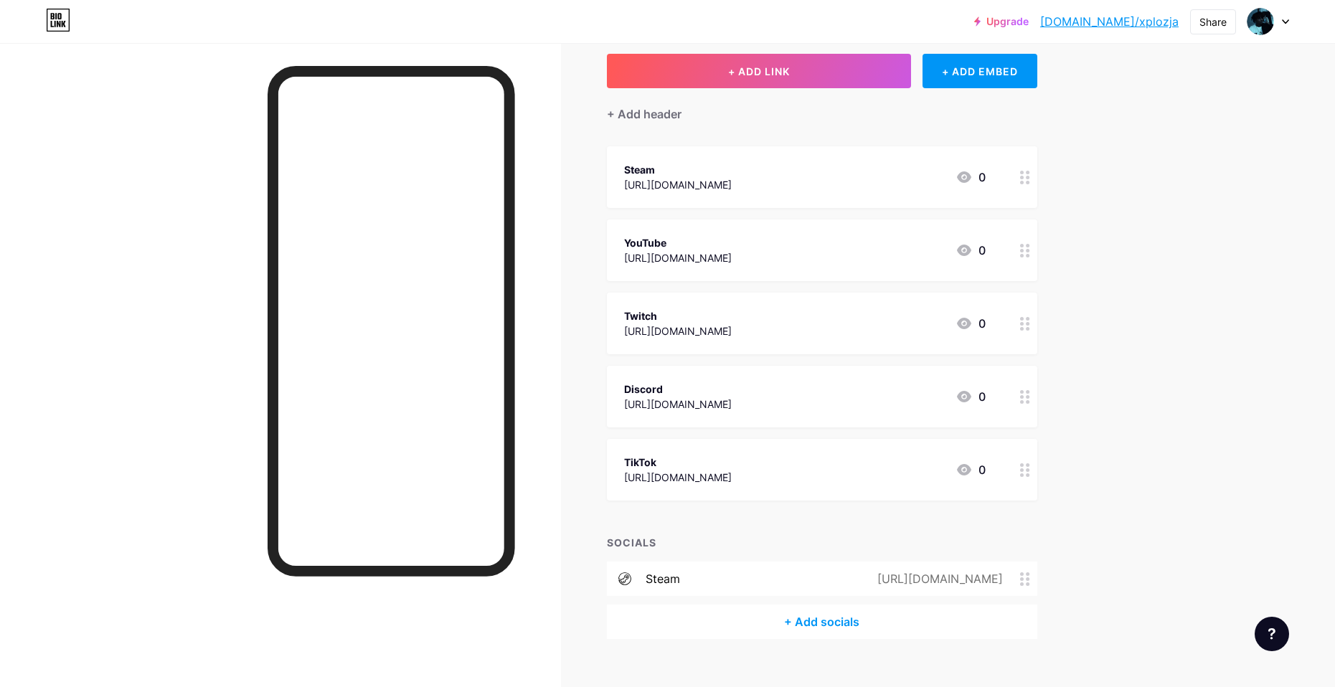
scroll to position [103, 0]
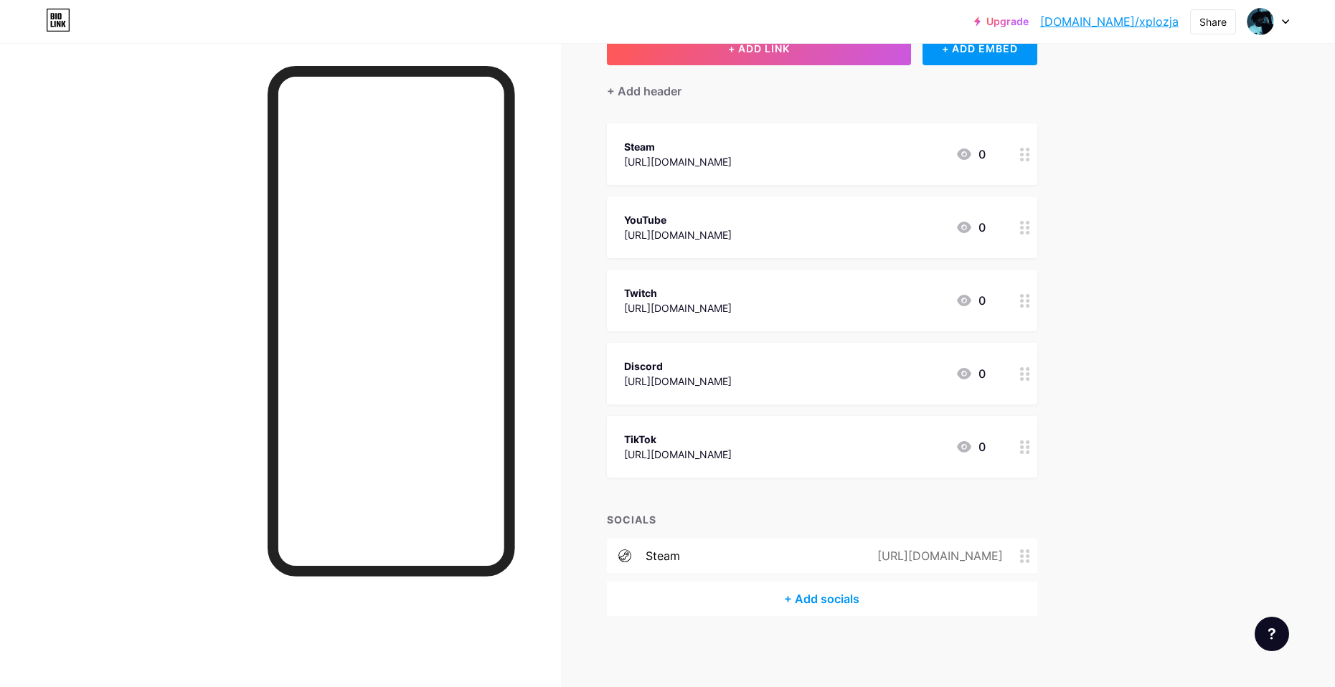
click at [999, 561] on div "[URL][DOMAIN_NAME]" at bounding box center [937, 555] width 166 height 17
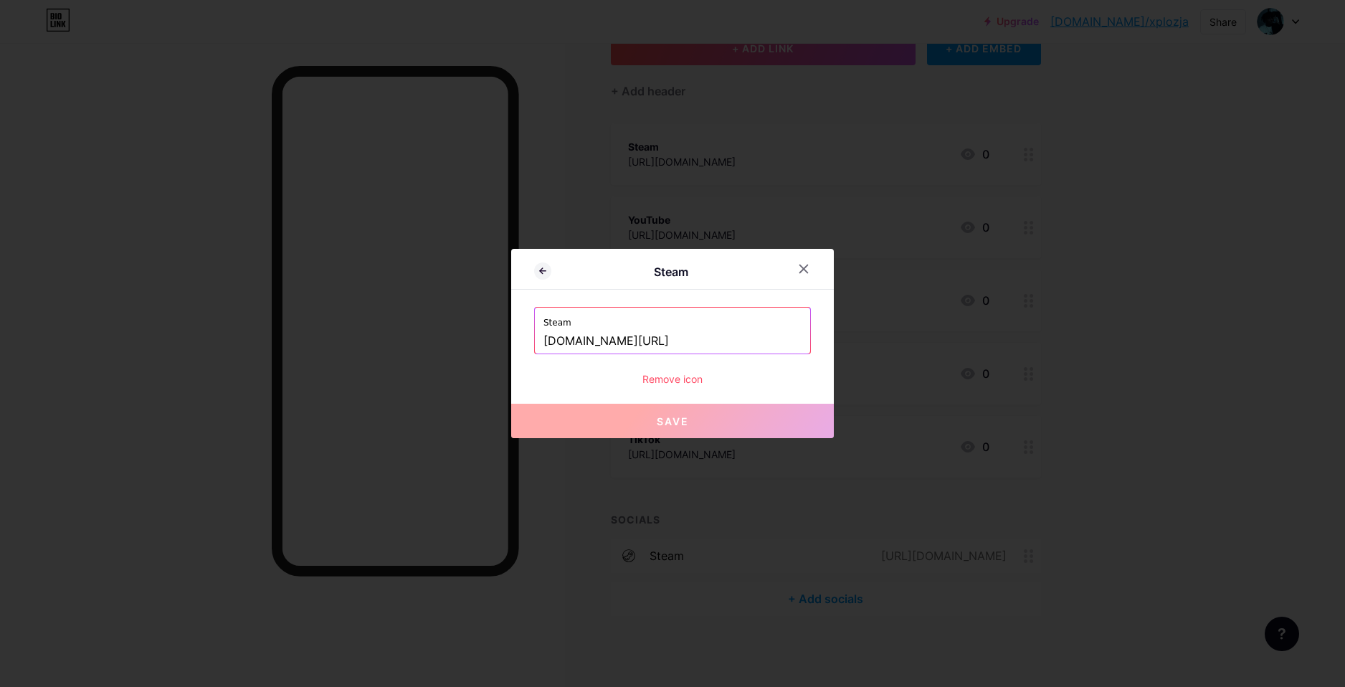
click at [660, 375] on div "Remove icon" at bounding box center [672, 378] width 277 height 15
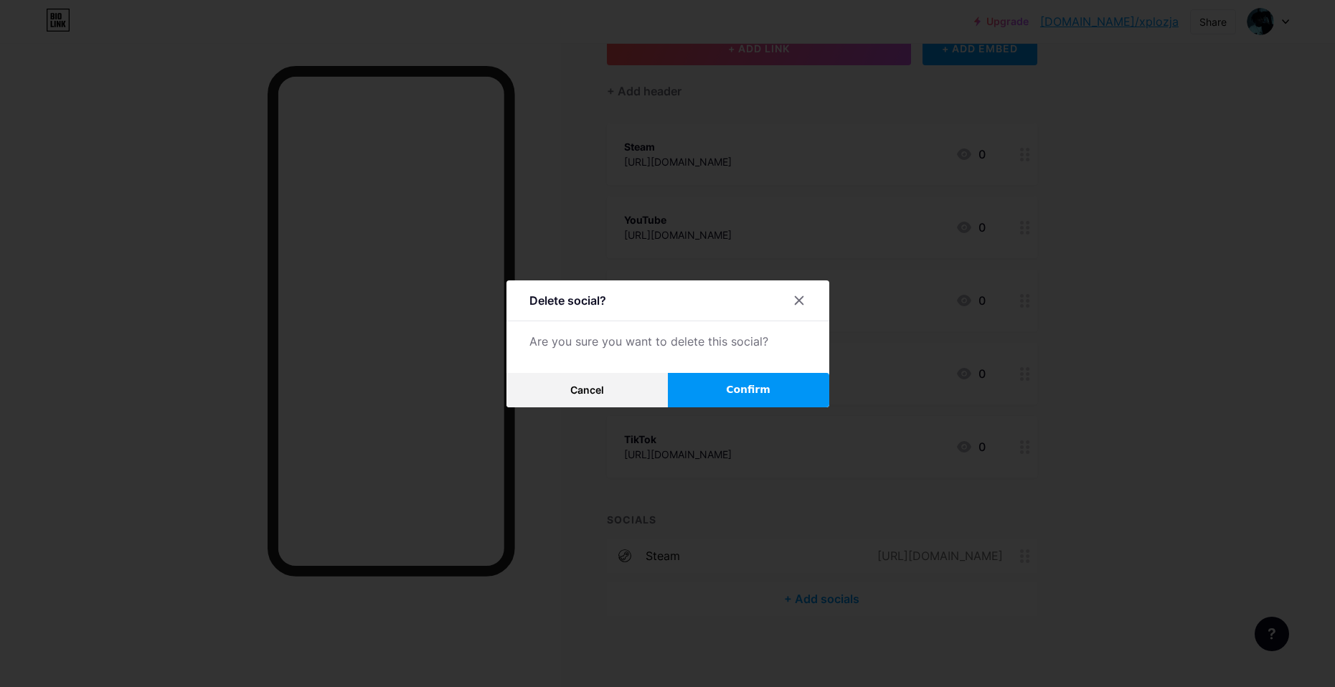
click at [743, 392] on span "Confirm" at bounding box center [748, 389] width 44 height 15
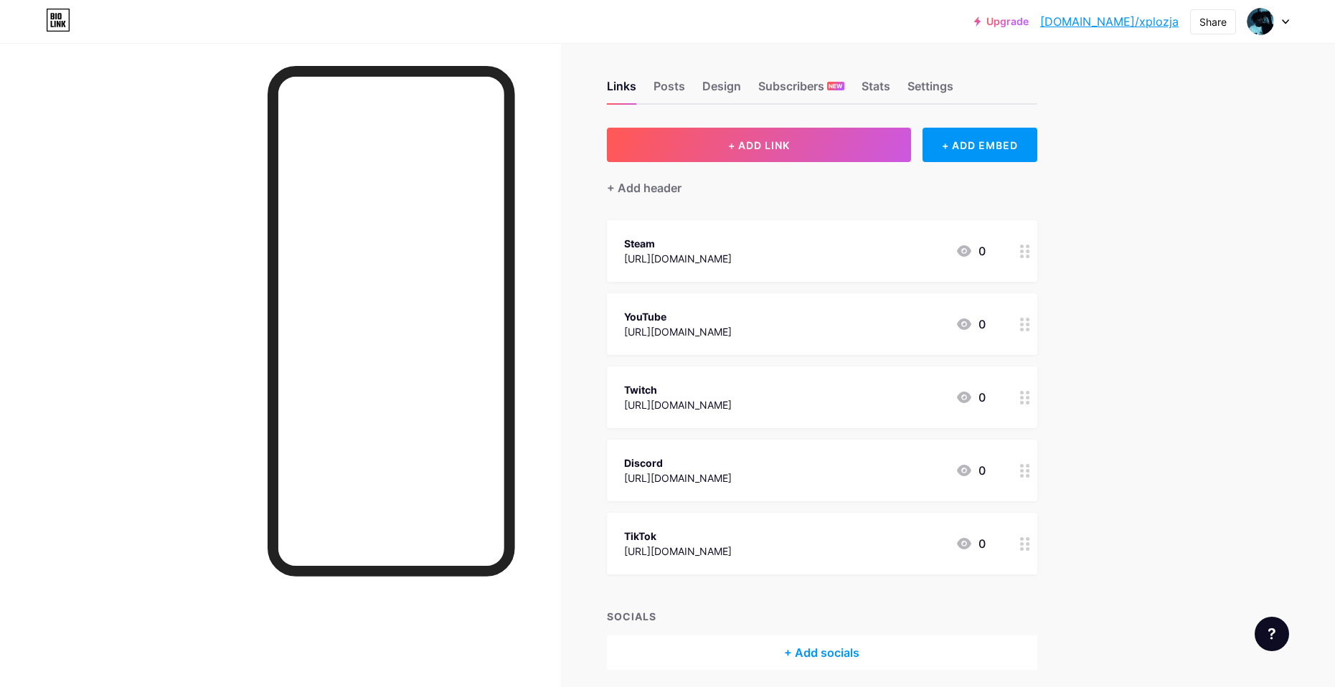
scroll to position [0, 0]
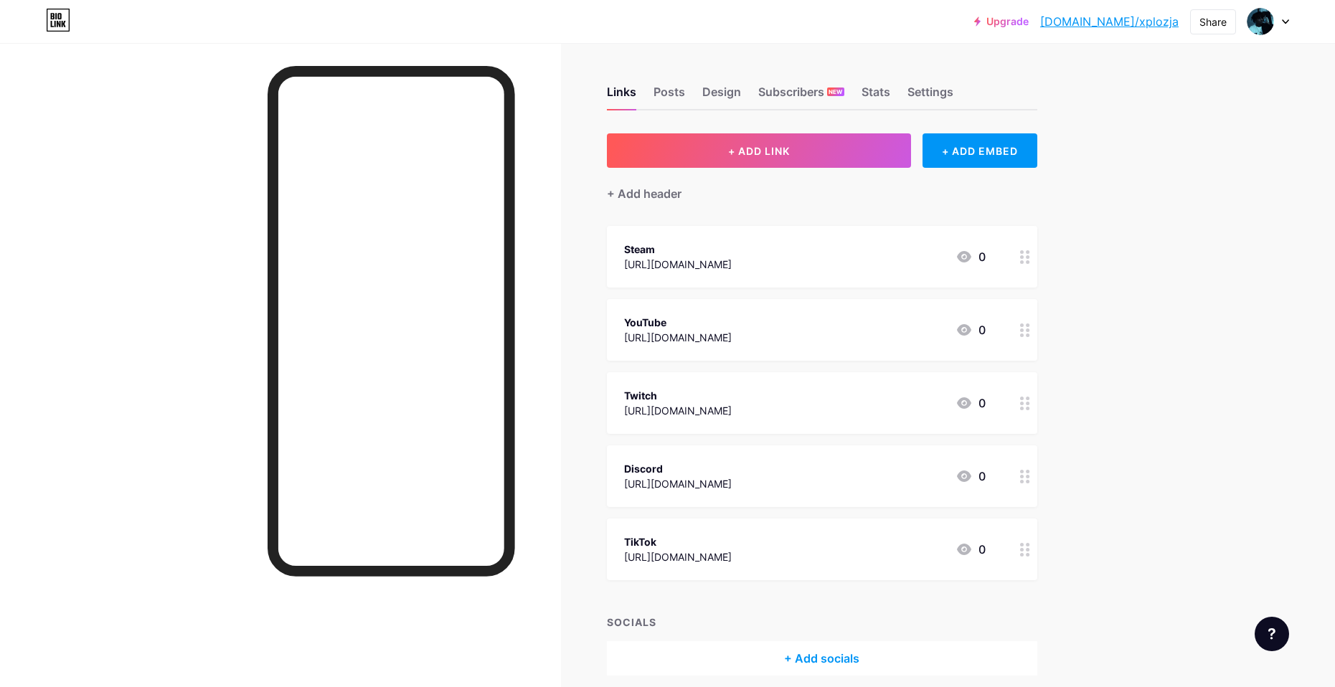
drag, startPoint x: 1284, startPoint y: 346, endPoint x: 1029, endPoint y: 207, distance: 291.1
click at [1284, 346] on div "Upgrade [DOMAIN_NAME]/xplozj... [DOMAIN_NAME]/xplozja Share Switch accounts Xpl…" at bounding box center [667, 373] width 1335 height 747
